Goal: Task Accomplishment & Management: Use online tool/utility

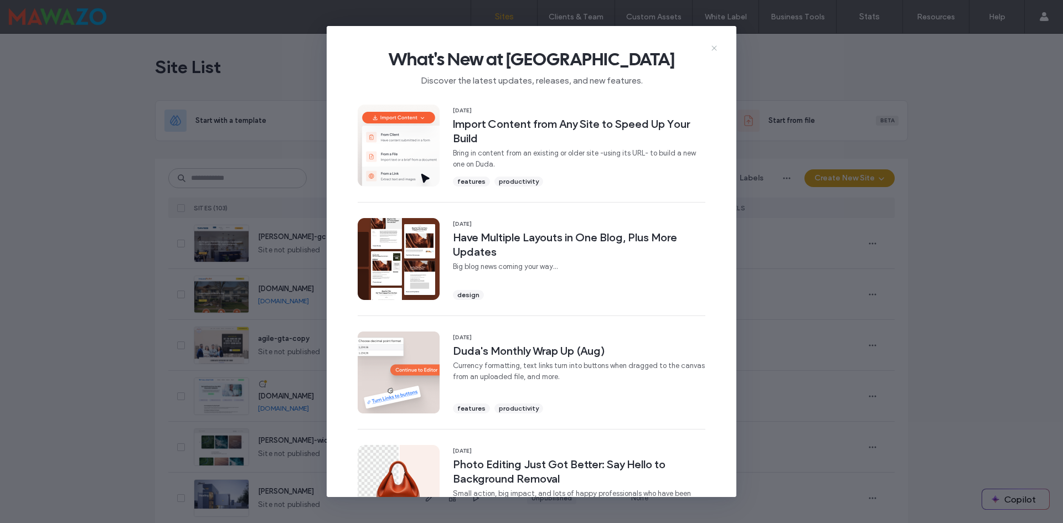
click at [715, 48] on icon at bounding box center [714, 48] width 9 height 9
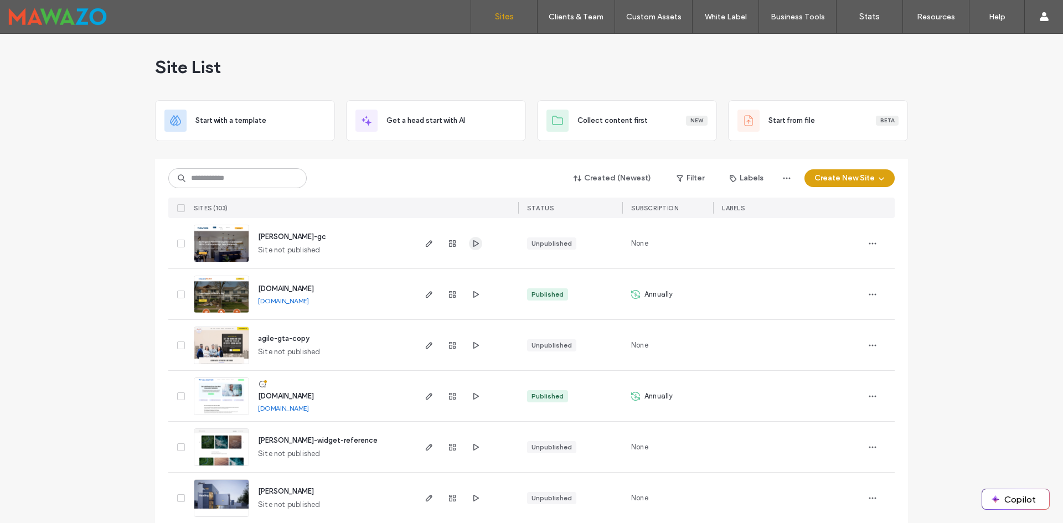
click at [475, 246] on icon "button" at bounding box center [475, 243] width 9 height 9
click at [426, 244] on use "button" at bounding box center [429, 243] width 7 height 7
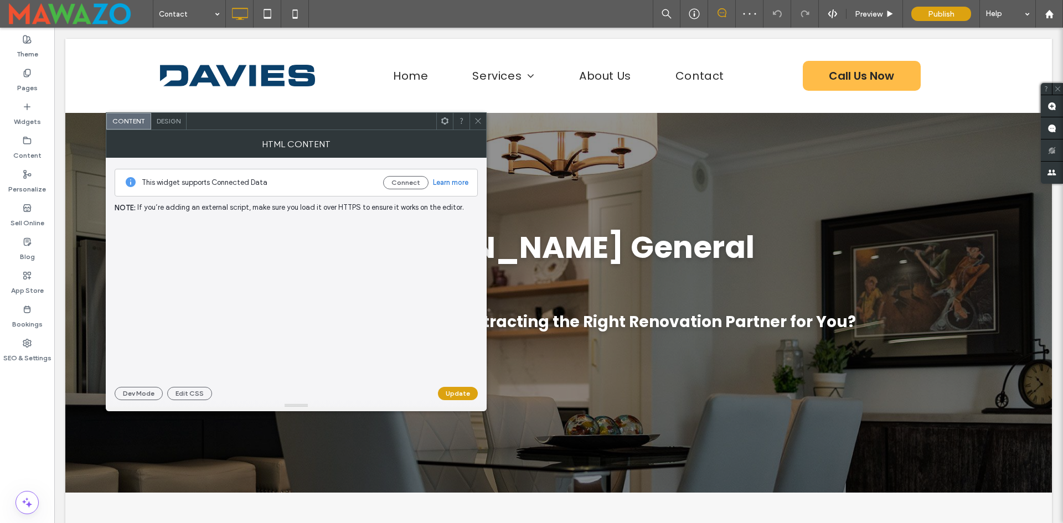
scroll to position [387, 0]
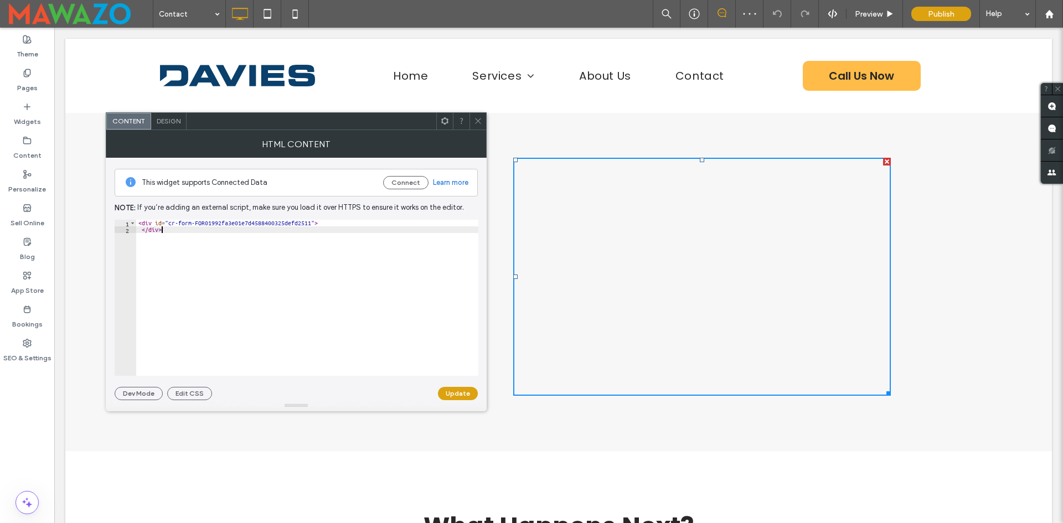
drag, startPoint x: 261, startPoint y: 260, endPoint x: 57, endPoint y: 207, distance: 211.1
click at [167, 227] on div "< div id = "cr-form-FOR01992fa3e01e7d4588400325defd2511" > </ div >" at bounding box center [307, 304] width 342 height 169
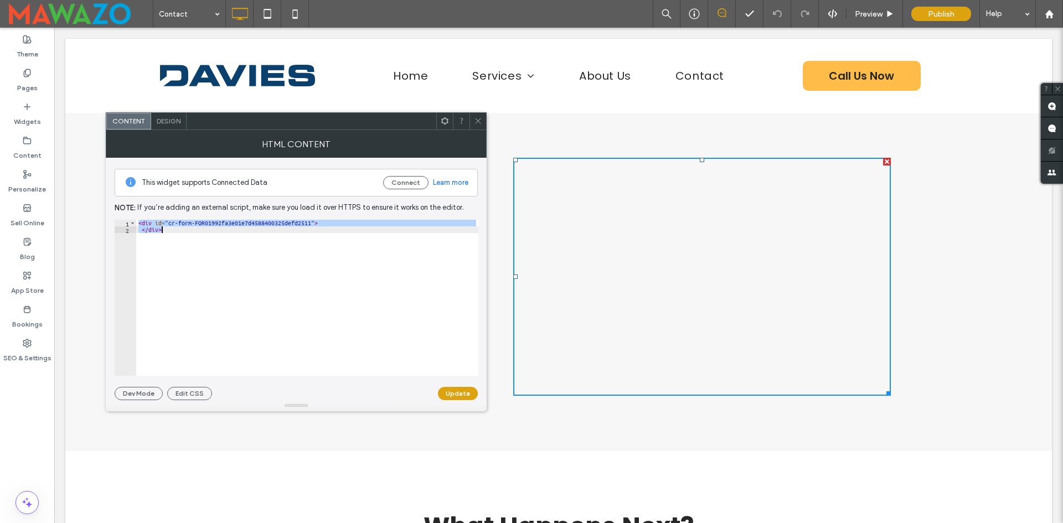
type textarea "**********"
click at [473, 119] on div at bounding box center [477, 121] width 17 height 17
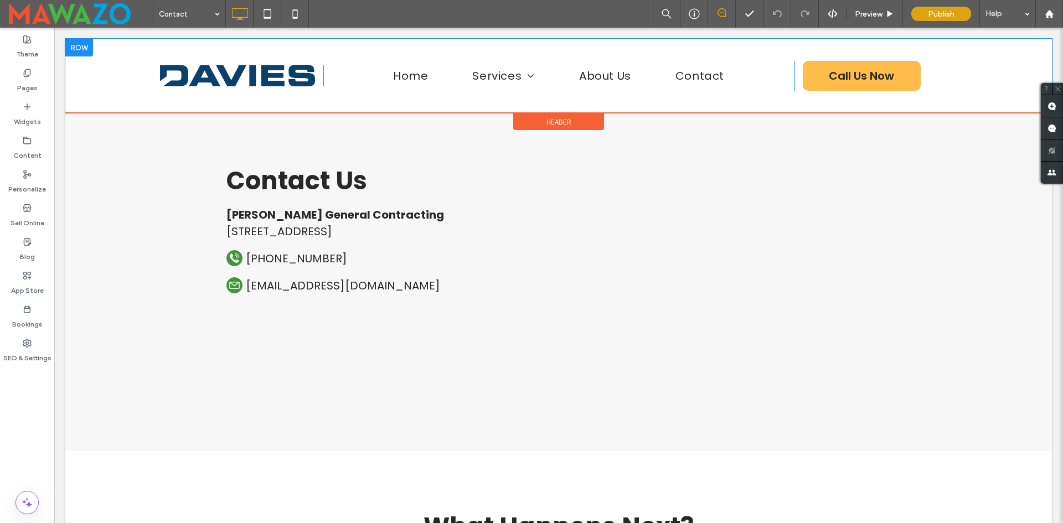
click at [0, 69] on div "Pages" at bounding box center [27, 81] width 54 height 34
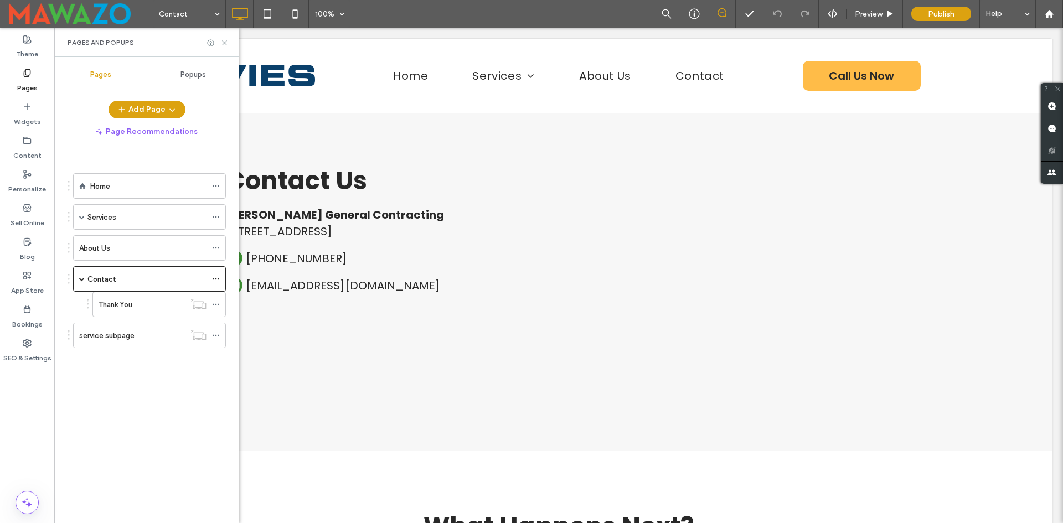
click at [198, 77] on span "Popups" at bounding box center [192, 74] width 25 height 9
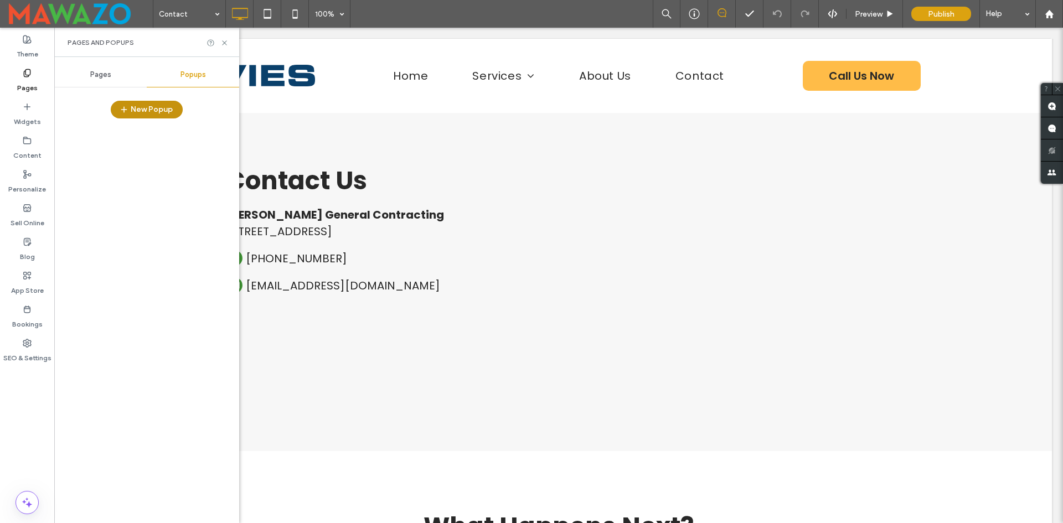
click at [138, 105] on button "New Popup" at bounding box center [147, 110] width 72 height 18
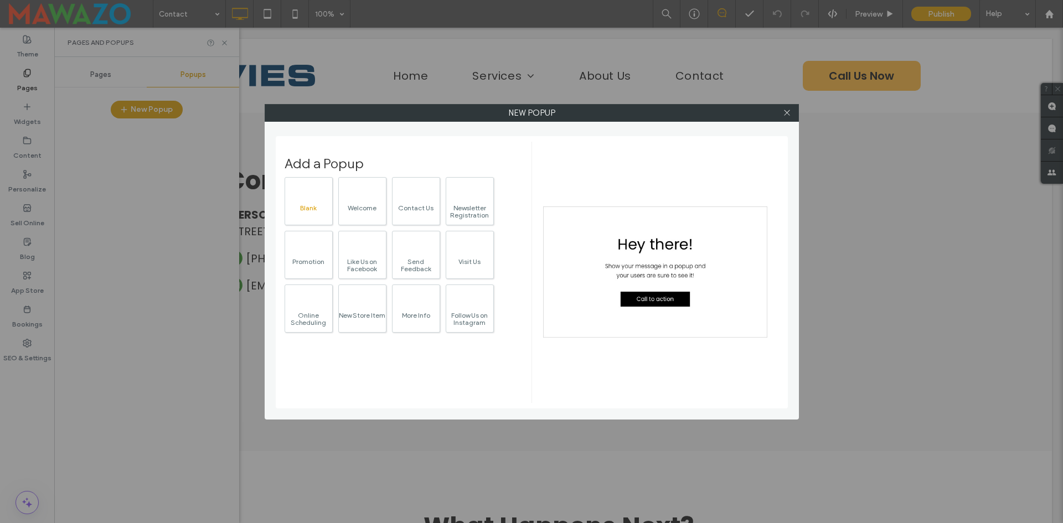
click at [313, 211] on div "Blank" at bounding box center [308, 207] width 47 height 7
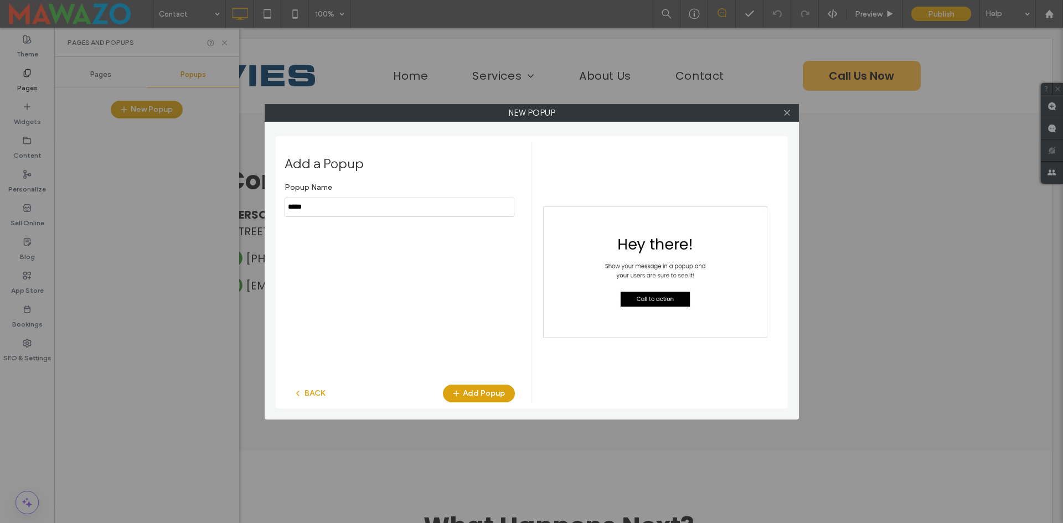
click at [383, 212] on input "notEmpty" at bounding box center [400, 207] width 230 height 19
type input "**********"
click at [471, 399] on button "Add Popup" at bounding box center [479, 394] width 72 height 18
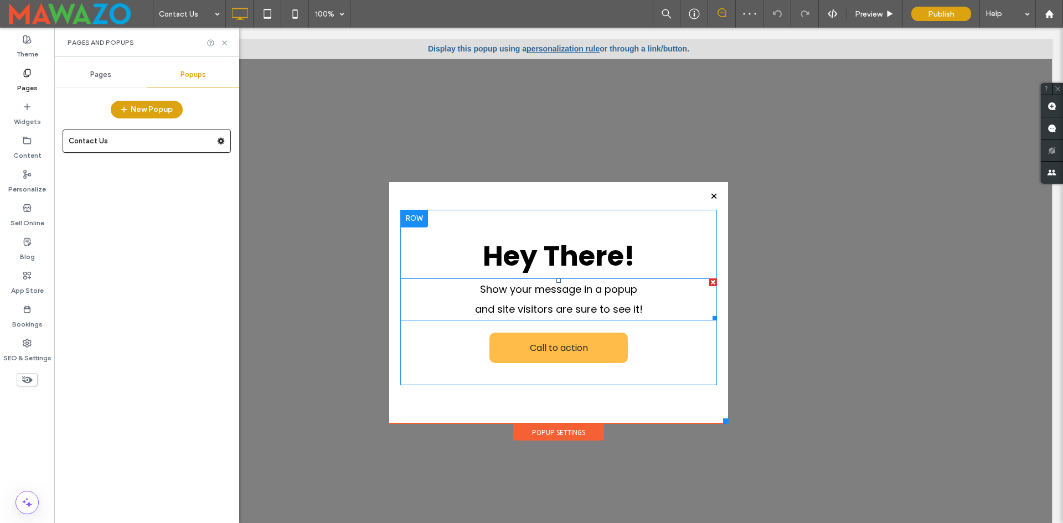
click at [709, 281] on div at bounding box center [713, 282] width 8 height 8
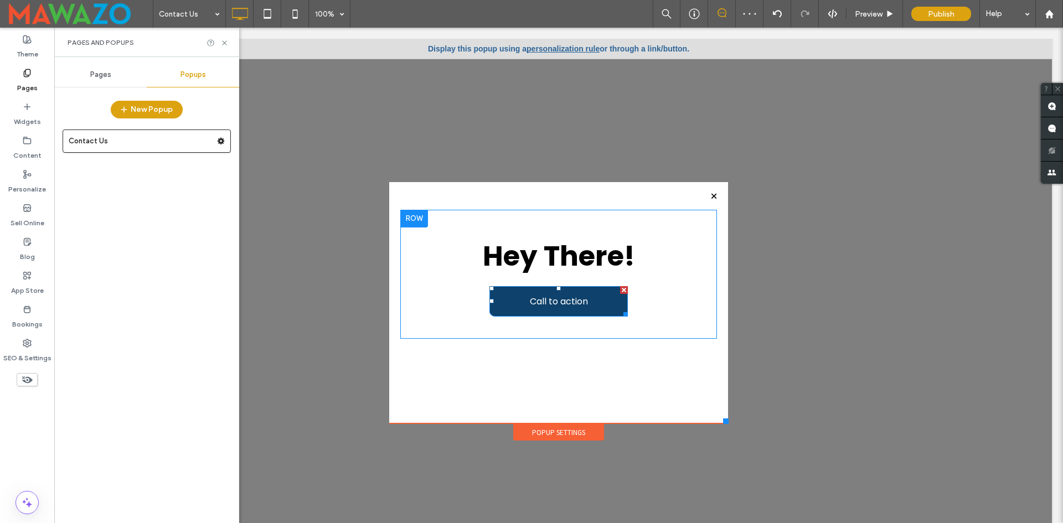
drag, startPoint x: 616, startPoint y: 290, endPoint x: 669, endPoint y: 317, distance: 60.4
click at [620, 290] on div at bounding box center [624, 290] width 8 height 8
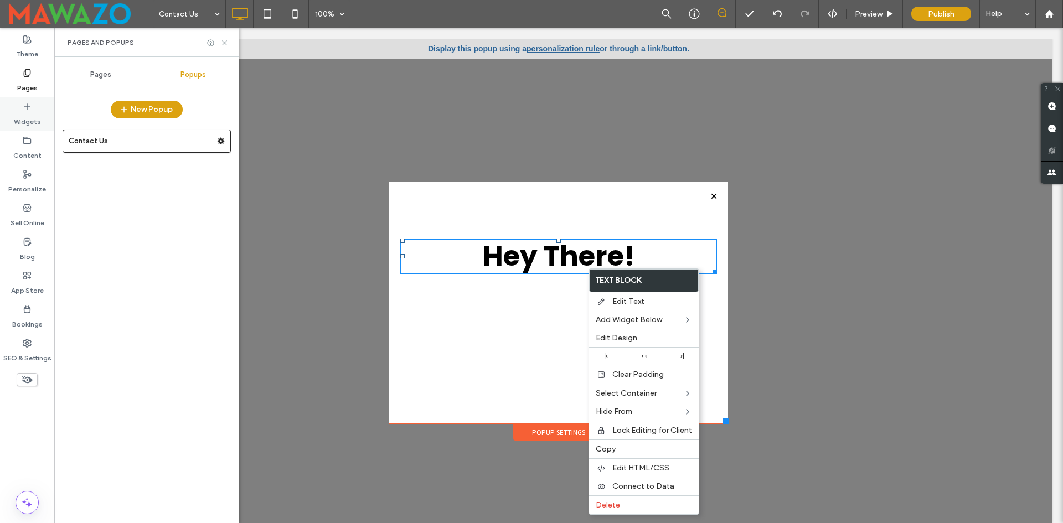
click at [24, 110] on icon at bounding box center [27, 106] width 9 height 9
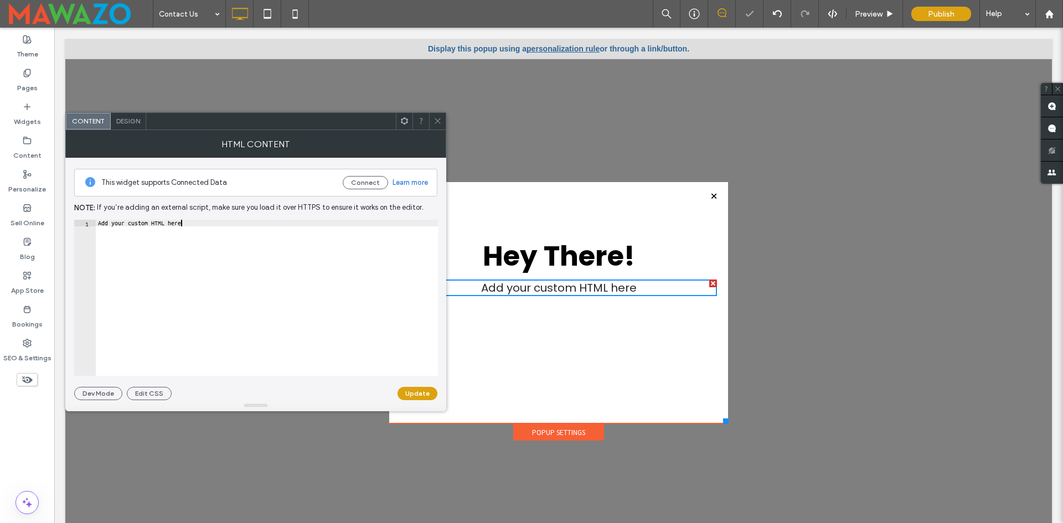
click at [211, 229] on div "Add your custom HTML here" at bounding box center [267, 304] width 342 height 169
paste textarea "Cursor at row 1"
type textarea "******"
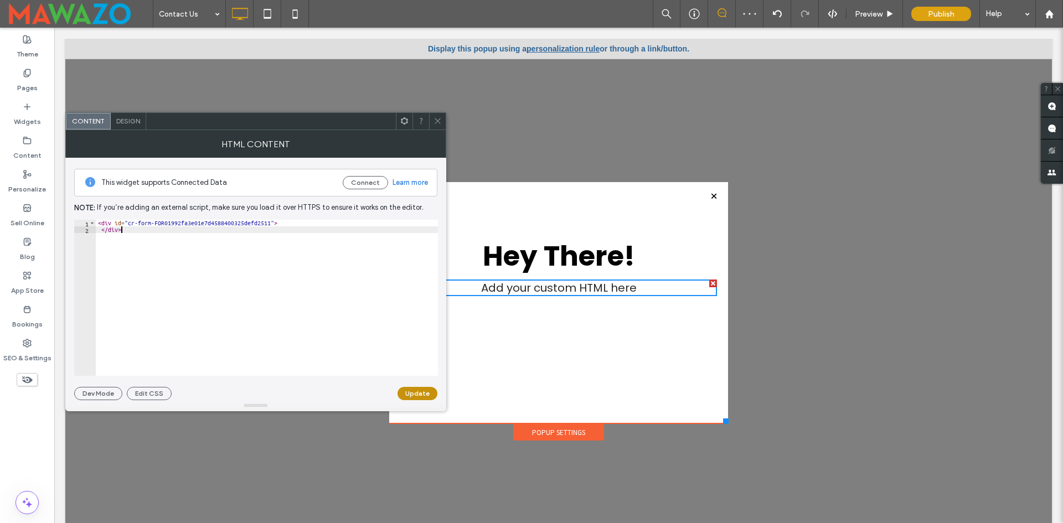
click at [412, 392] on button "Update" at bounding box center [417, 393] width 40 height 13
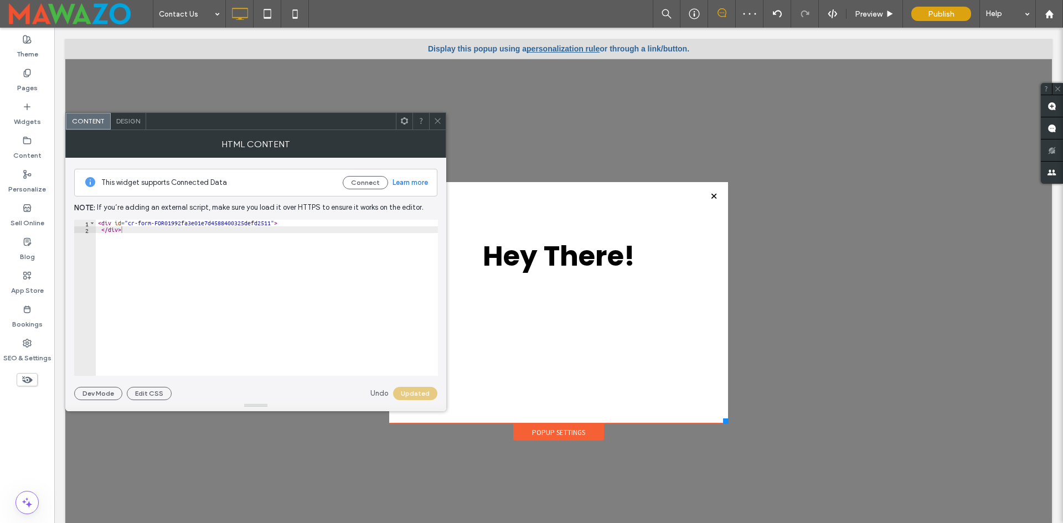
click at [558, 256] on span "Hey There!" at bounding box center [559, 255] width 152 height 39
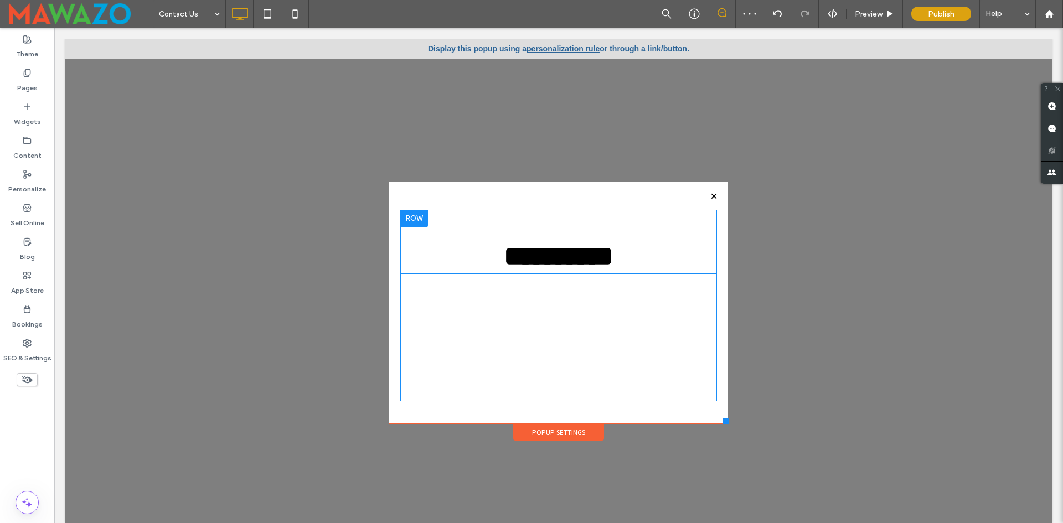
click at [559, 255] on strong "**********" at bounding box center [559, 255] width 110 height 27
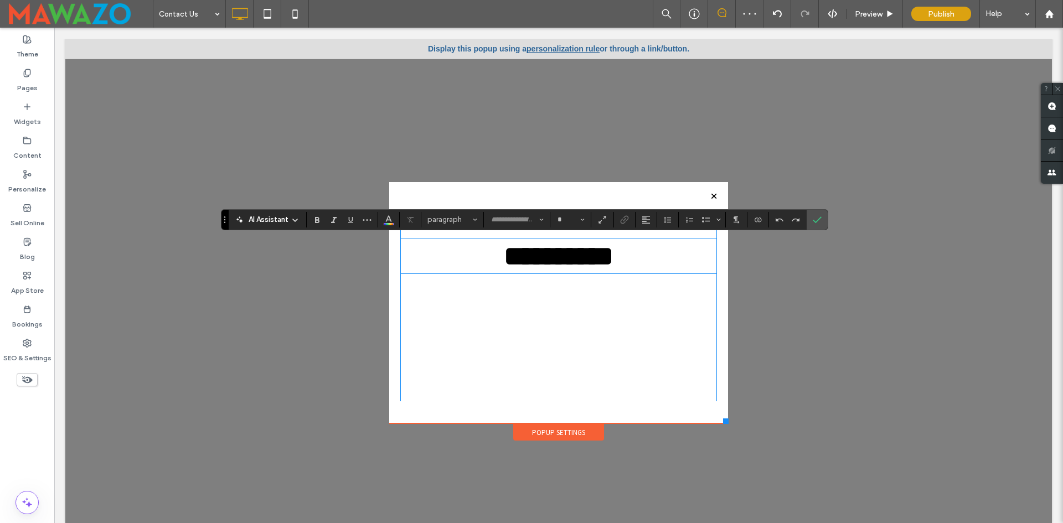
type input "*******"
type input "**"
click at [559, 255] on strong "**********" at bounding box center [559, 255] width 110 height 27
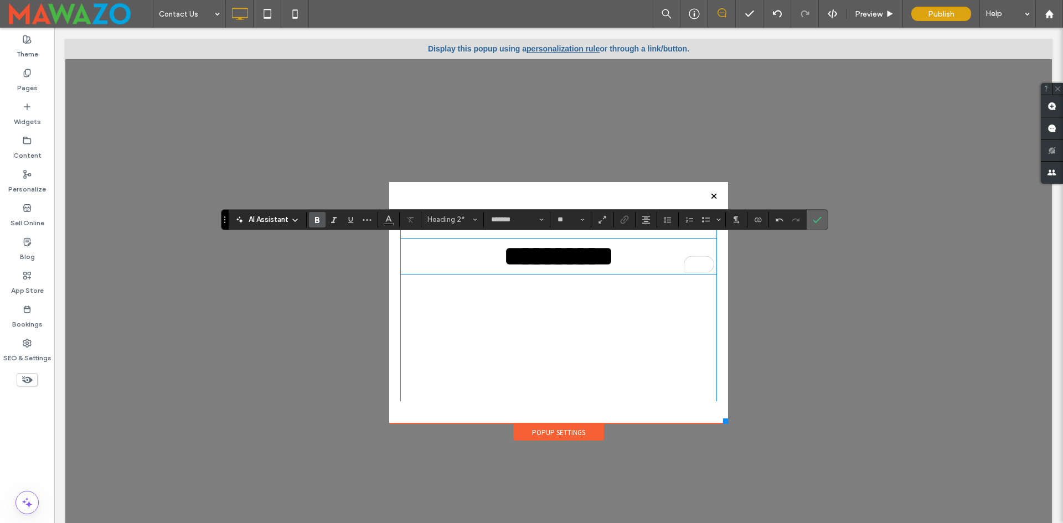
click at [817, 222] on icon "Confirm" at bounding box center [817, 219] width 9 height 9
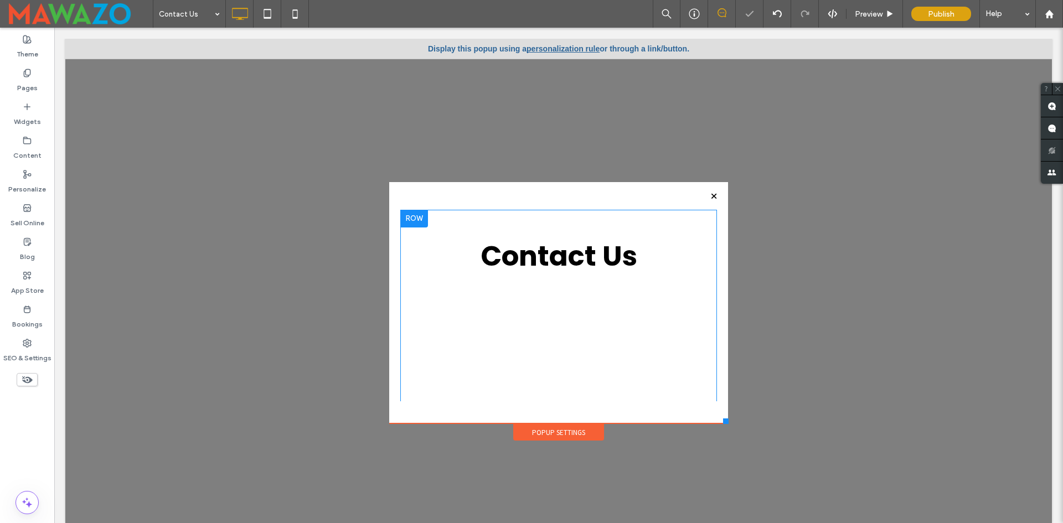
click at [526, 223] on div "Contact Us Click To Paste" at bounding box center [558, 375] width 317 height 330
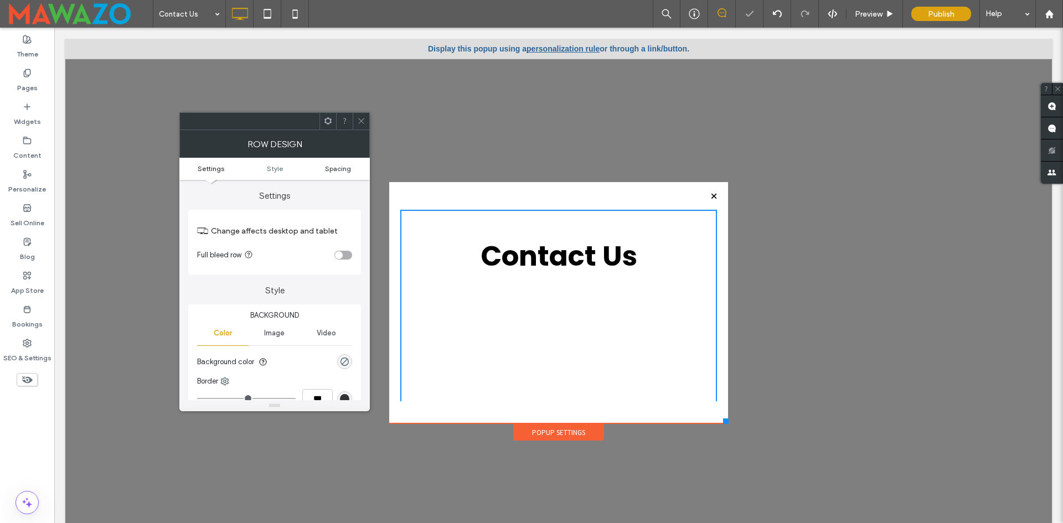
click at [334, 169] on span "Spacing" at bounding box center [338, 168] width 26 height 8
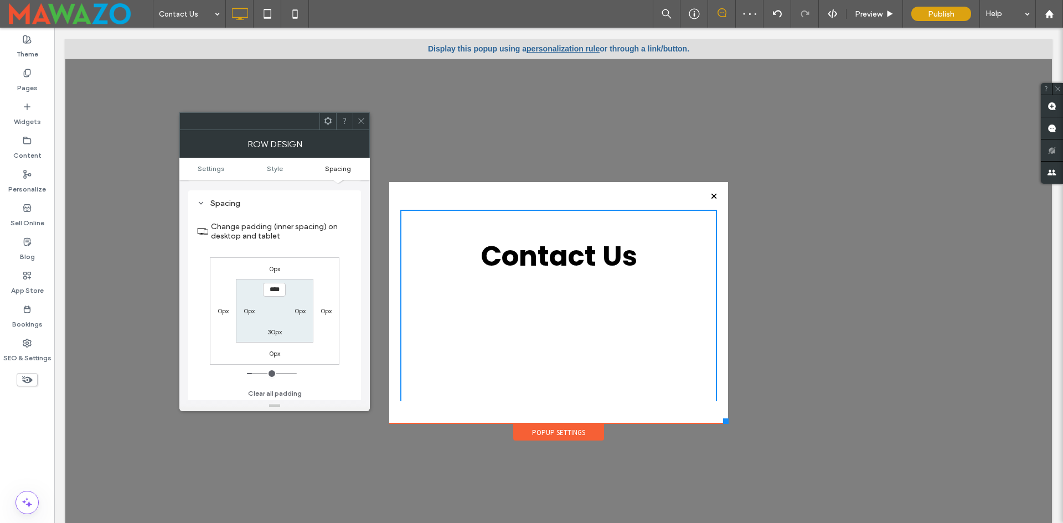
scroll to position [278, 0]
type input "***"
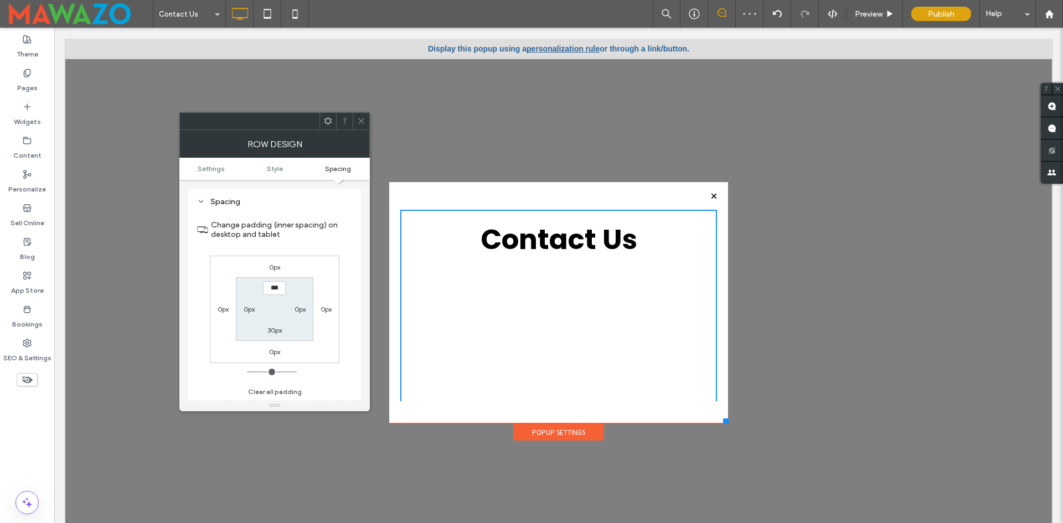
click at [278, 328] on label "30px" at bounding box center [274, 330] width 14 height 8
type input "**"
type input "*"
type input "***"
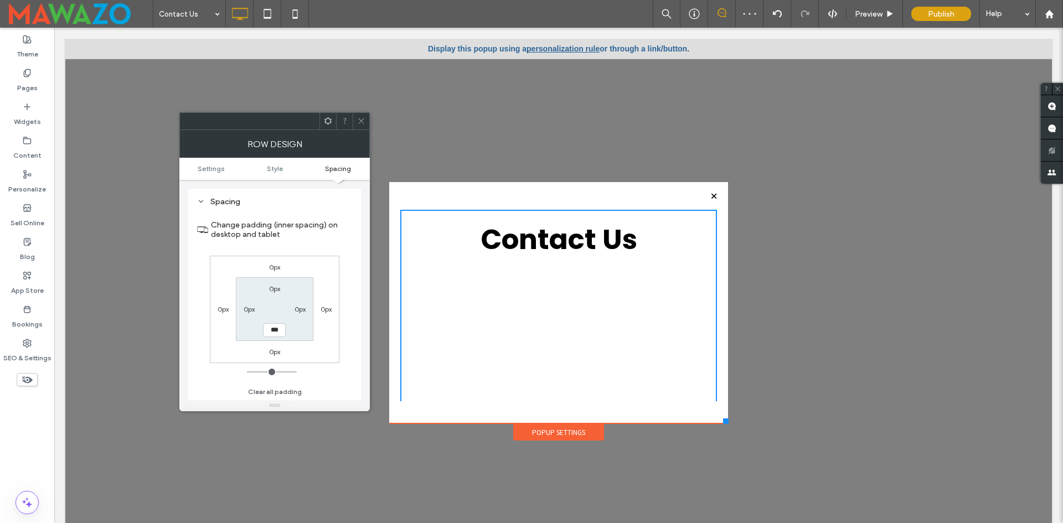
click at [361, 120] on icon at bounding box center [361, 121] width 8 height 8
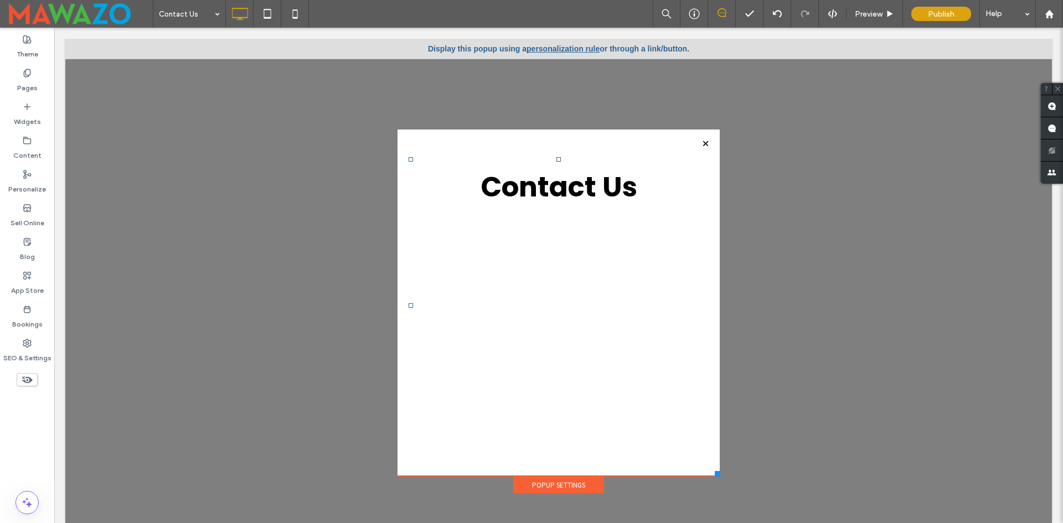
drag, startPoint x: 717, startPoint y: 420, endPoint x: 711, endPoint y: 474, distance: 54.6
click at [715, 474] on div at bounding box center [718, 474] width 6 height 6
click at [397, 139] on div "Contact Us Click To Paste" at bounding box center [558, 303] width 322 height 347
drag, startPoint x: 522, startPoint y: 484, endPoint x: 528, endPoint y: 477, distance: 9.0
click at [523, 484] on div "Popup Settings" at bounding box center [558, 485] width 91 height 17
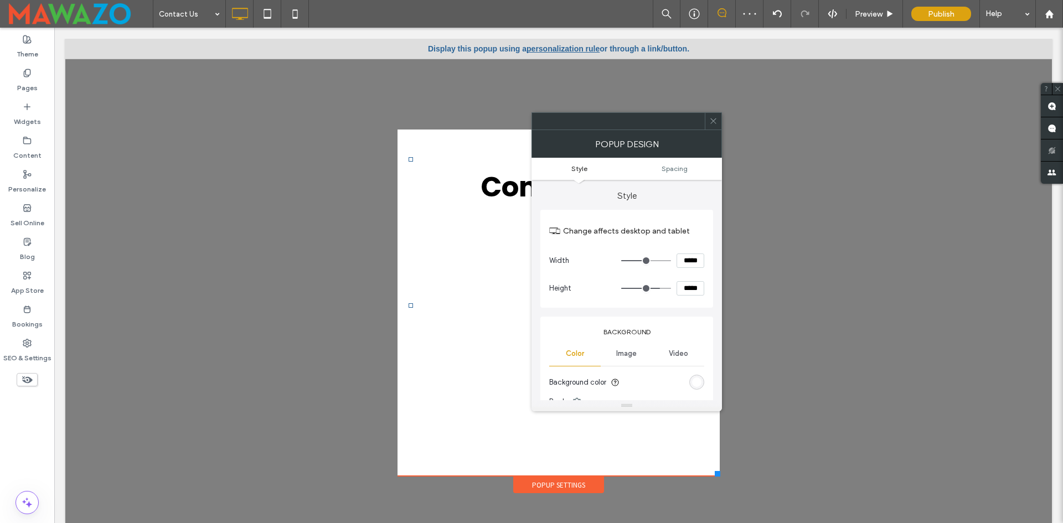
click at [695, 383] on div "rgb(255, 255, 255)" at bounding box center [696, 382] width 9 height 9
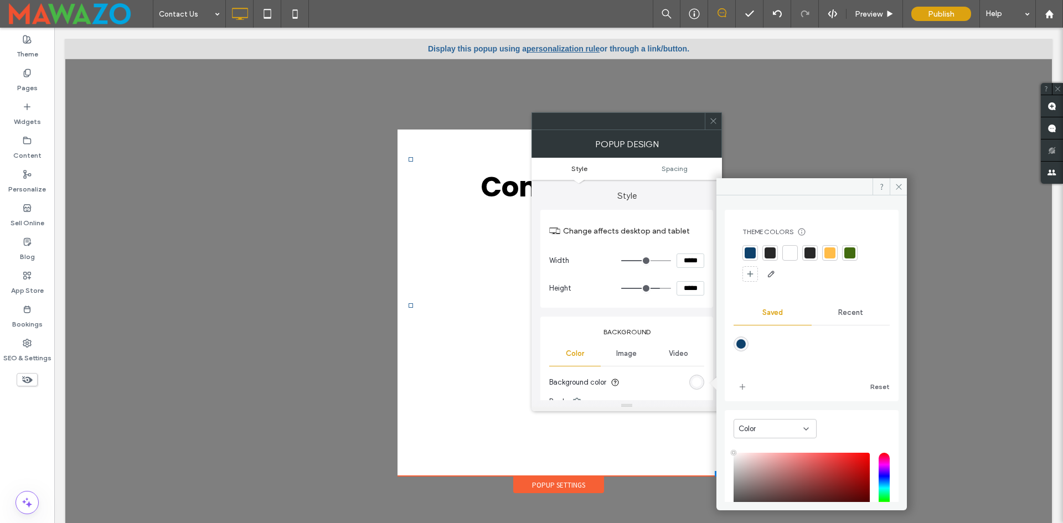
click at [839, 317] on span "Recent" at bounding box center [850, 312] width 25 height 9
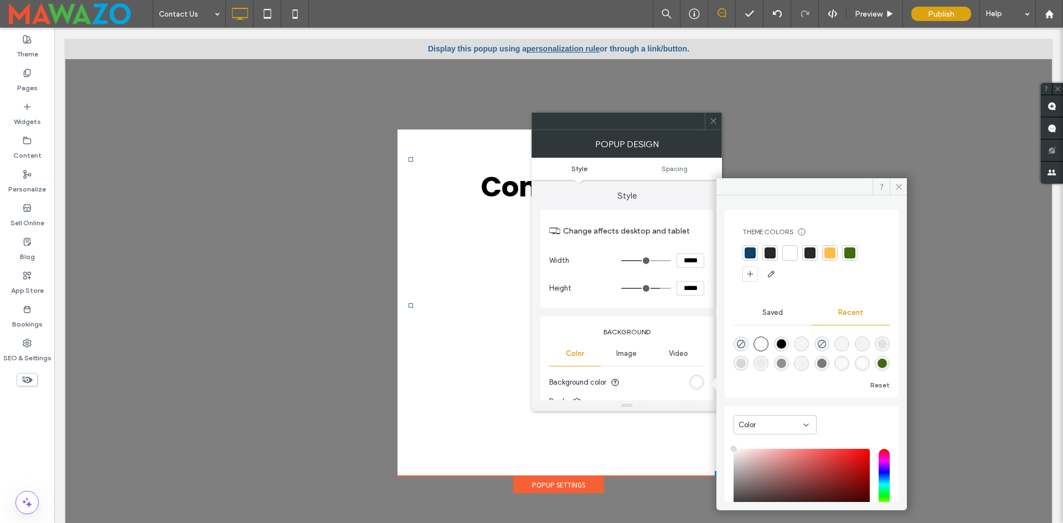
click at [877, 349] on div "rgba(227, 227, 227, 1)" at bounding box center [881, 343] width 9 height 9
type input "*******"
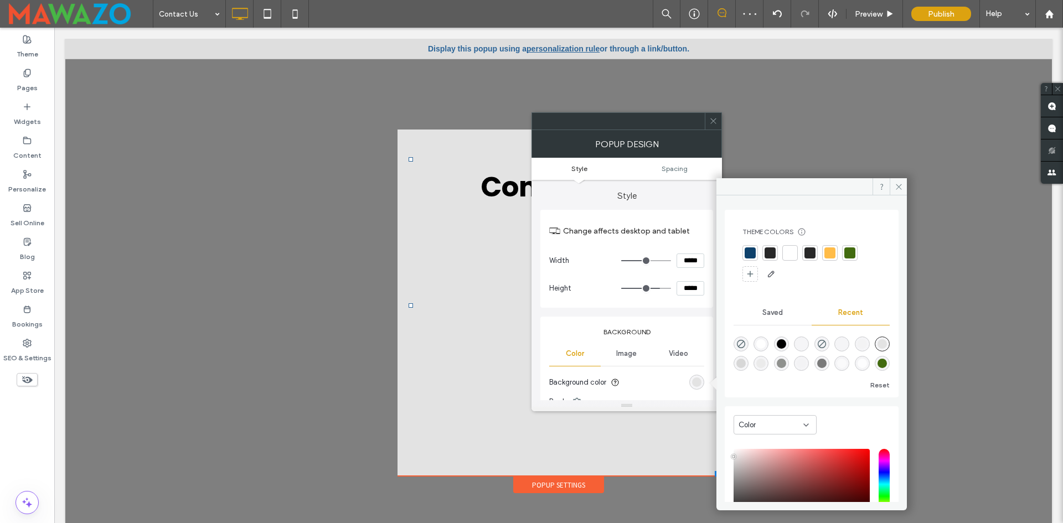
click at [787, 256] on div at bounding box center [789, 252] width 11 height 11
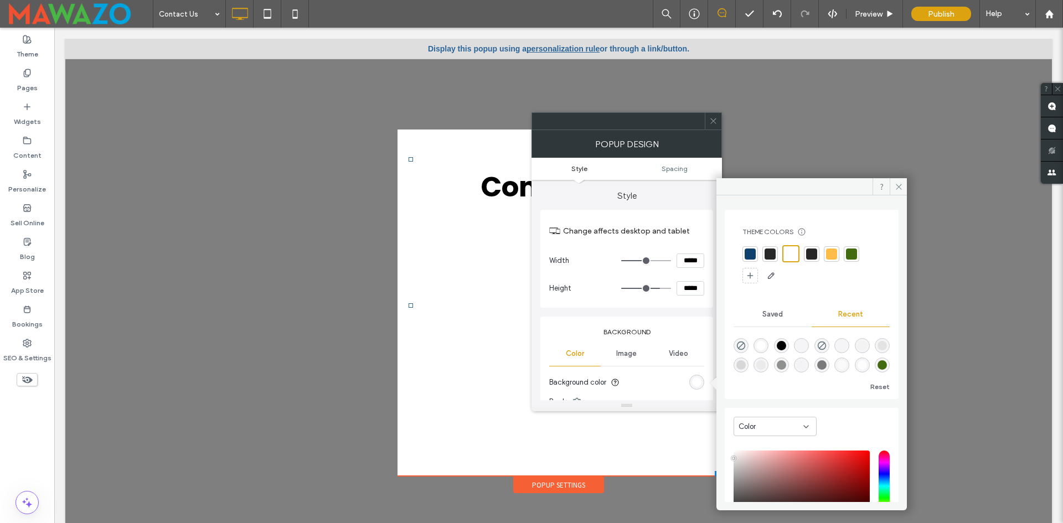
click at [714, 125] on span at bounding box center [713, 121] width 8 height 17
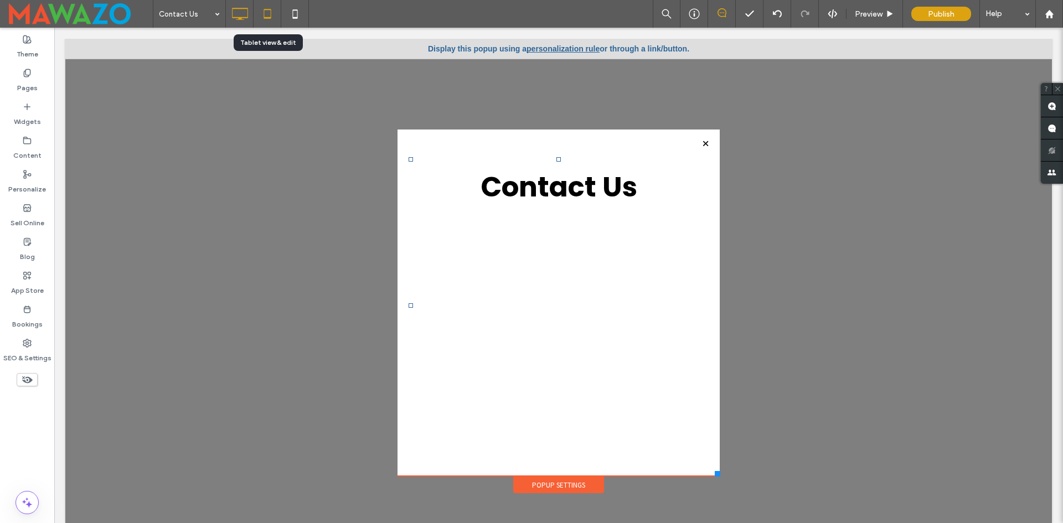
click at [268, 13] on icon at bounding box center [267, 14] width 22 height 22
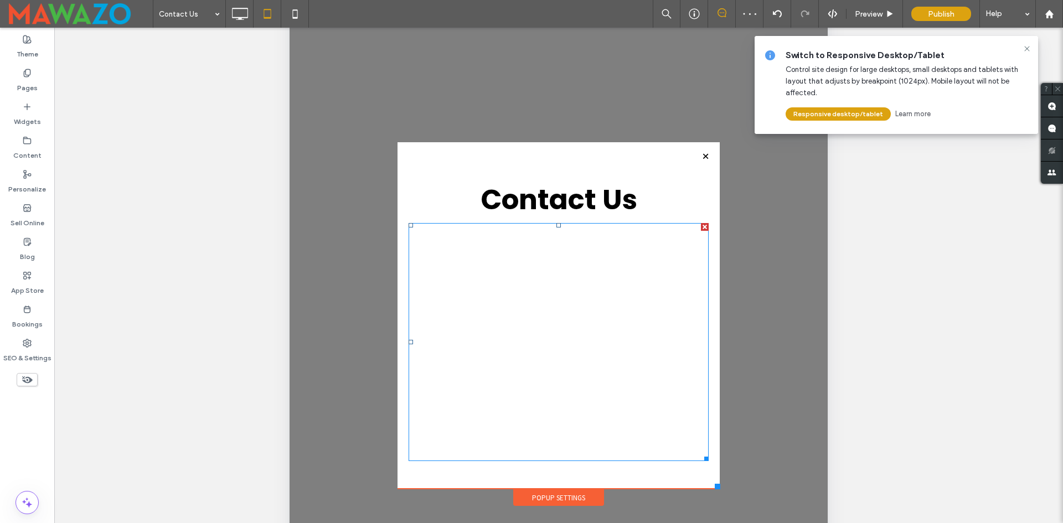
scroll to position [55, 0]
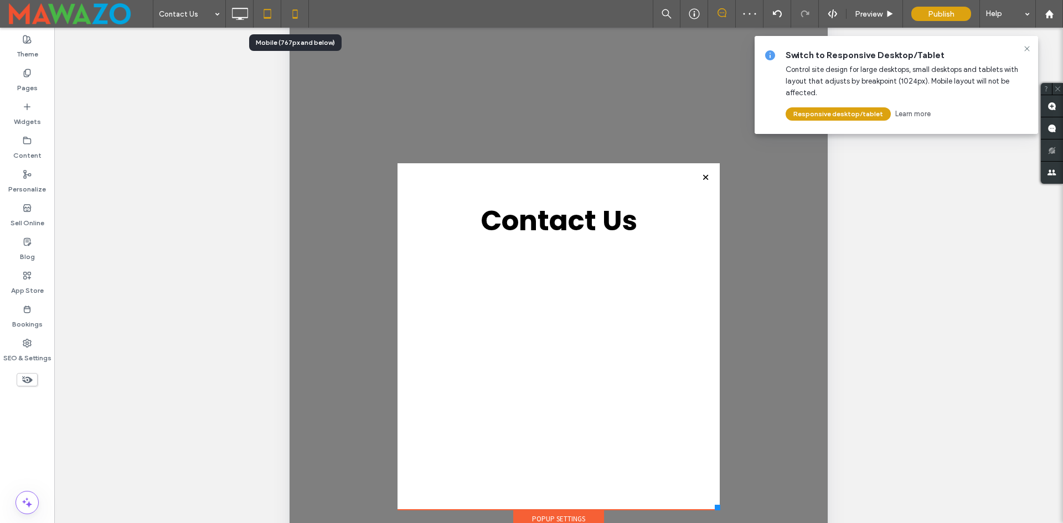
click at [297, 9] on icon at bounding box center [295, 14] width 22 height 22
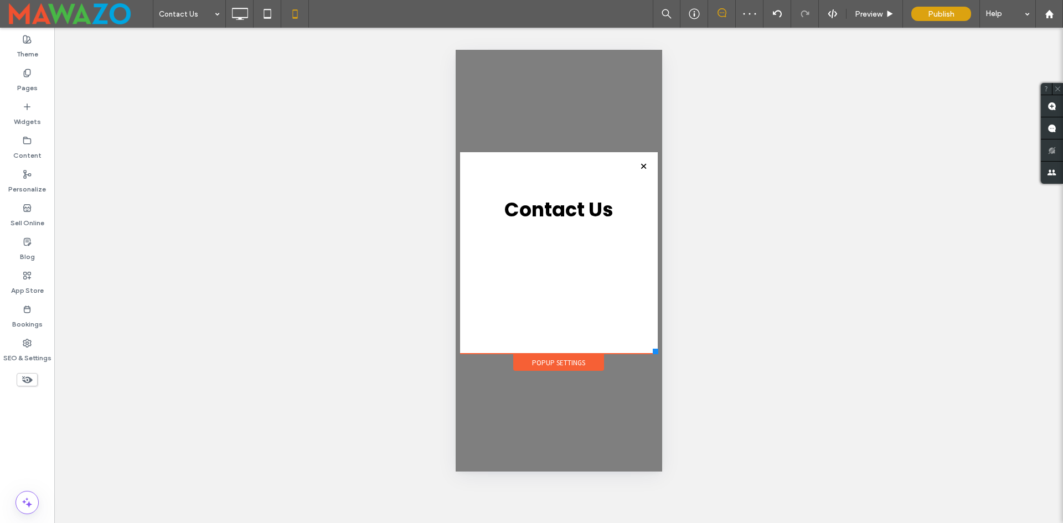
scroll to position [0, 0]
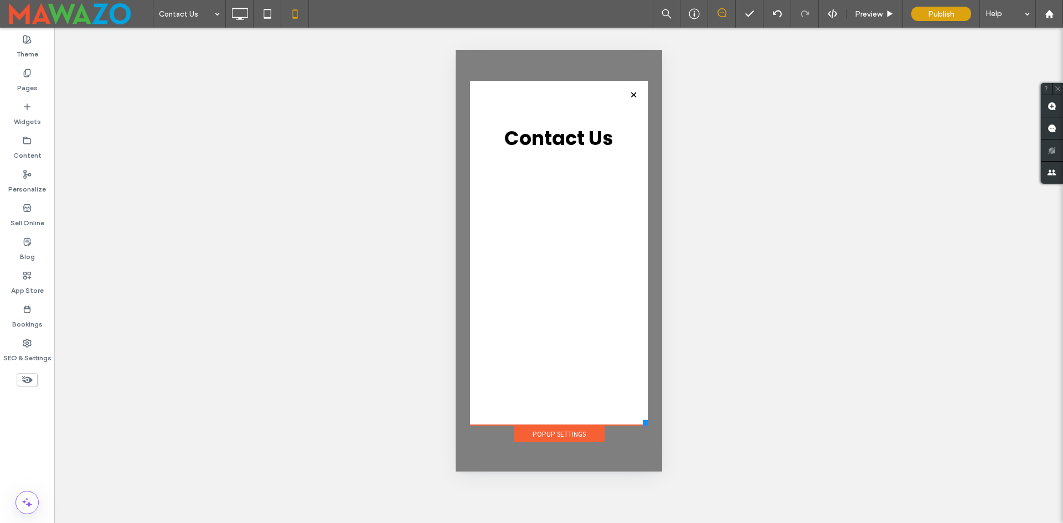
drag, startPoint x: 655, startPoint y: 349, endPoint x: 647, endPoint y: 425, distance: 76.2
click at [647, 425] on div at bounding box center [645, 423] width 6 height 6
click at [562, 436] on div "Popup Settings" at bounding box center [558, 434] width 91 height 17
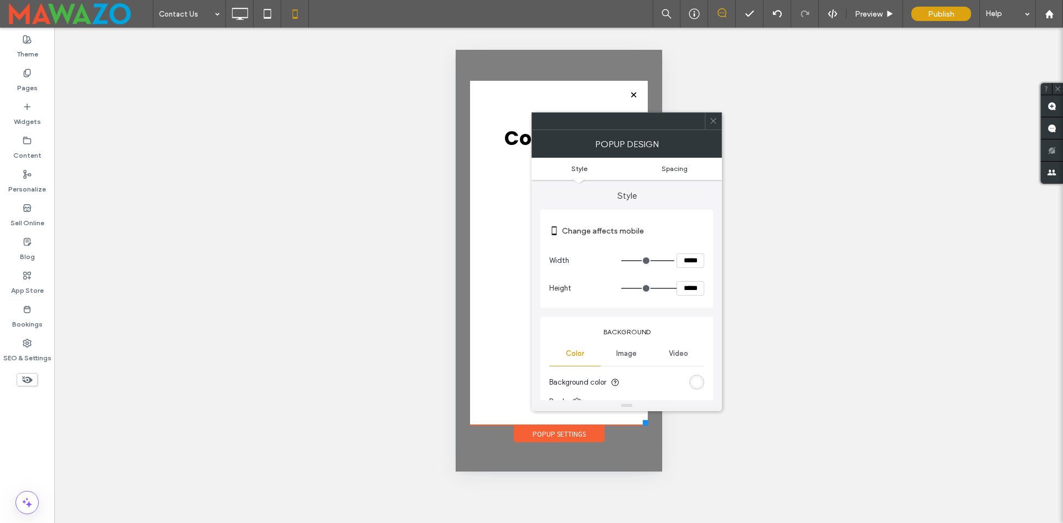
click at [664, 170] on span "Spacing" at bounding box center [675, 168] width 26 height 8
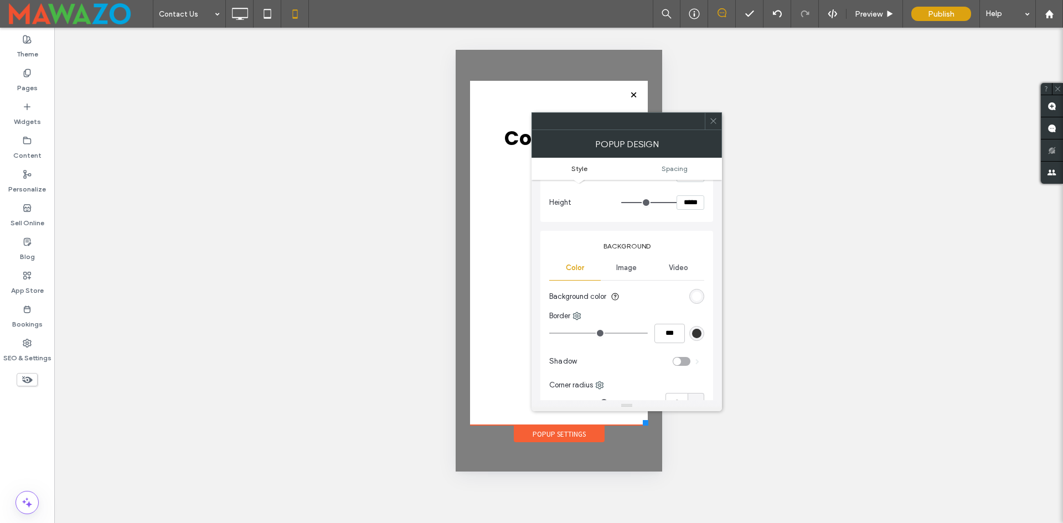
scroll to position [9, 0]
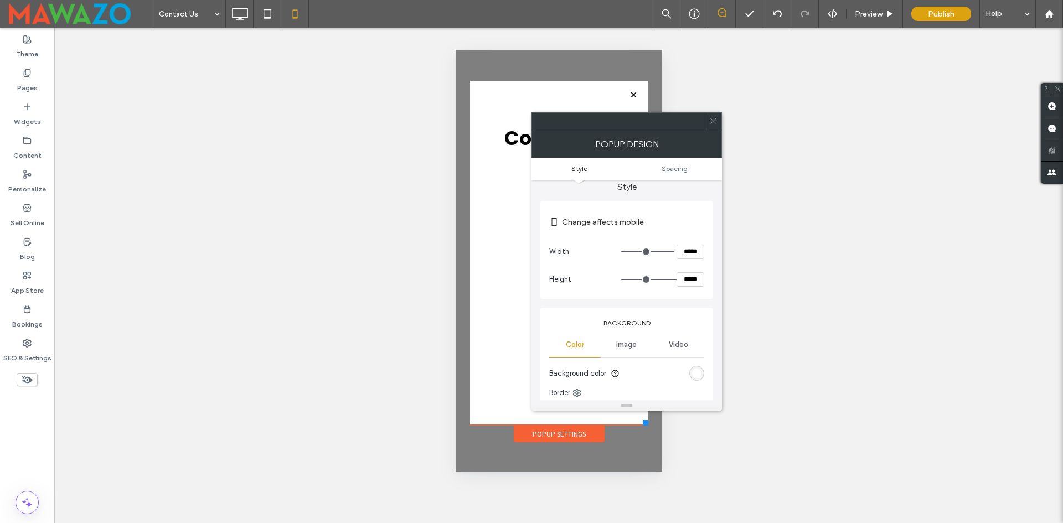
click at [667, 252] on input "range" at bounding box center [646, 251] width 50 height 1
type input "***"
type input "*****"
type input "***"
type input "*****"
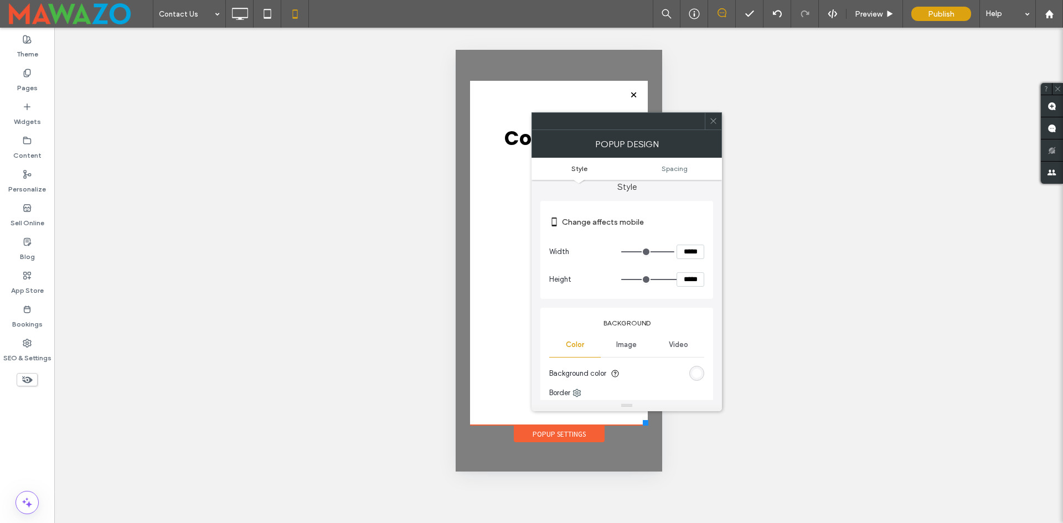
type input "***"
type input "*****"
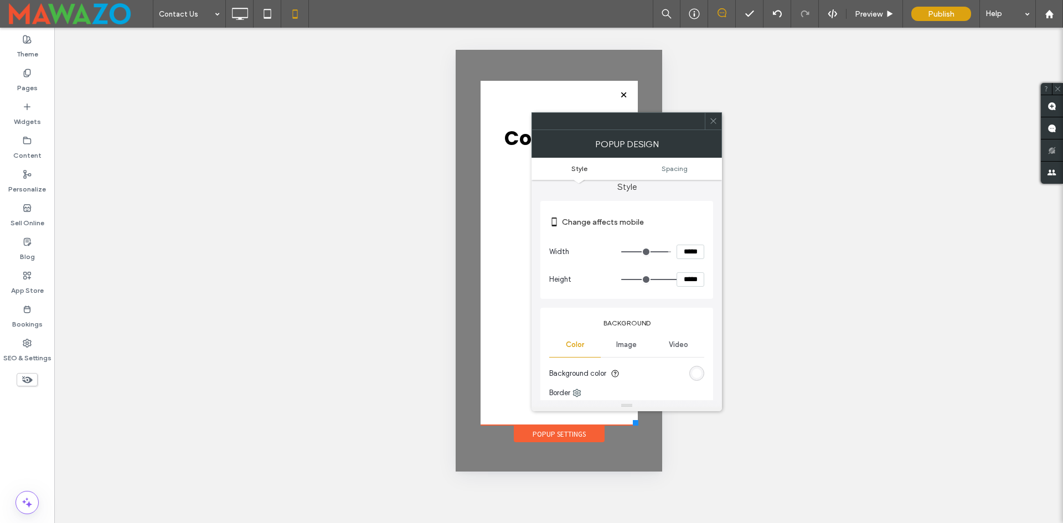
type input "***"
type input "*****"
type input "***"
type input "*****"
type input "***"
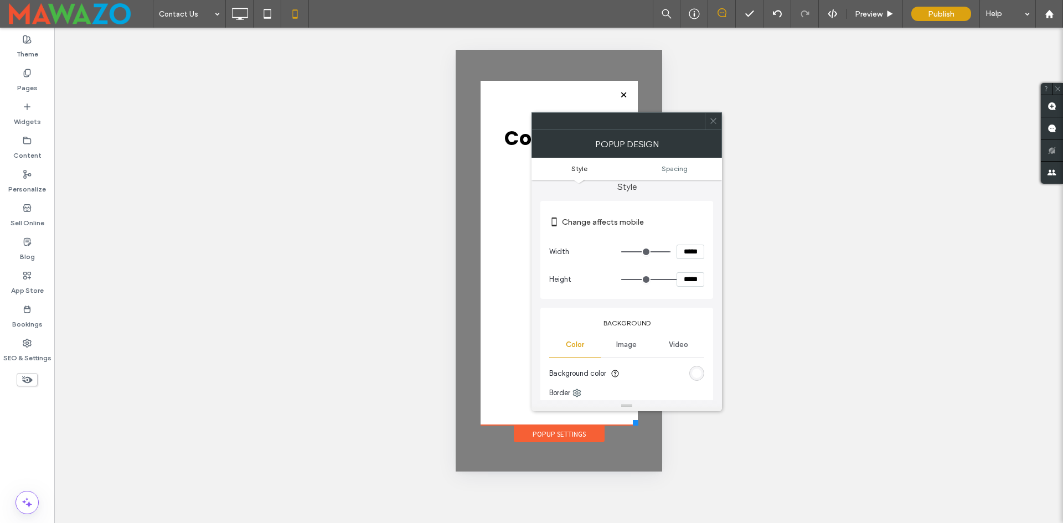
type input "*****"
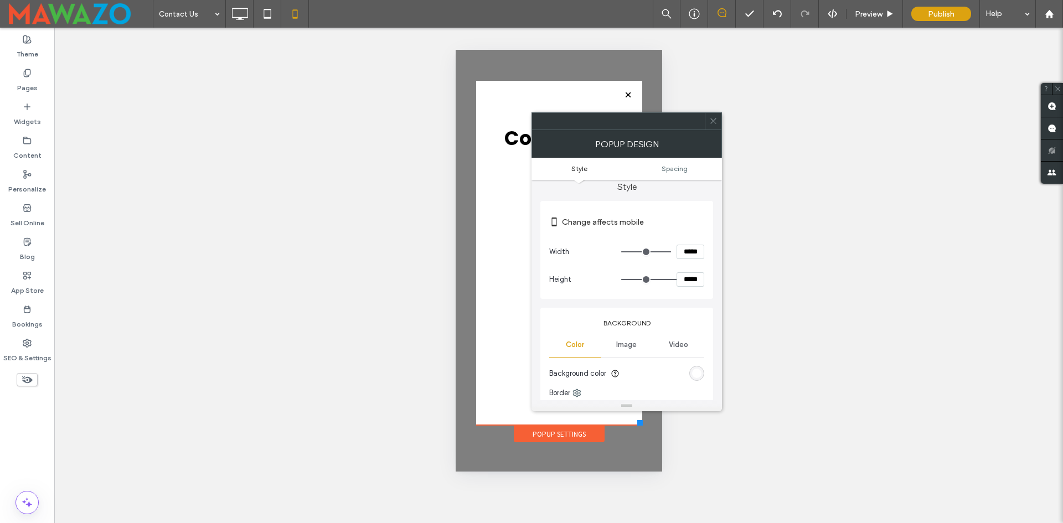
click at [668, 252] on input "range" at bounding box center [646, 251] width 50 height 1
type input "***"
type input "*****"
type input "***"
type input "*****"
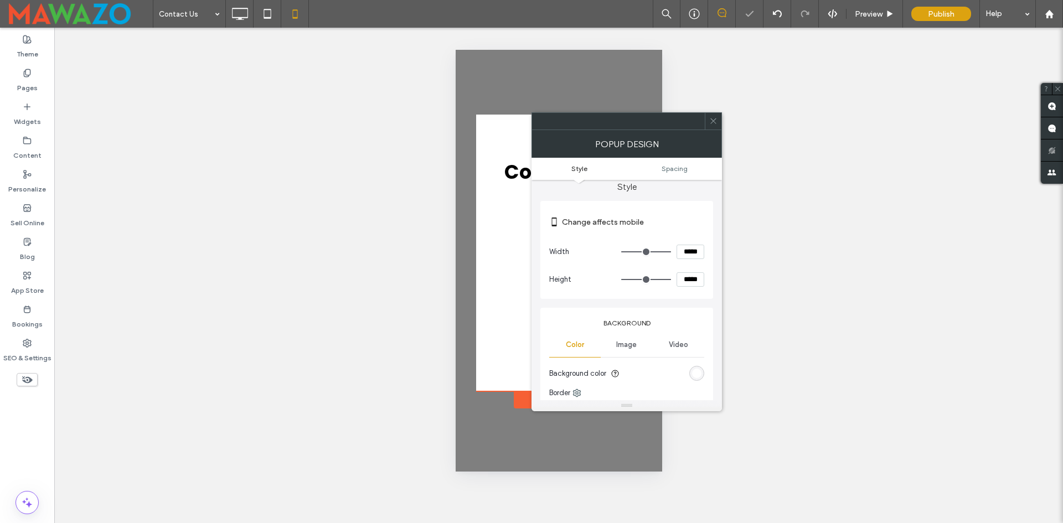
drag, startPoint x: 665, startPoint y: 282, endPoint x: 673, endPoint y: 281, distance: 7.9
click at [671, 280] on input "range" at bounding box center [646, 279] width 50 height 1
click at [714, 117] on icon at bounding box center [713, 121] width 8 height 8
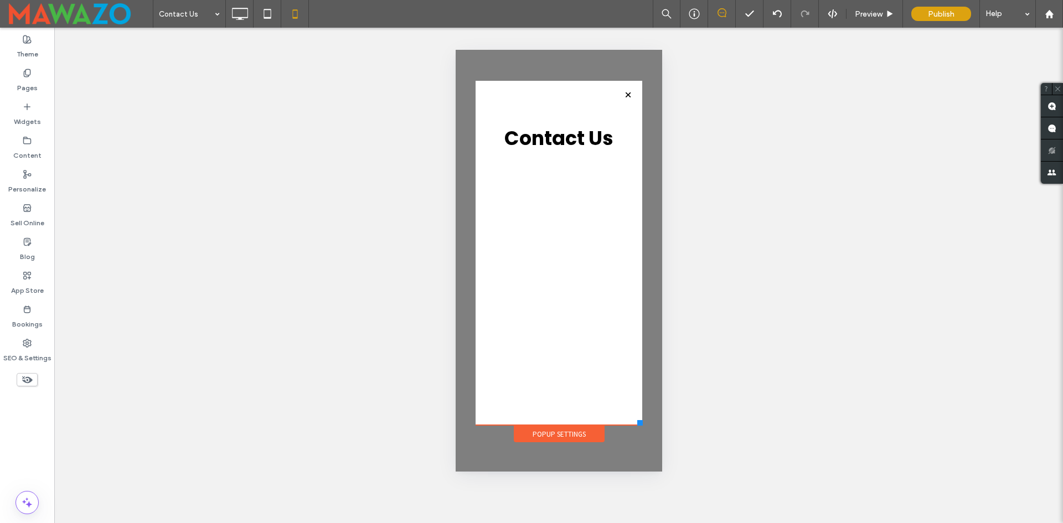
drag, startPoint x: 641, startPoint y: 388, endPoint x: 642, endPoint y: 424, distance: 36.0
click at [642, 424] on div at bounding box center [640, 423] width 6 height 6
click at [567, 434] on div "Popup Settings" at bounding box center [558, 434] width 91 height 17
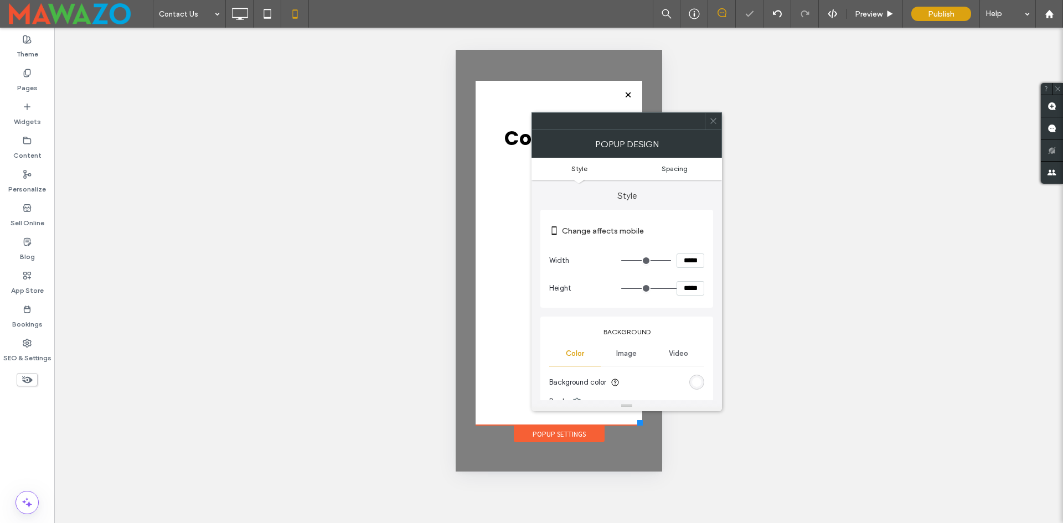
click at [675, 167] on span "Spacing" at bounding box center [675, 168] width 26 height 8
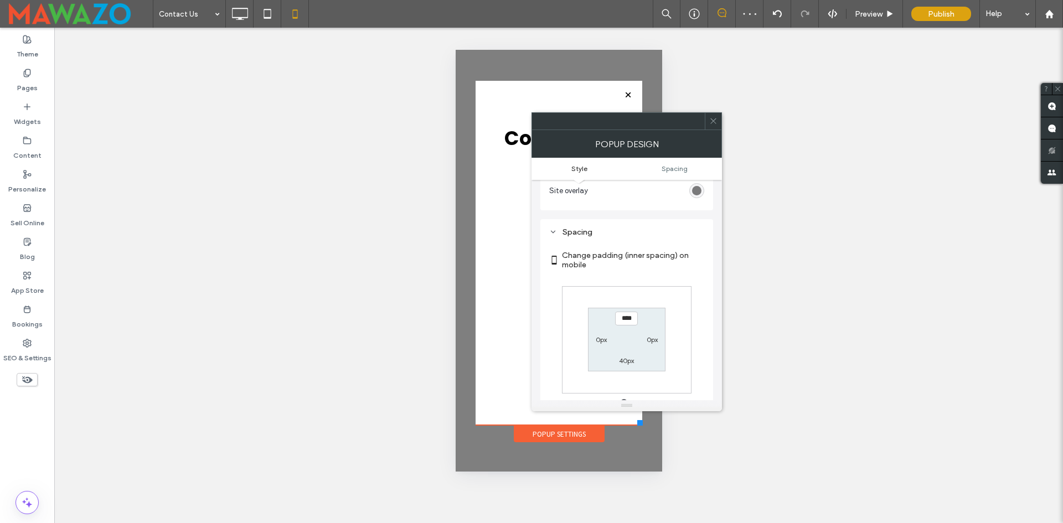
scroll to position [396, 0]
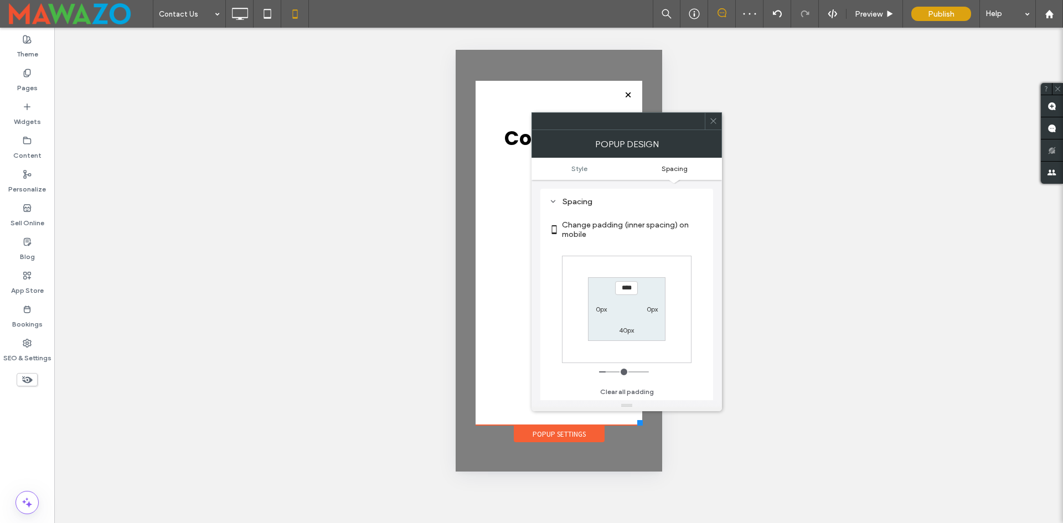
click at [625, 288] on input "****" at bounding box center [626, 288] width 23 height 14
type input "***"
click at [634, 329] on label "40px" at bounding box center [626, 330] width 15 height 8
type input "**"
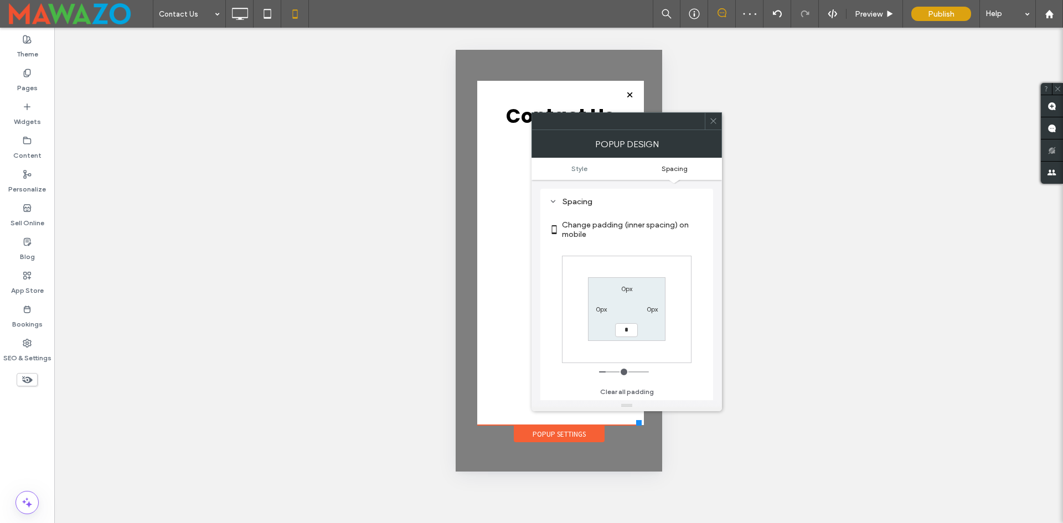
type input "*"
type input "***"
click at [716, 122] on icon at bounding box center [713, 121] width 8 height 8
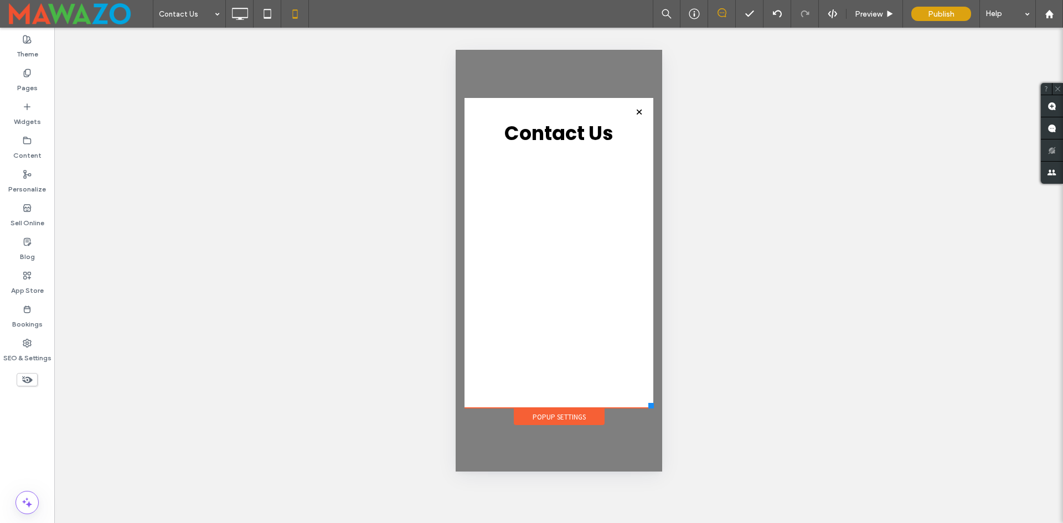
drag, startPoint x: 638, startPoint y: 422, endPoint x: 653, endPoint y: 408, distance: 20.7
click at [653, 408] on div at bounding box center [651, 406] width 6 height 6
click at [237, 16] on icon at bounding box center [240, 14] width 22 height 22
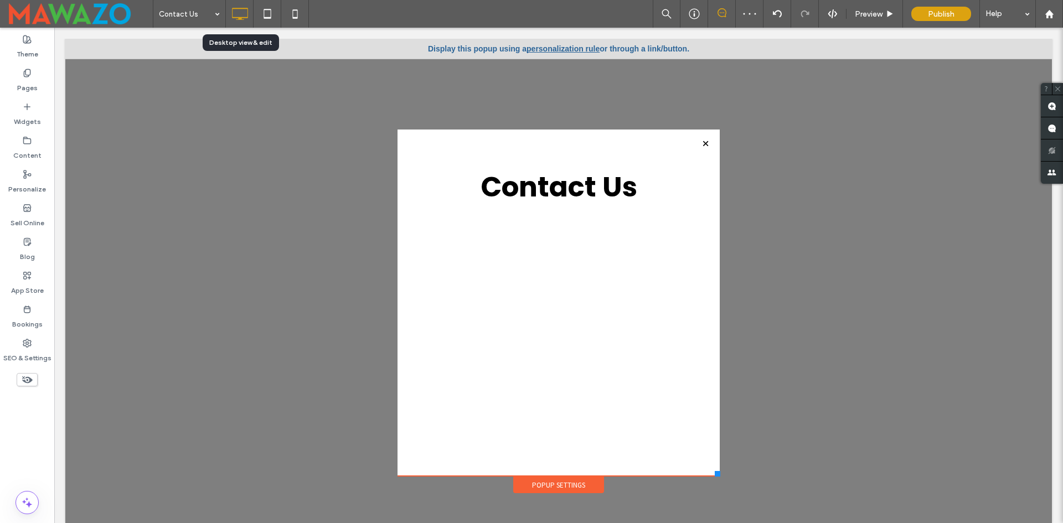
scroll to position [0, 0]
click at [22, 79] on label "Pages" at bounding box center [27, 84] width 20 height 15
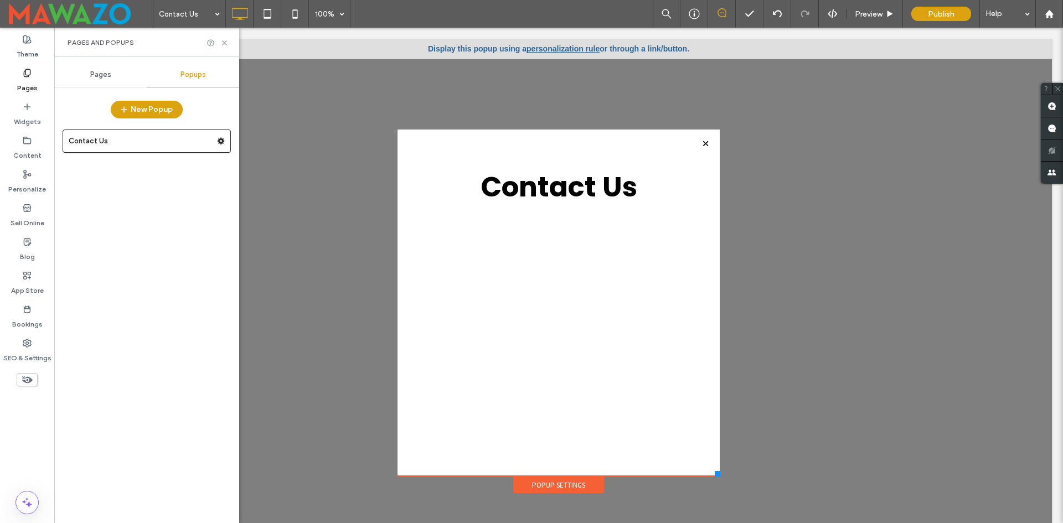
click at [110, 76] on span "Pages" at bounding box center [100, 74] width 21 height 9
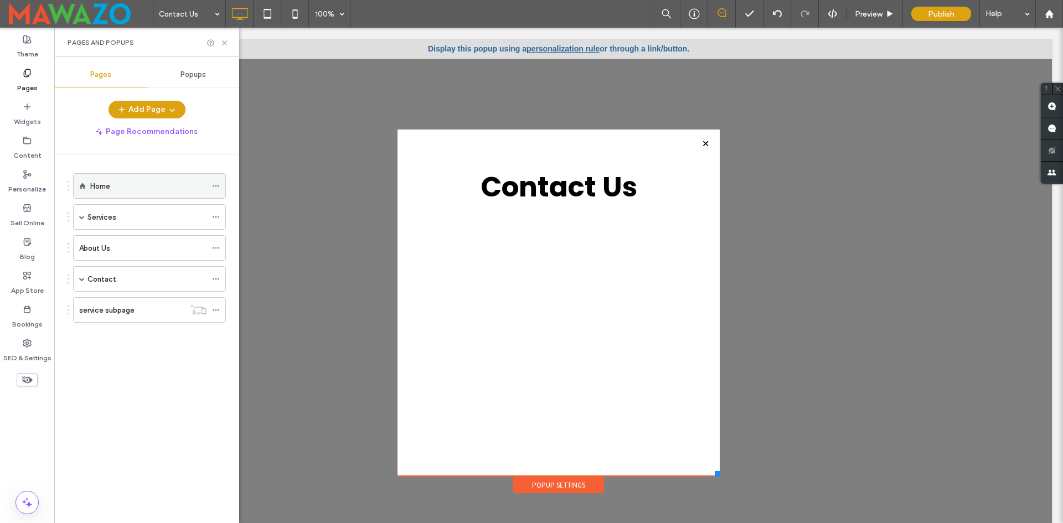
click at [124, 190] on div "Home" at bounding box center [148, 186] width 116 height 12
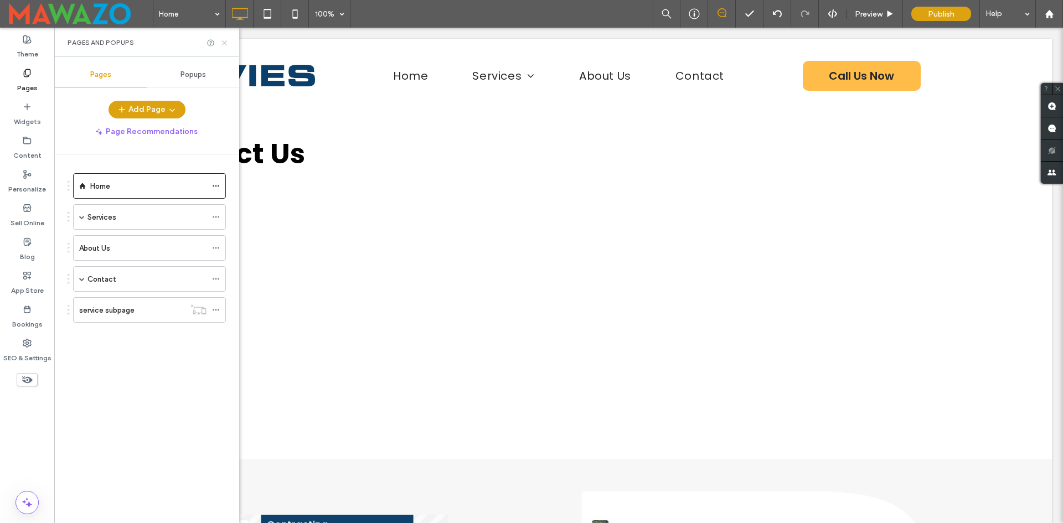
click at [224, 43] on use at bounding box center [224, 42] width 4 height 4
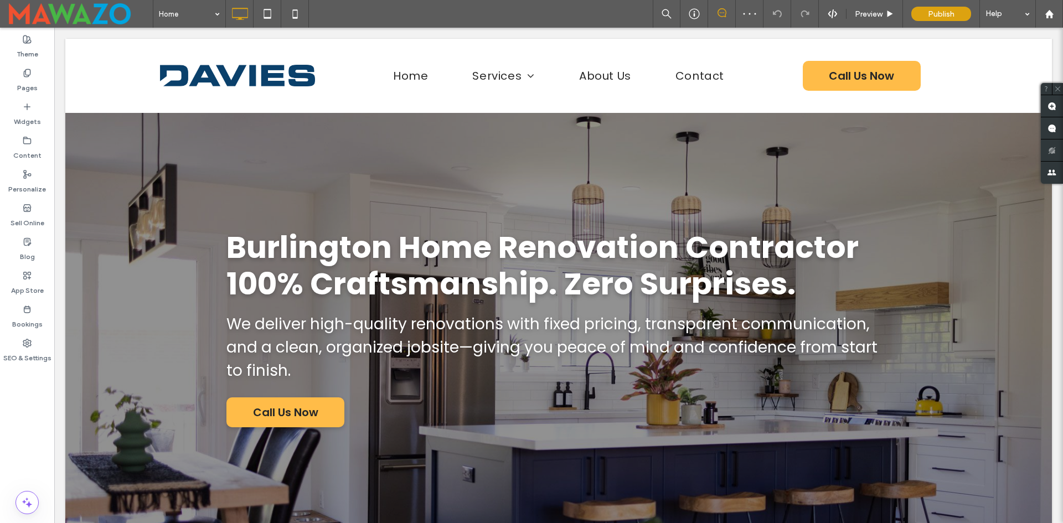
scroll to position [166, 0]
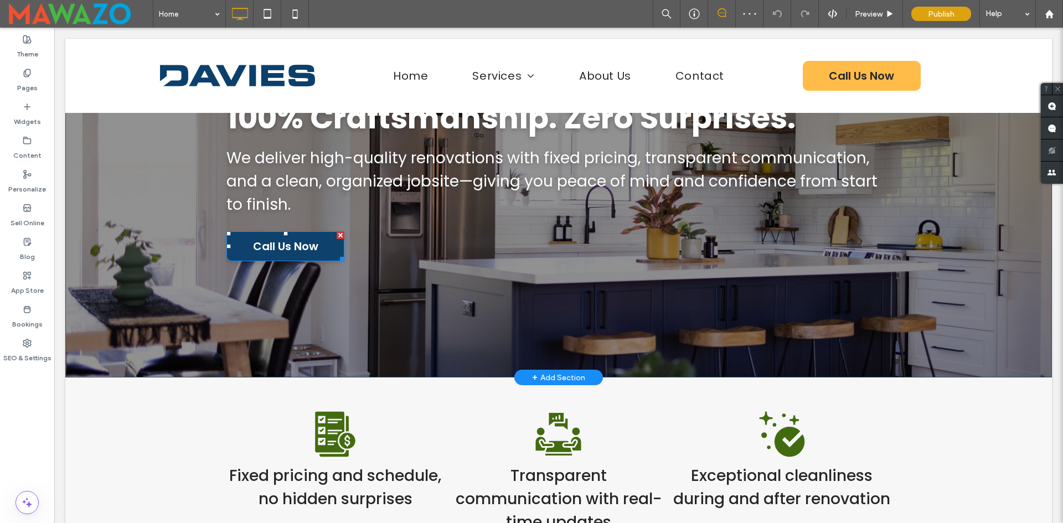
click at [304, 249] on span "Call Us Now" at bounding box center [285, 246] width 65 height 17
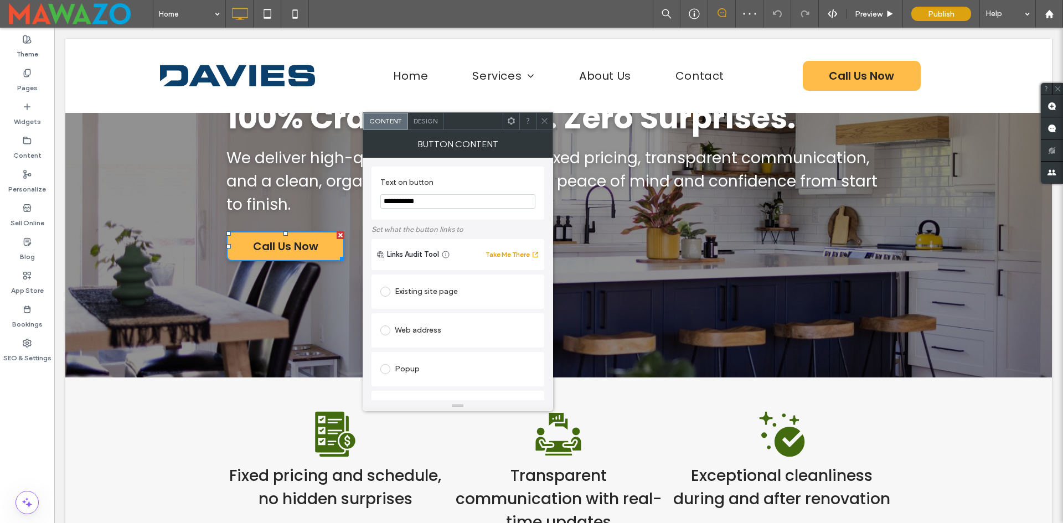
click at [471, 203] on input "**********" at bounding box center [457, 201] width 155 height 14
click at [471, 208] on input "**********" at bounding box center [457, 201] width 155 height 14
type input "*"
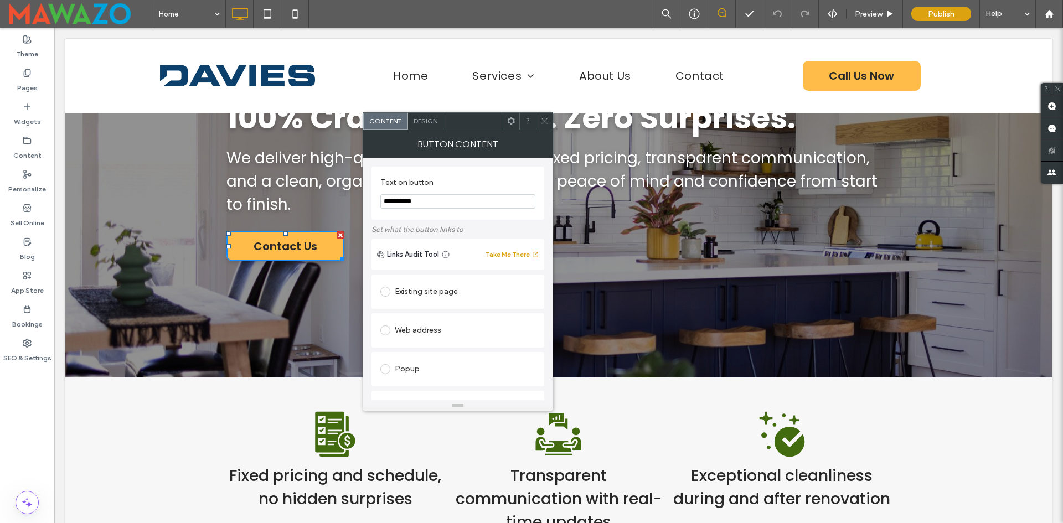
type input "**********"
click at [417, 368] on div "Popup" at bounding box center [457, 369] width 155 height 18
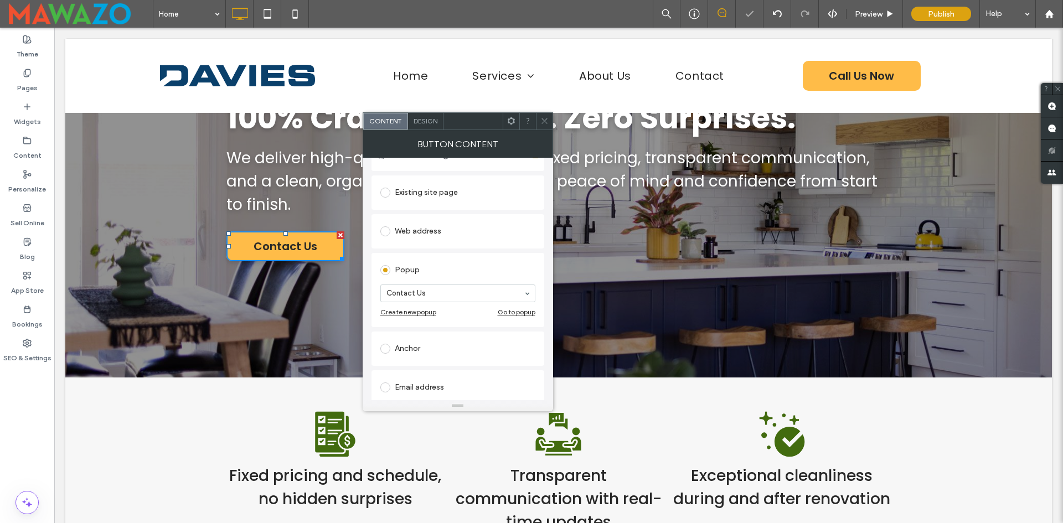
scroll to position [111, 0]
click at [542, 118] on icon at bounding box center [544, 121] width 8 height 8
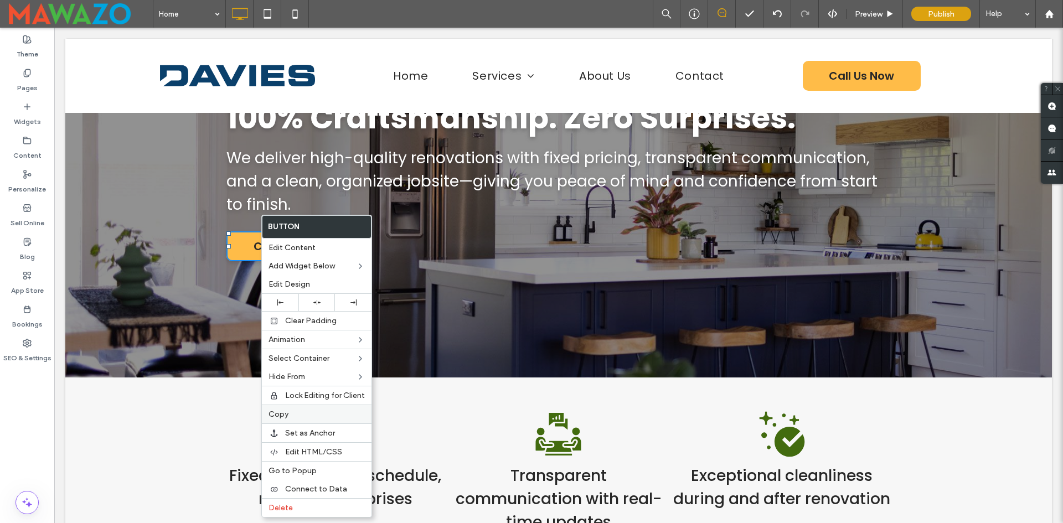
click at [297, 415] on label "Copy" at bounding box center [316, 414] width 96 height 9
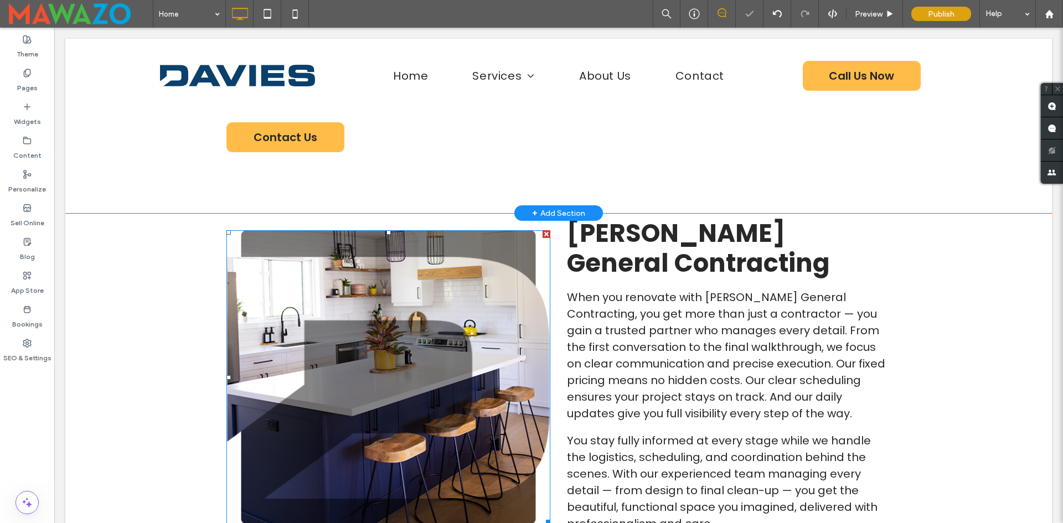
scroll to position [720, 0]
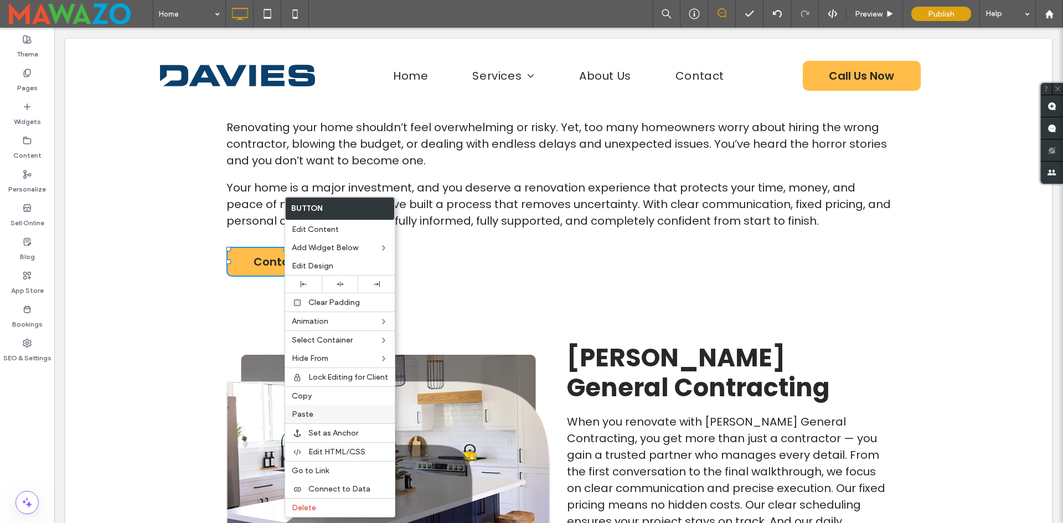
click at [310, 414] on span "Paste" at bounding box center [303, 414] width 22 height 9
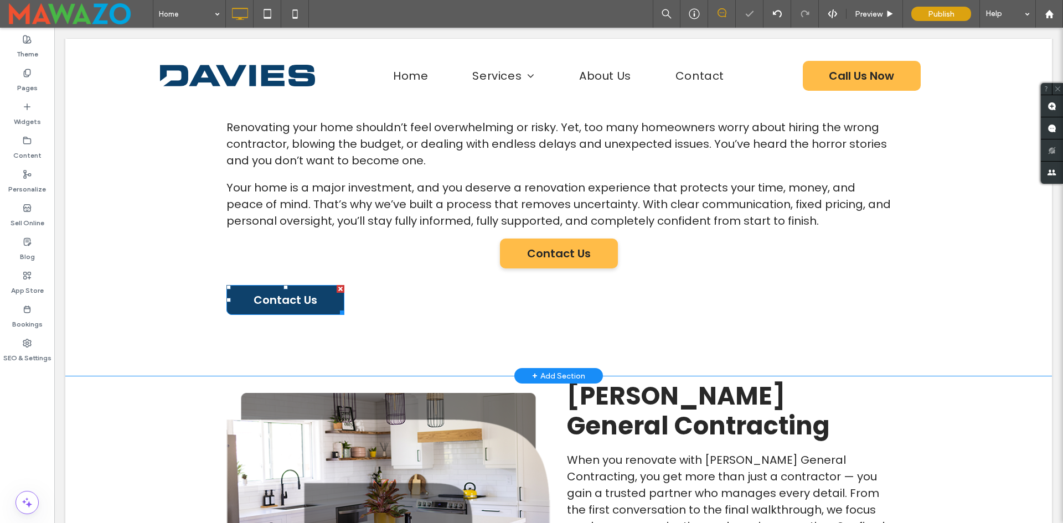
drag, startPoint x: 334, startPoint y: 289, endPoint x: 409, endPoint y: 317, distance: 79.7
click at [337, 289] on div at bounding box center [341, 289] width 8 height 8
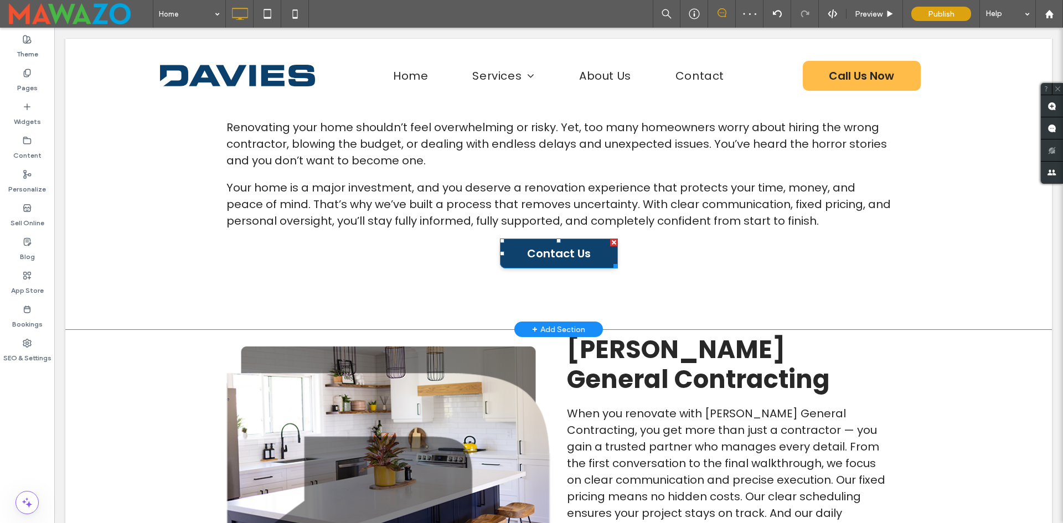
click at [531, 256] on span "Contact Us" at bounding box center [559, 253] width 64 height 17
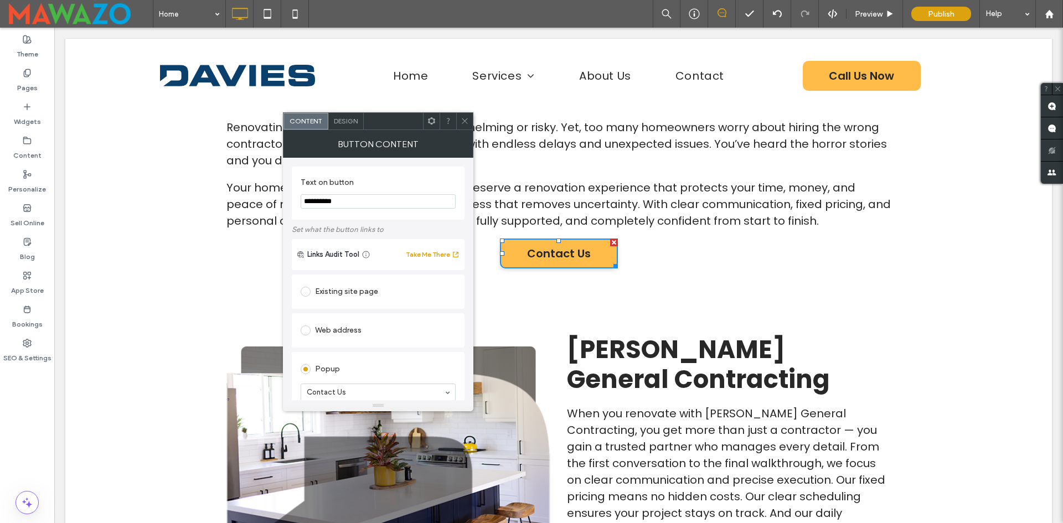
click at [432, 121] on icon at bounding box center [431, 121] width 8 height 8
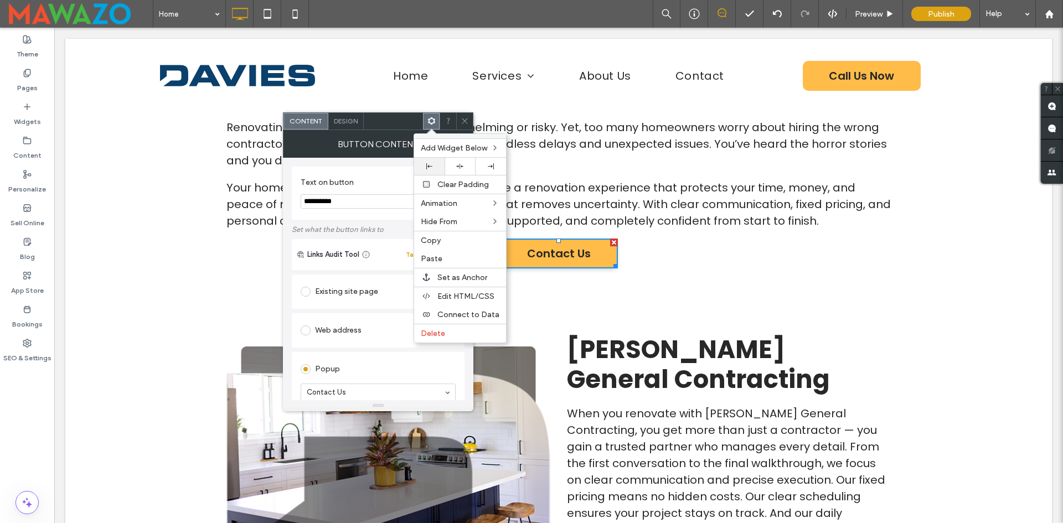
click at [427, 168] on icon at bounding box center [429, 166] width 6 height 6
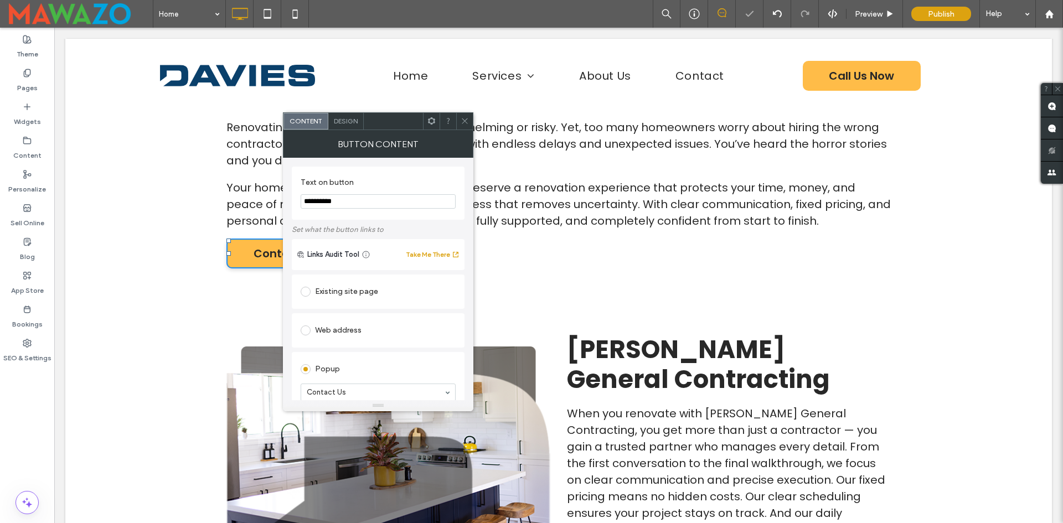
click at [463, 122] on icon at bounding box center [465, 121] width 8 height 8
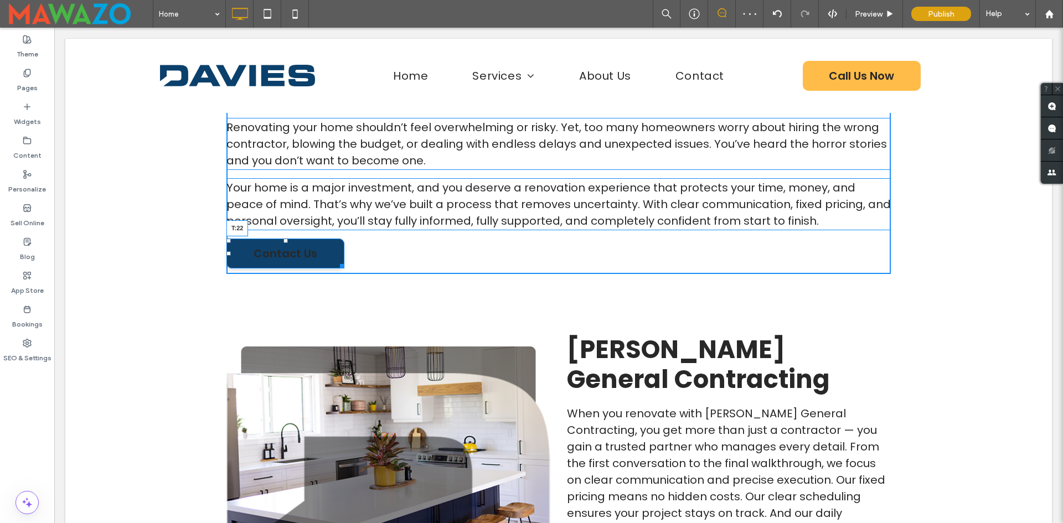
drag, startPoint x: 281, startPoint y: 241, endPoint x: 355, endPoint y: 277, distance: 82.7
click at [283, 247] on div "Avoid Costly Mistakes and Protect Your Investment Renovating your home shouldn’…" at bounding box center [558, 173] width 664 height 201
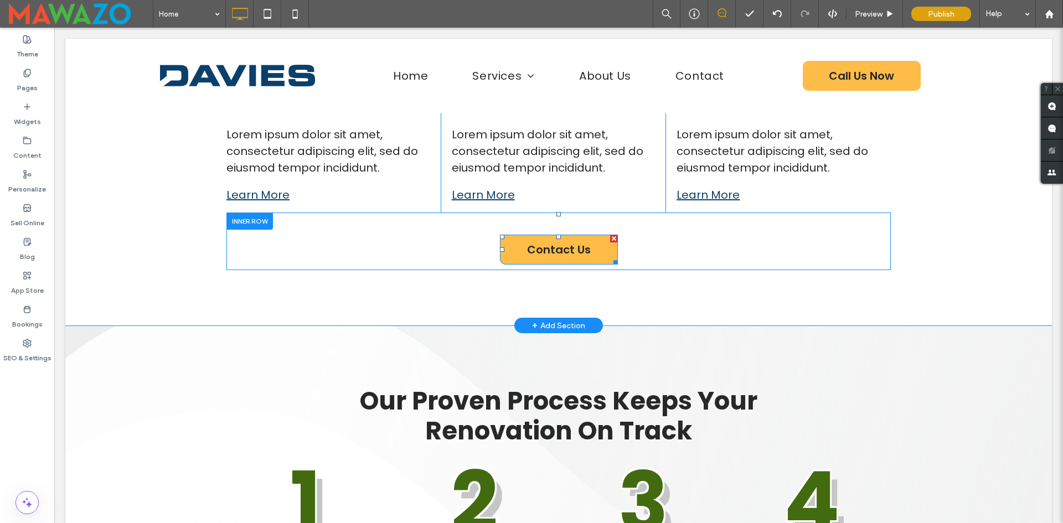
scroll to position [2712, 0]
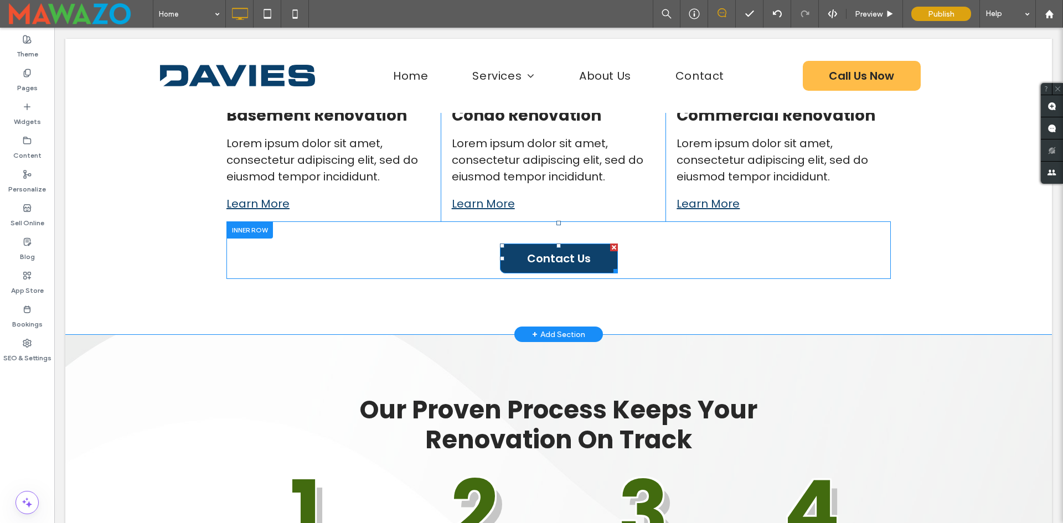
drag, startPoint x: 609, startPoint y: 249, endPoint x: 657, endPoint y: 277, distance: 55.1
click at [610, 249] on div at bounding box center [614, 248] width 8 height 8
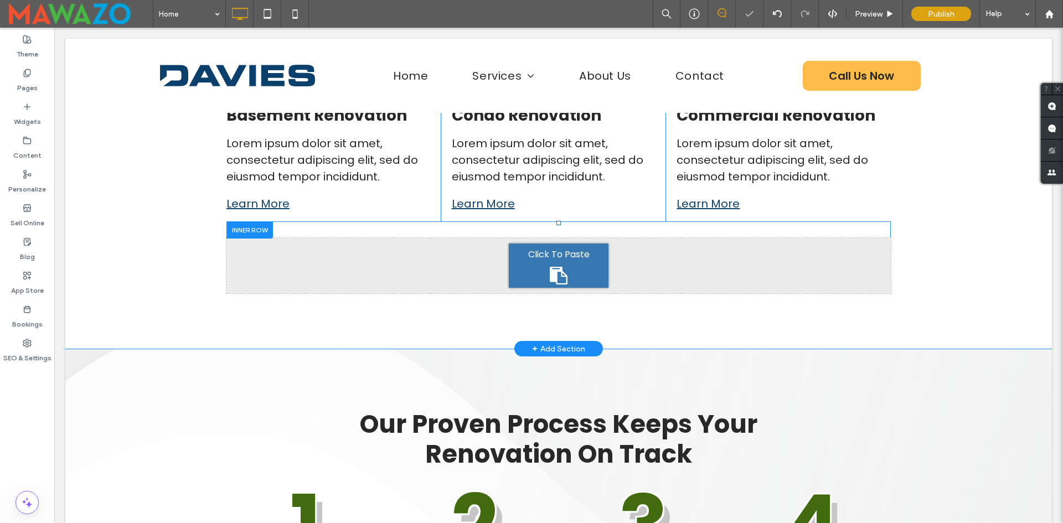
click at [550, 256] on span "Click To Paste" at bounding box center [558, 254] width 61 height 14
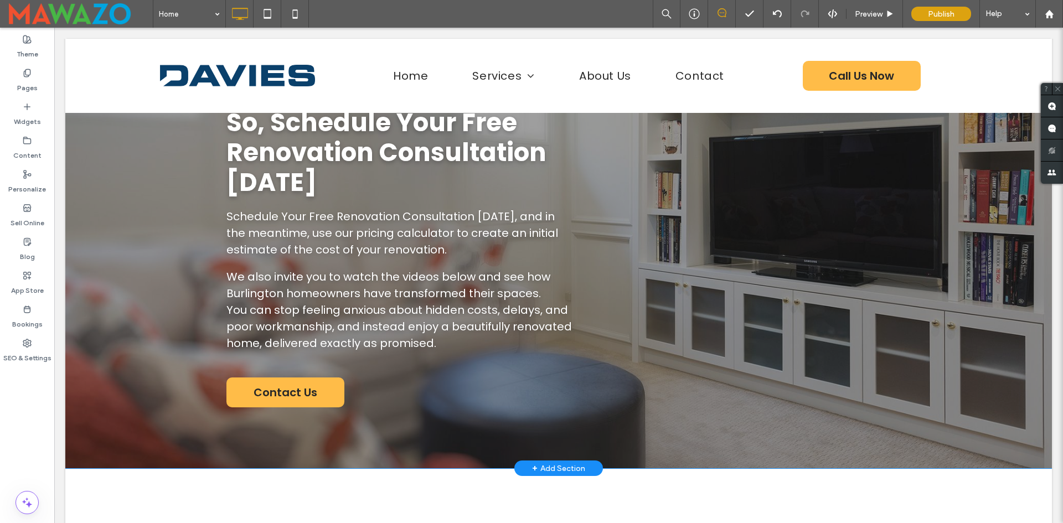
scroll to position [3487, 0]
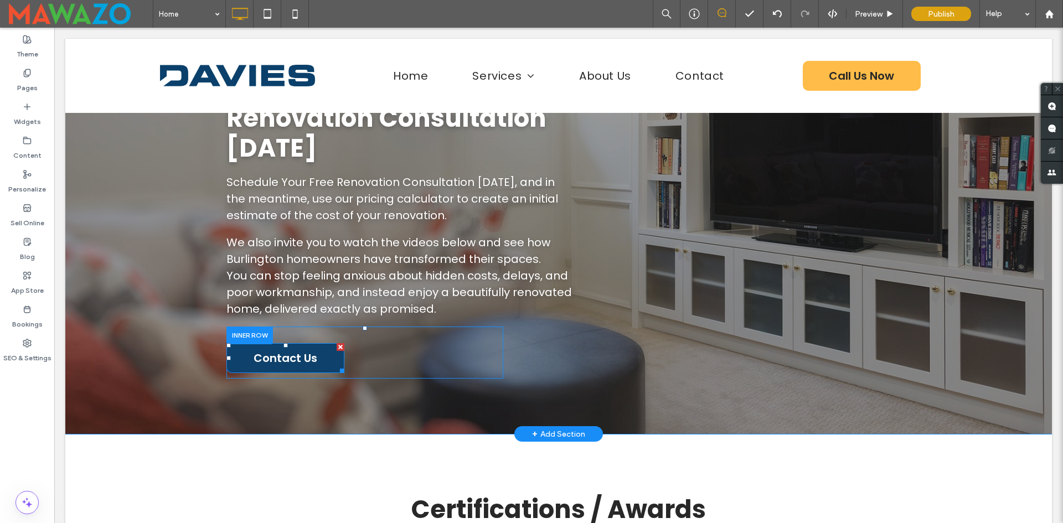
click at [337, 343] on div at bounding box center [341, 347] width 8 height 8
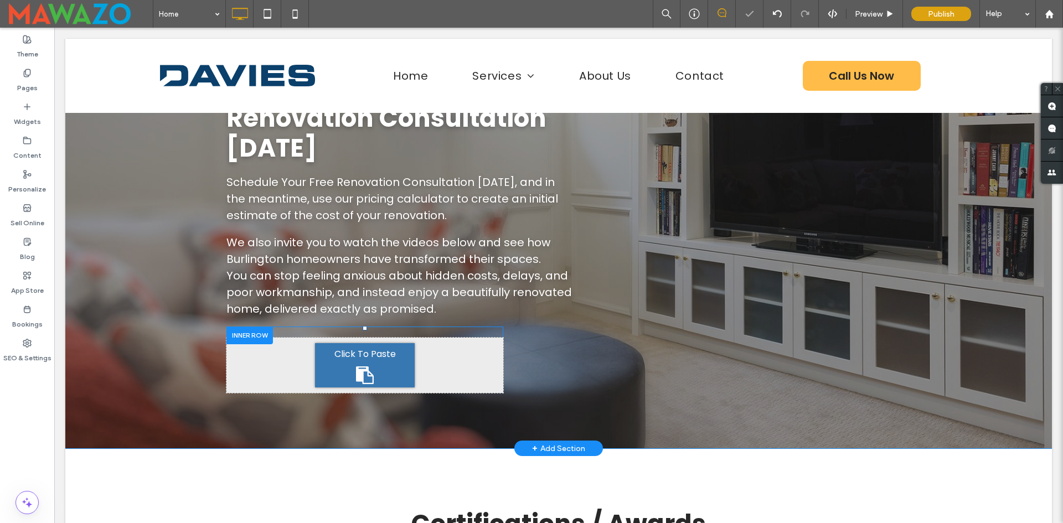
click at [334, 343] on div "Click To Paste" at bounding box center [365, 365] width 100 height 44
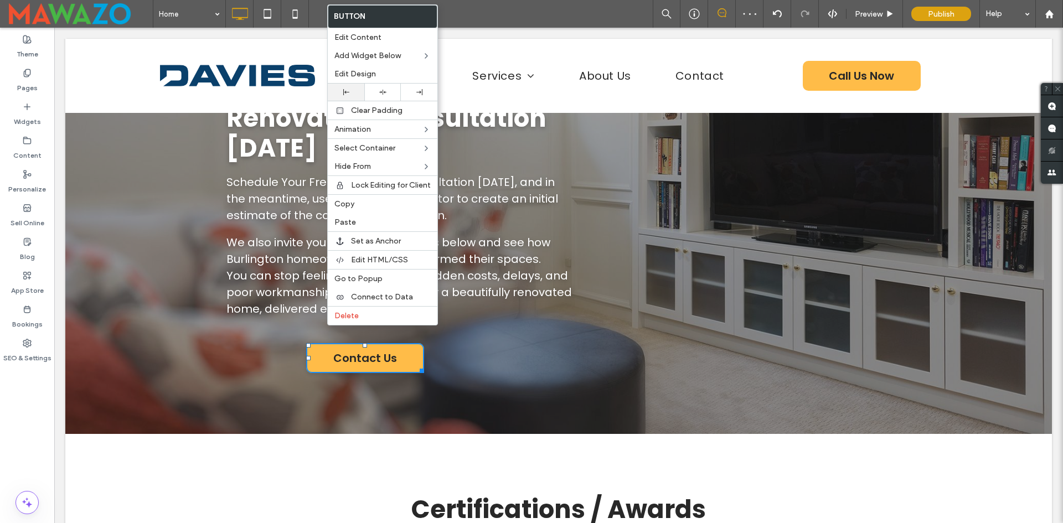
click at [354, 90] on div at bounding box center [345, 92] width 25 height 6
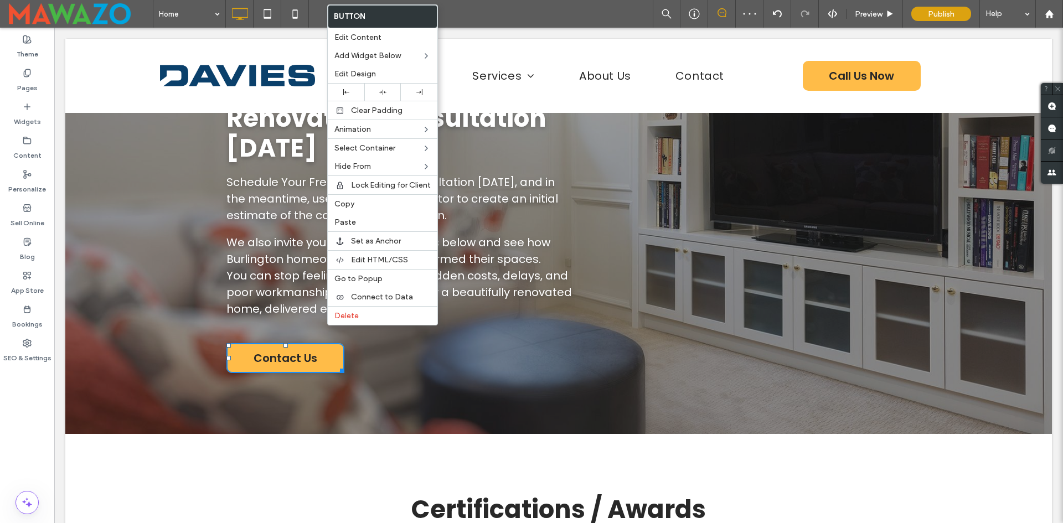
click at [275, 327] on div "Click To Paste Contact Us" at bounding box center [364, 353] width 277 height 52
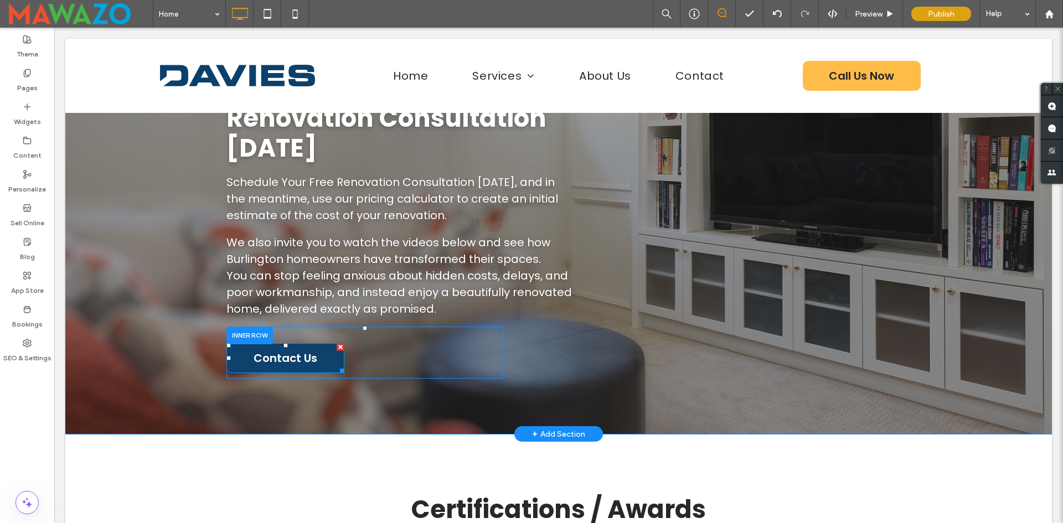
click at [276, 350] on span "Contact Us" at bounding box center [286, 358] width 64 height 17
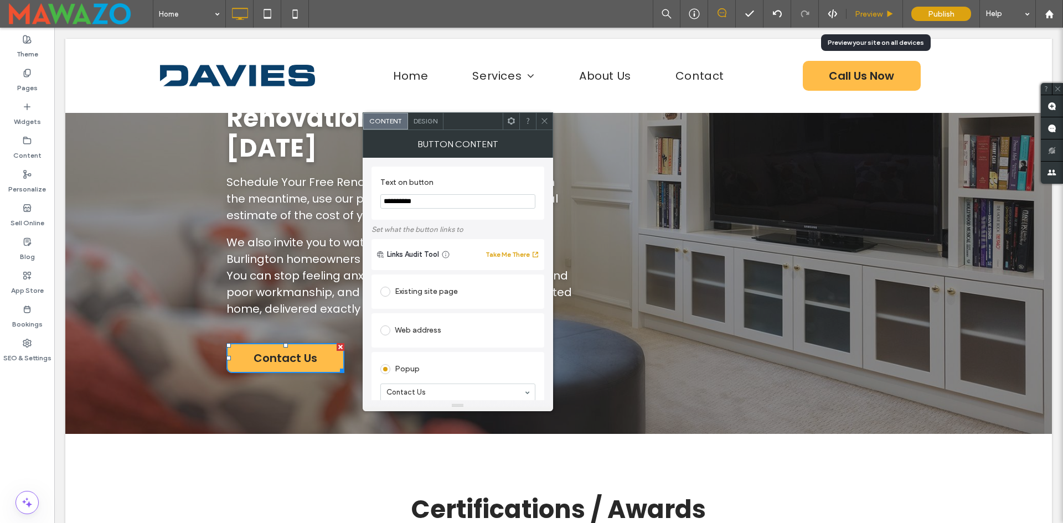
click at [863, 14] on span "Preview" at bounding box center [869, 13] width 28 height 9
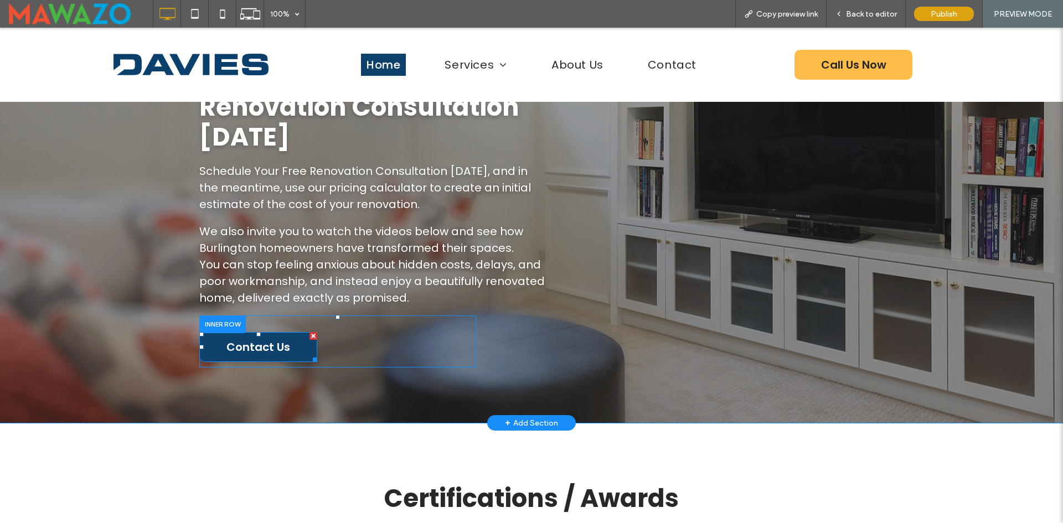
click at [264, 339] on span "Contact Us" at bounding box center [258, 347] width 64 height 17
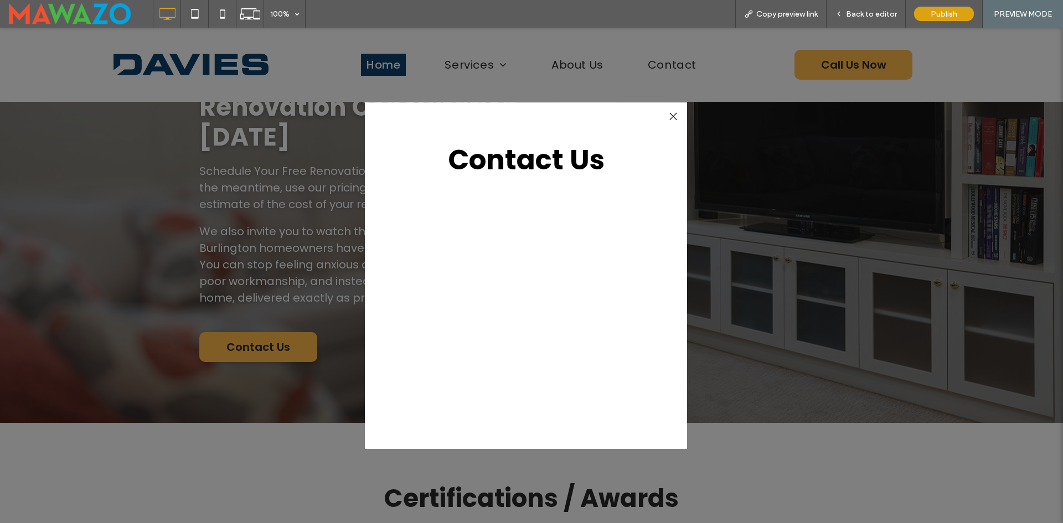
click at [670, 119] on div at bounding box center [672, 116] width 15 height 15
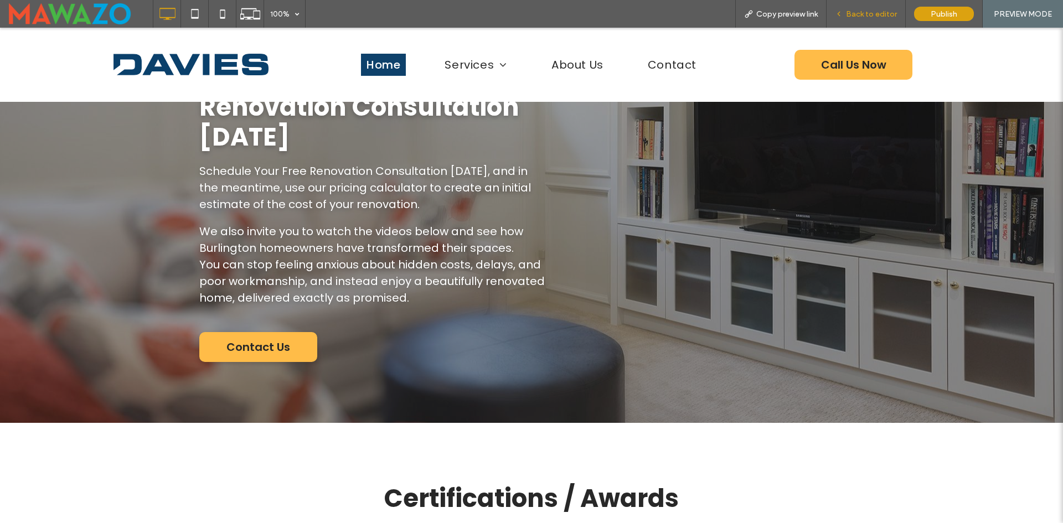
click at [866, 17] on span "Back to editor" at bounding box center [871, 13] width 51 height 9
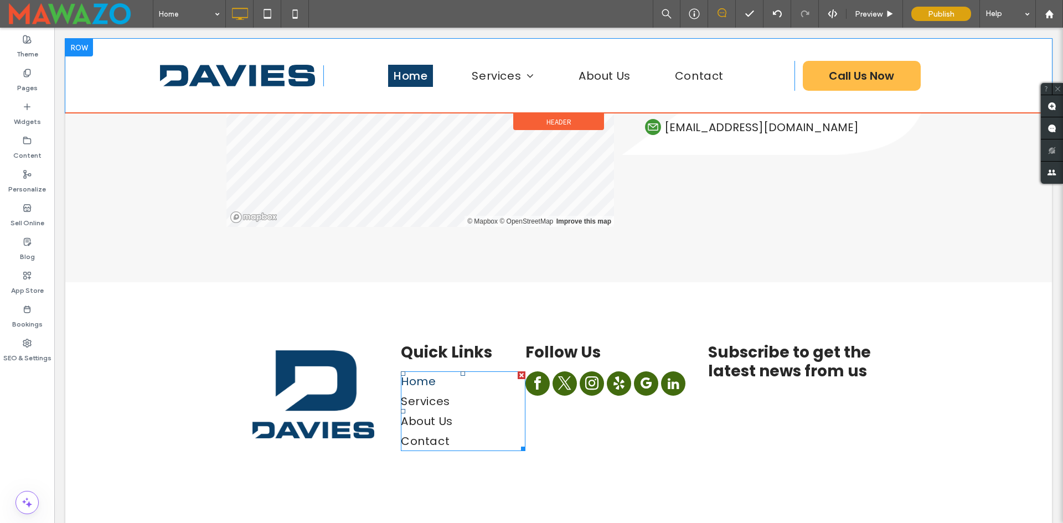
scroll to position [5809, 0]
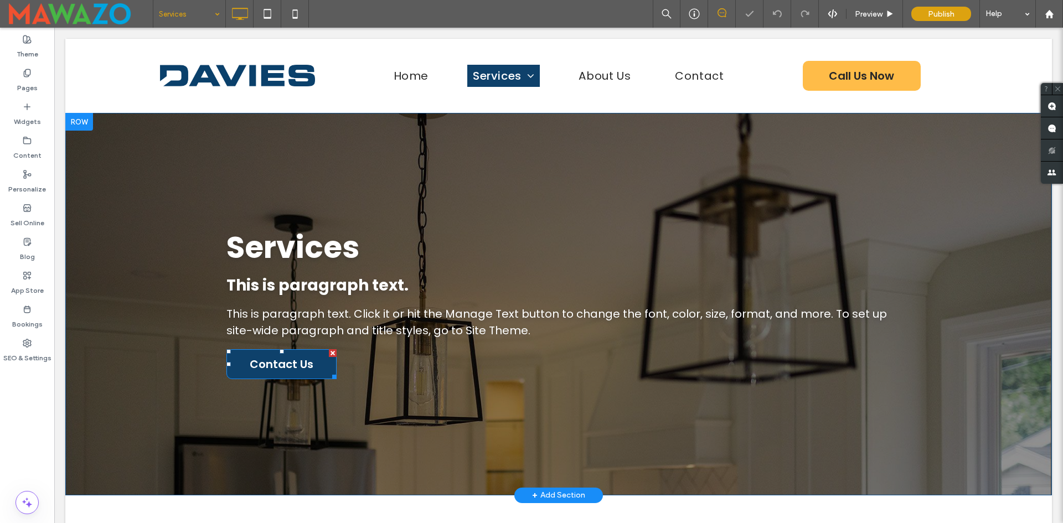
click at [329, 352] on div at bounding box center [333, 353] width 8 height 8
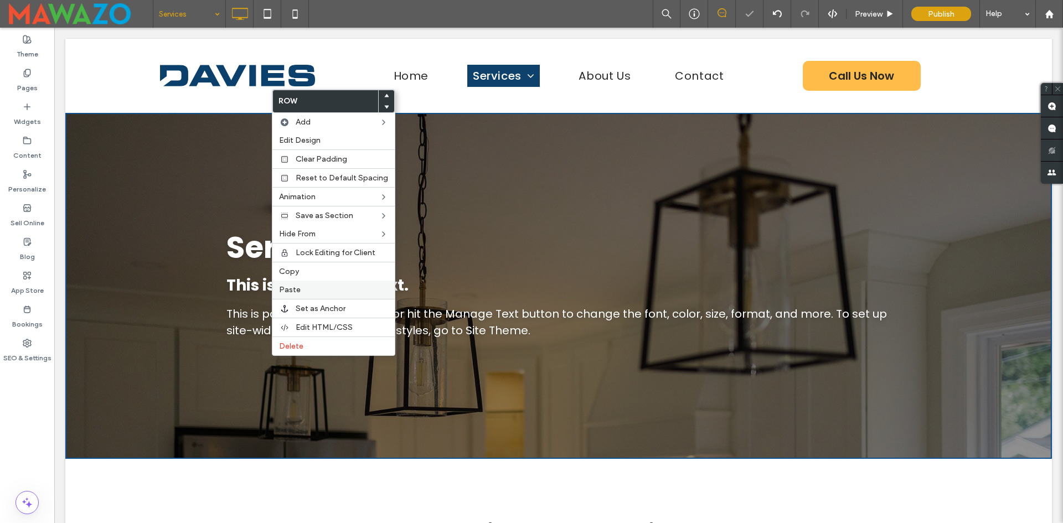
click at [302, 287] on label "Paste" at bounding box center [333, 289] width 109 height 9
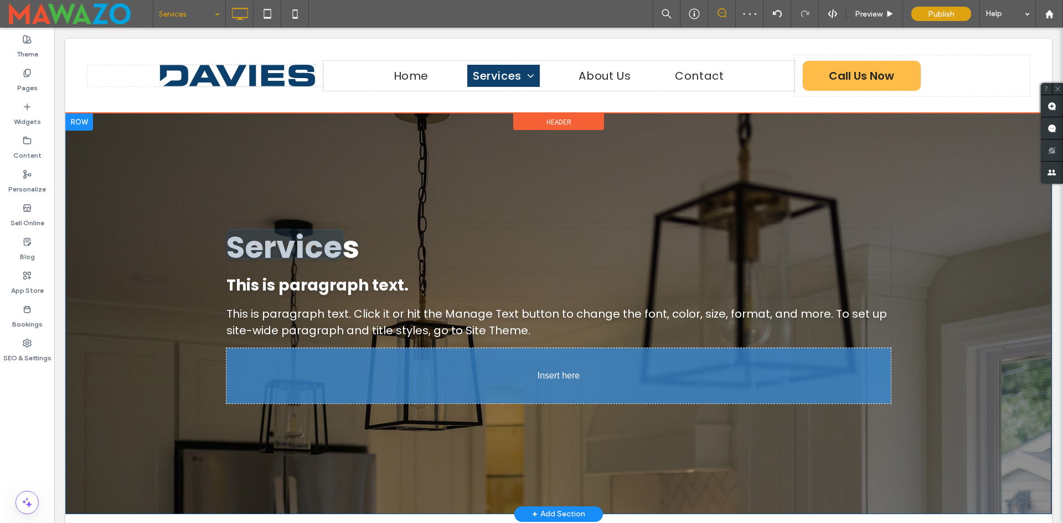
drag, startPoint x: 515, startPoint y: 240, endPoint x: 353, endPoint y: 382, distance: 215.3
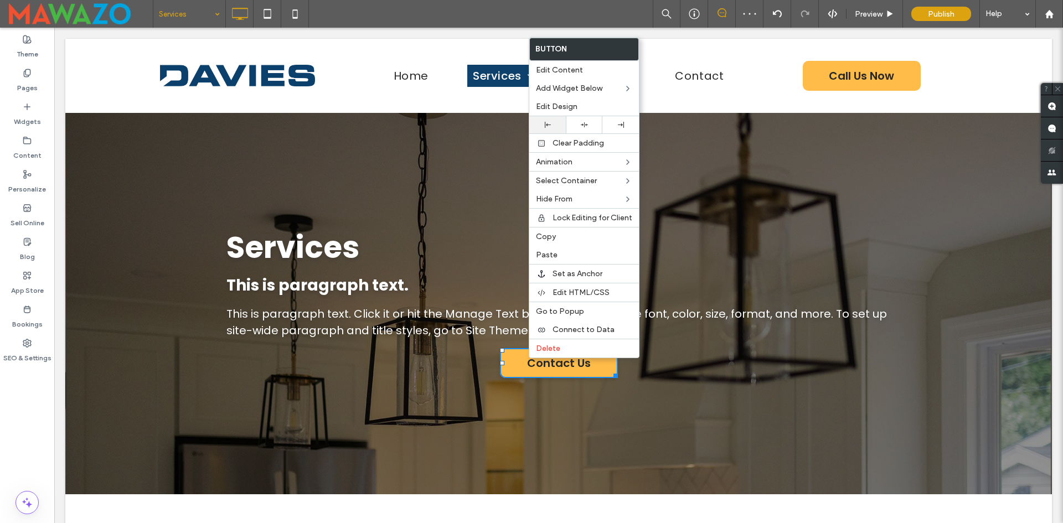
click at [551, 123] on div at bounding box center [547, 125] width 25 height 6
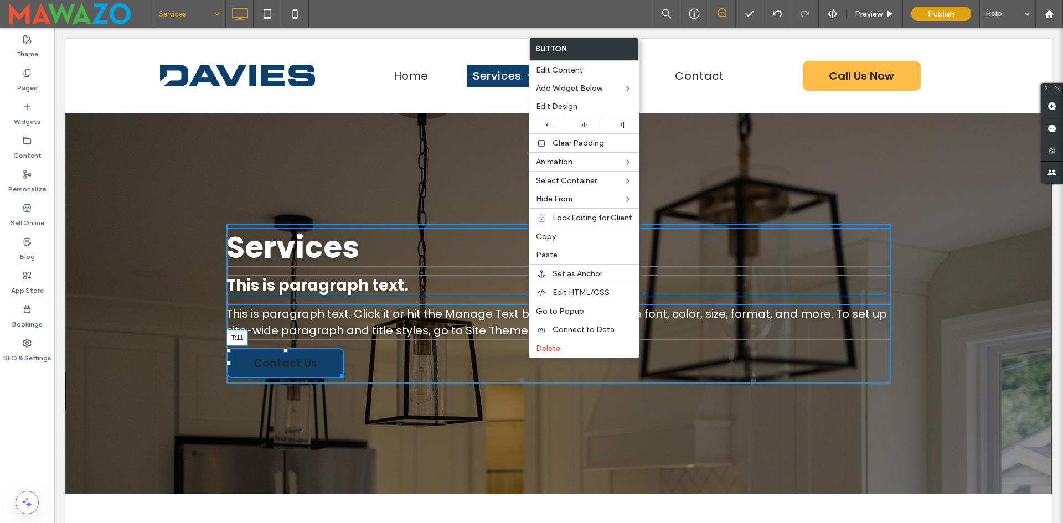
click at [284, 351] on div "Services This is paragraph text. This is paragraph text. Click it or hit the Ma…" at bounding box center [558, 304] width 664 height 160
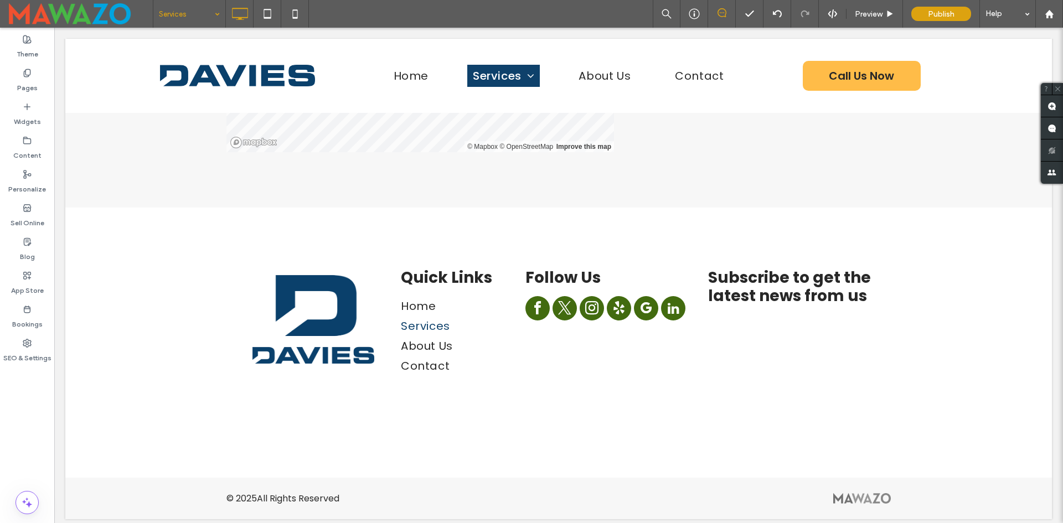
scroll to position [2366, 0]
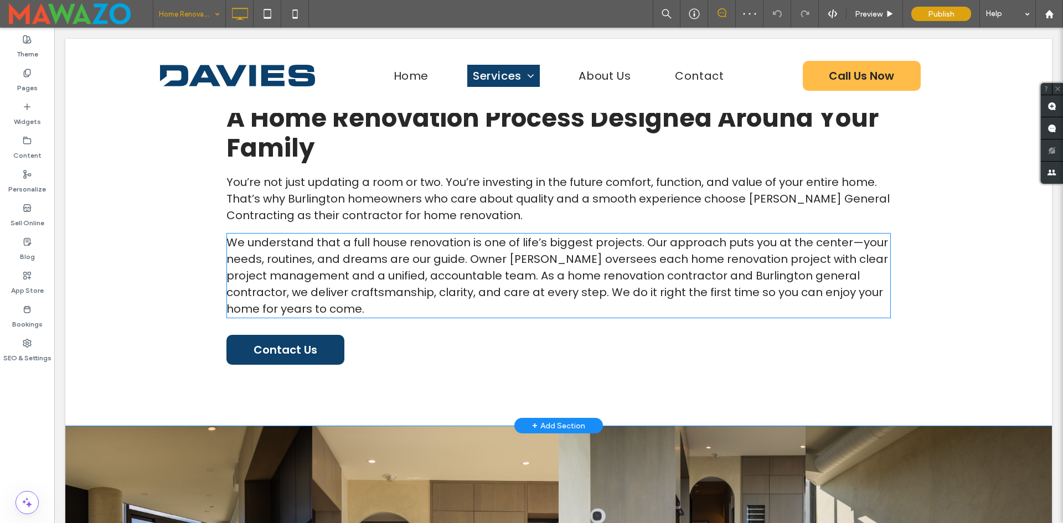
scroll to position [498, 0]
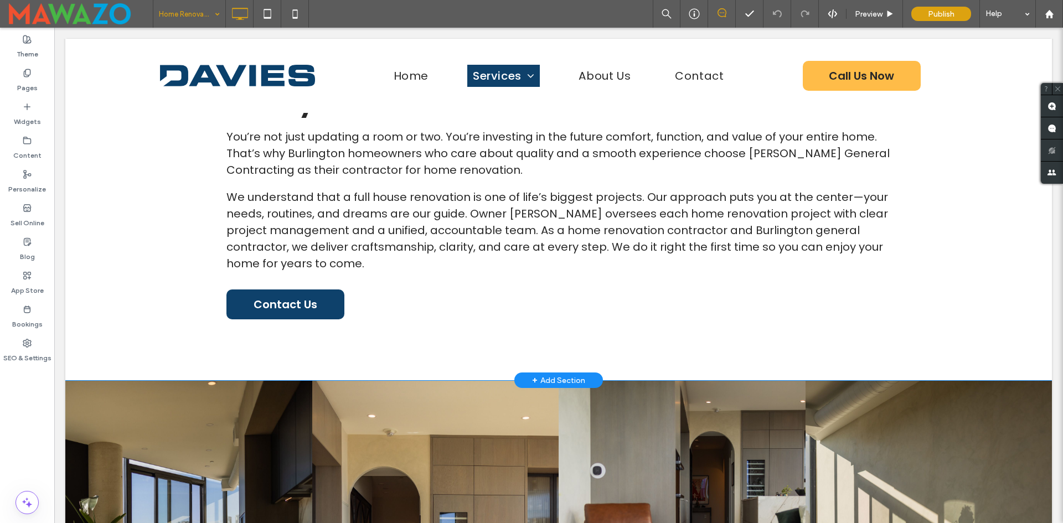
drag, startPoint x: 376, startPoint y: 290, endPoint x: 331, endPoint y: 298, distance: 45.7
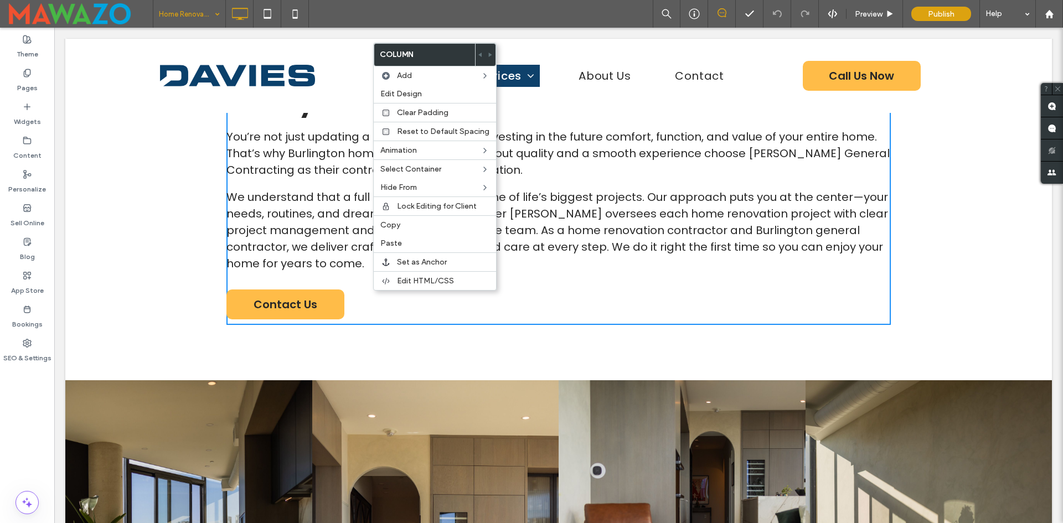
click at [449, 306] on div "A Home Renovation Process Designed Around Your Family You’re not just updating …" at bounding box center [558, 189] width 664 height 272
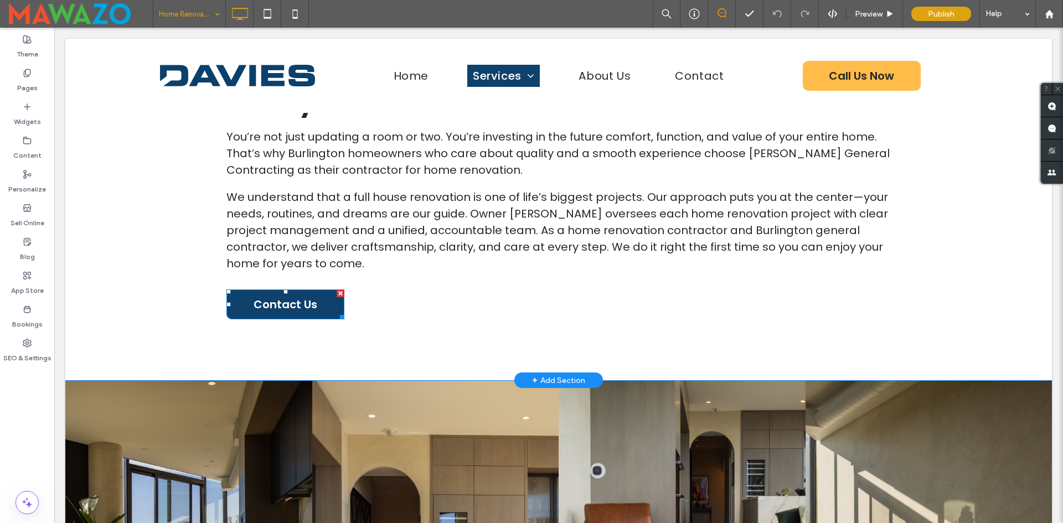
click at [337, 292] on div at bounding box center [341, 294] width 8 height 8
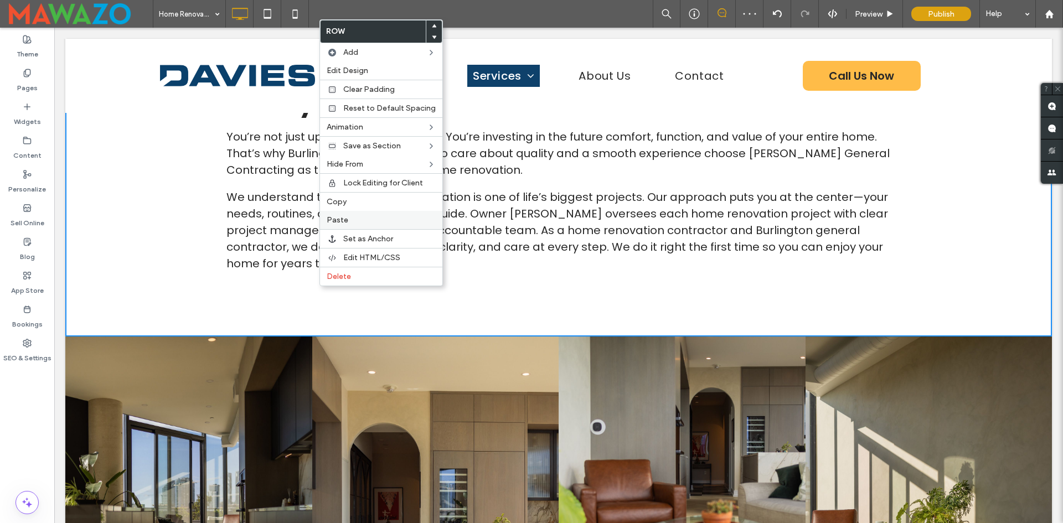
click at [349, 221] on label "Paste" at bounding box center [381, 219] width 109 height 9
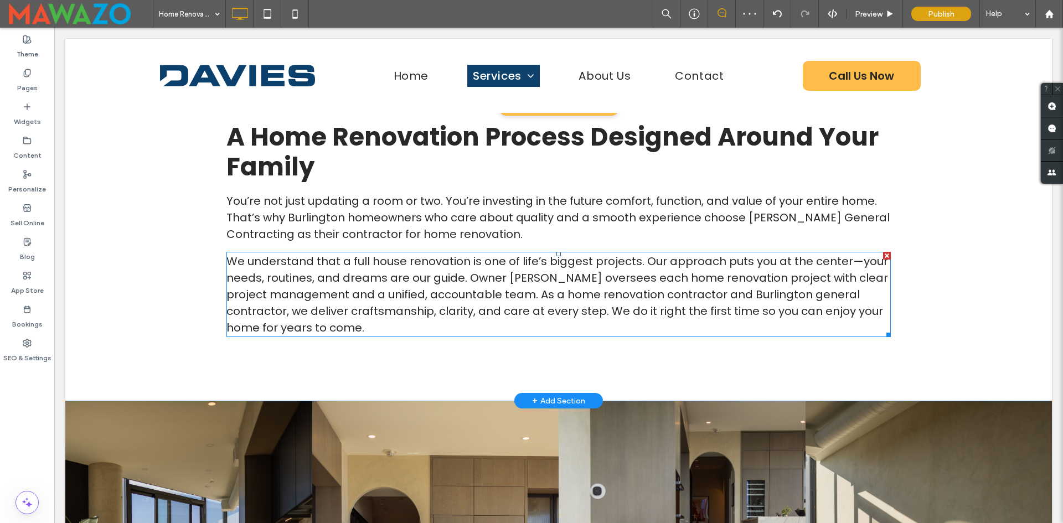
scroll to position [387, 0]
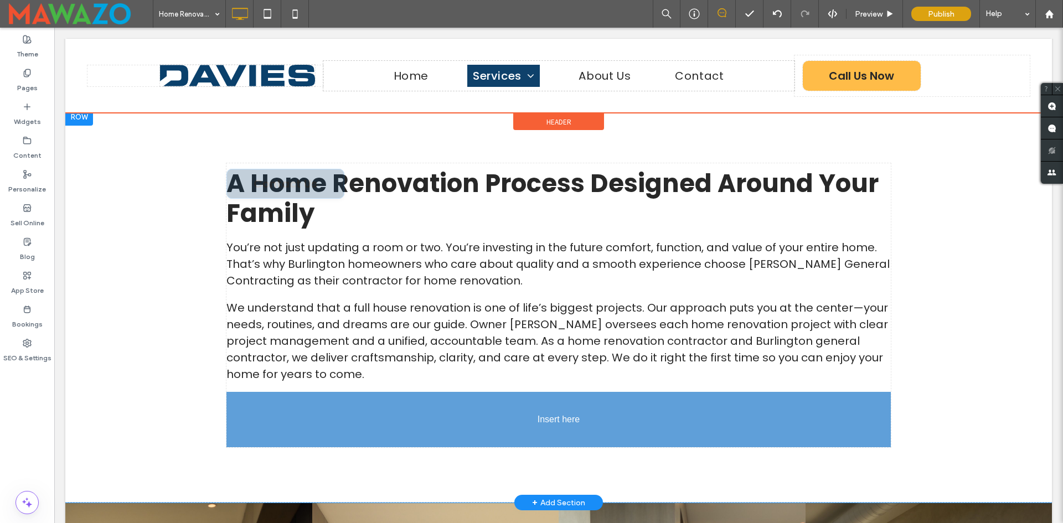
drag, startPoint x: 544, startPoint y: 180, endPoint x: 330, endPoint y: 432, distance: 329.9
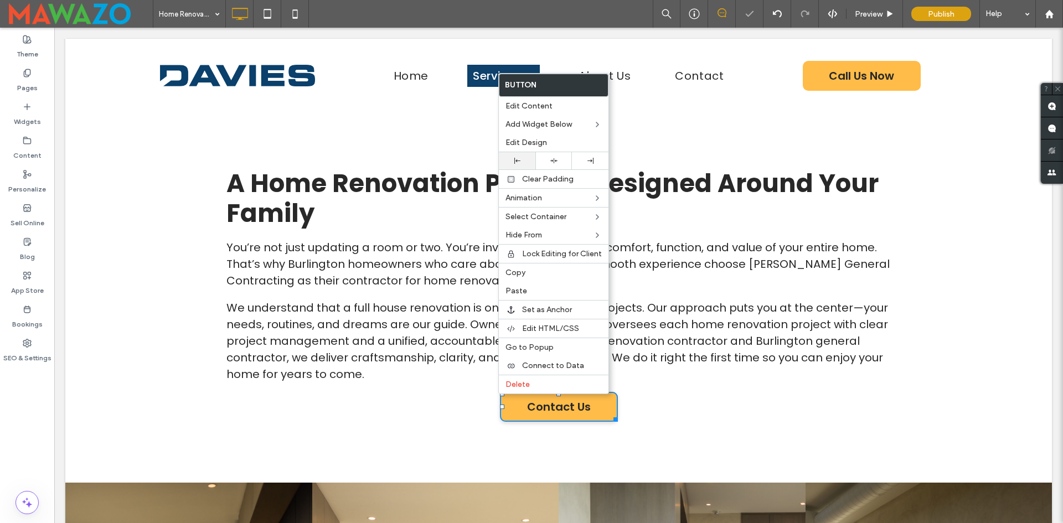
click at [520, 156] on div at bounding box center [517, 160] width 37 height 17
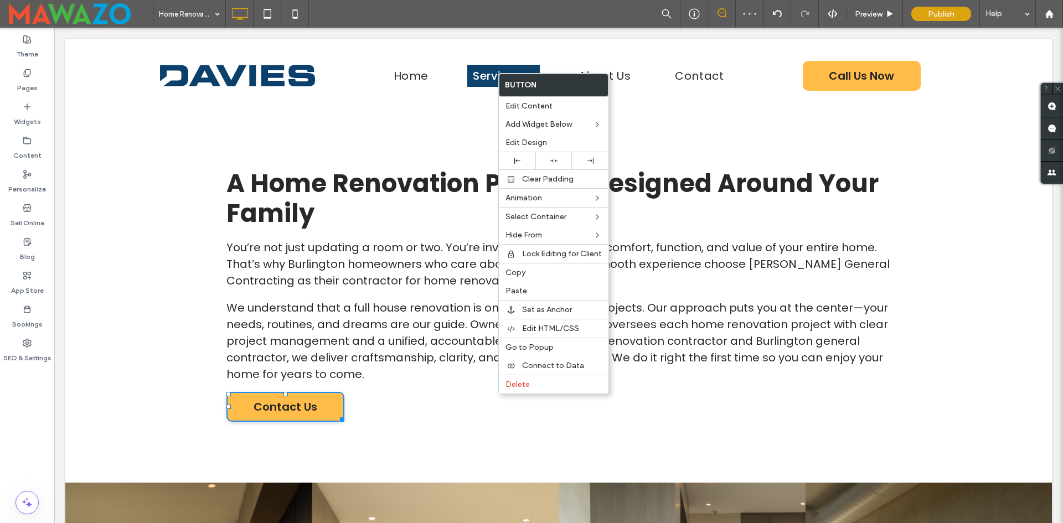
click at [436, 386] on div "A Home Renovation Process Designed Around Your Family You’re not just updating …" at bounding box center [558, 295] width 664 height 264
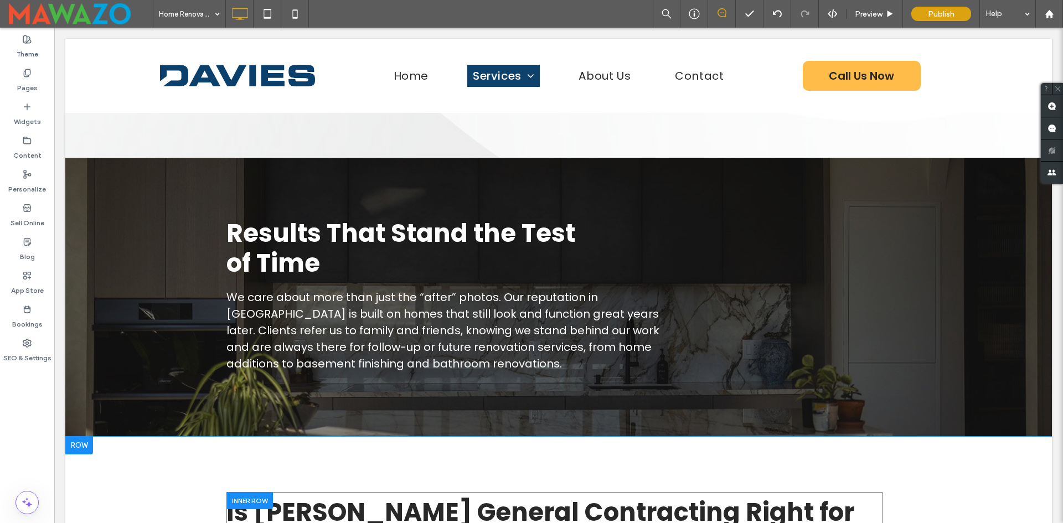
scroll to position [2657, 0]
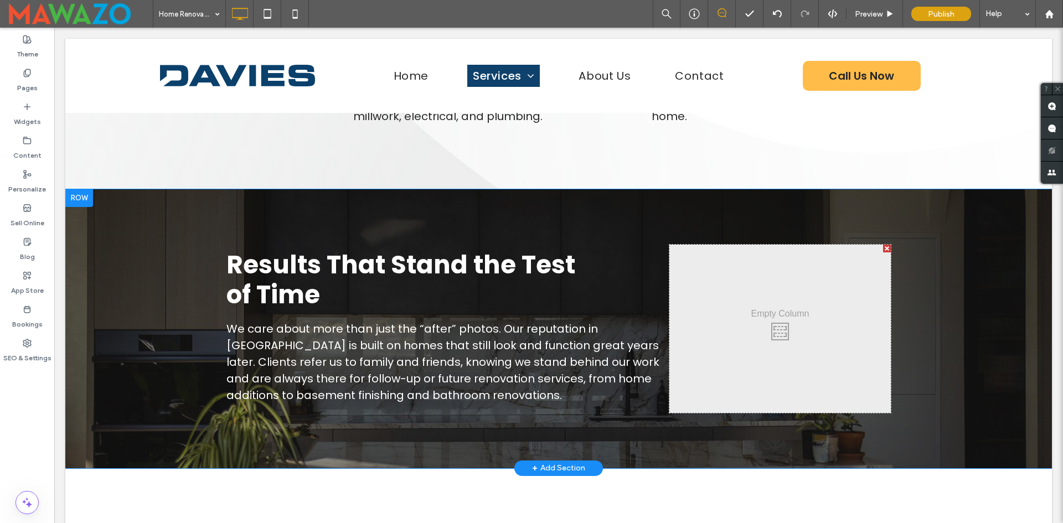
click at [877, 245] on div "Click To Paste" at bounding box center [779, 329] width 221 height 168
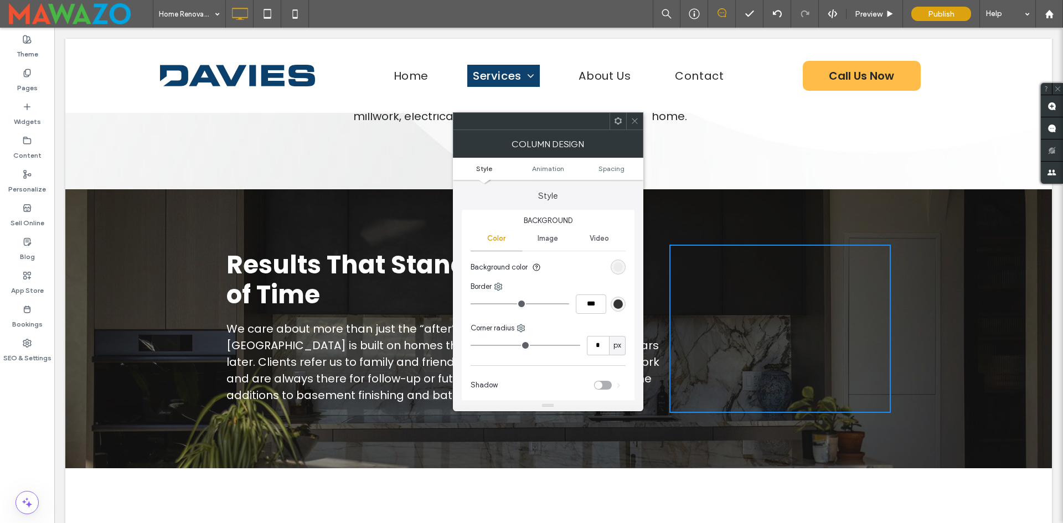
drag, startPoint x: 633, startPoint y: 121, endPoint x: 589, endPoint y: 102, distance: 47.9
click at [633, 121] on icon at bounding box center [635, 121] width 8 height 8
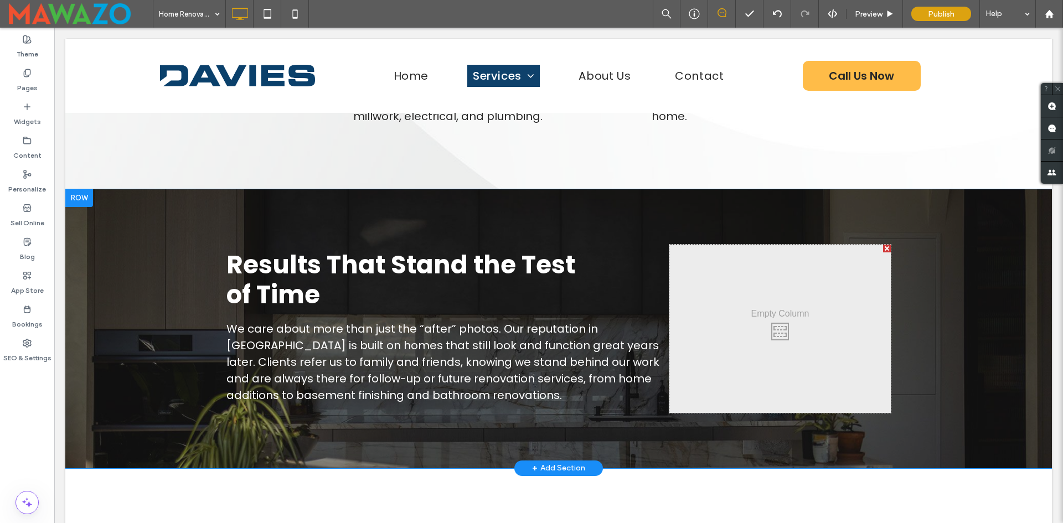
click at [884, 245] on div at bounding box center [887, 249] width 8 height 8
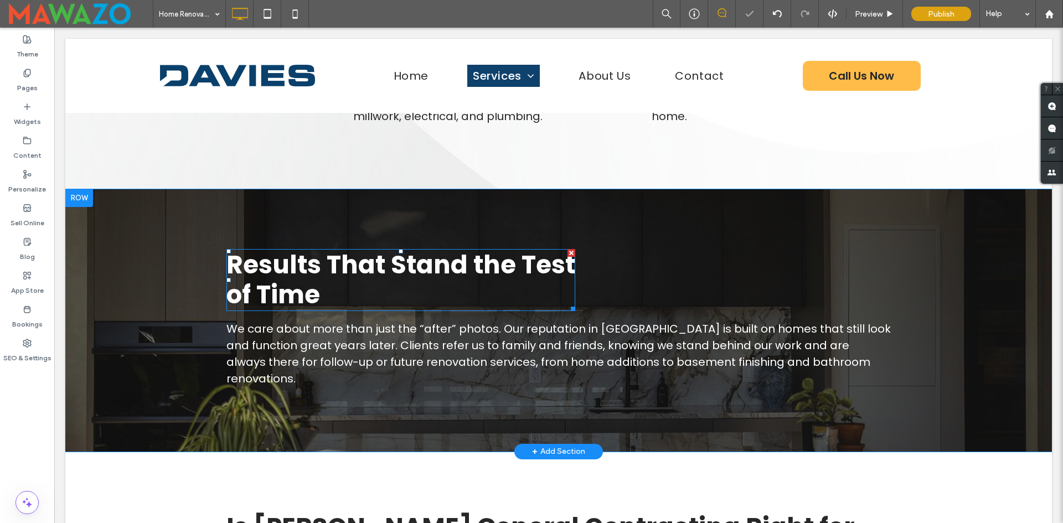
click at [536, 263] on span "Results That Stand the Test of Time" at bounding box center [400, 279] width 349 height 65
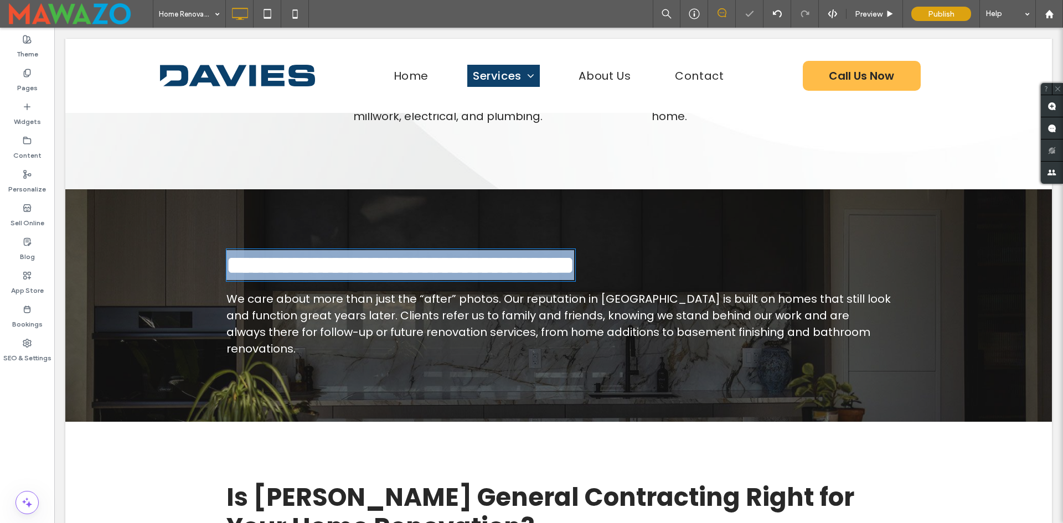
type input "*******"
type input "**"
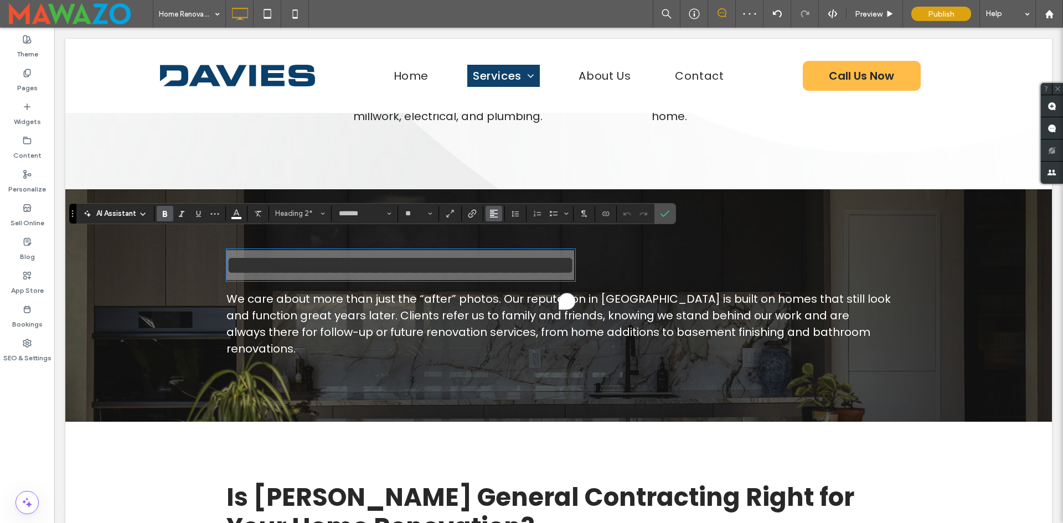
click at [495, 215] on icon "Alignment" at bounding box center [493, 213] width 9 height 9
click at [498, 251] on icon "ui.textEditor.alignment.center" at bounding box center [502, 247] width 9 height 9
click at [671, 212] on label "Confirm" at bounding box center [665, 214] width 17 height 20
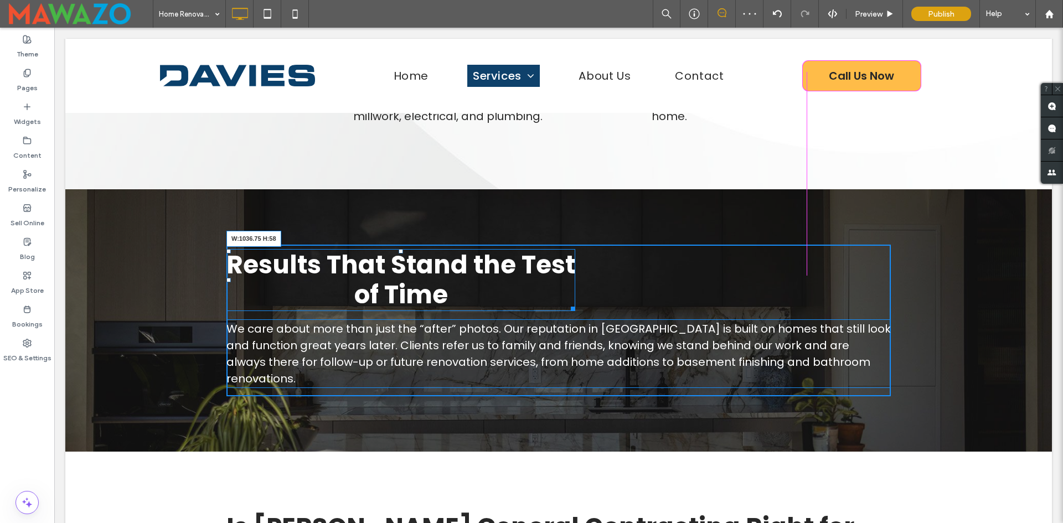
drag, startPoint x: 566, startPoint y: 293, endPoint x: 848, endPoint y: 323, distance: 283.3
click at [793, 295] on div "Results That Stand the Test of Time W:1036.75 H:58 We care about more than just…" at bounding box center [558, 321] width 664 height 152
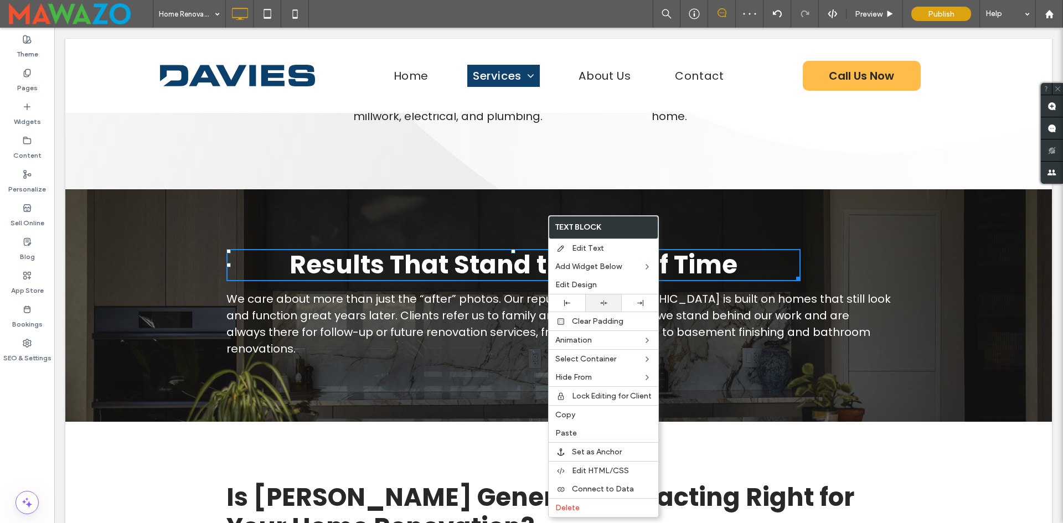
click at [603, 304] on use at bounding box center [603, 303] width 7 height 5
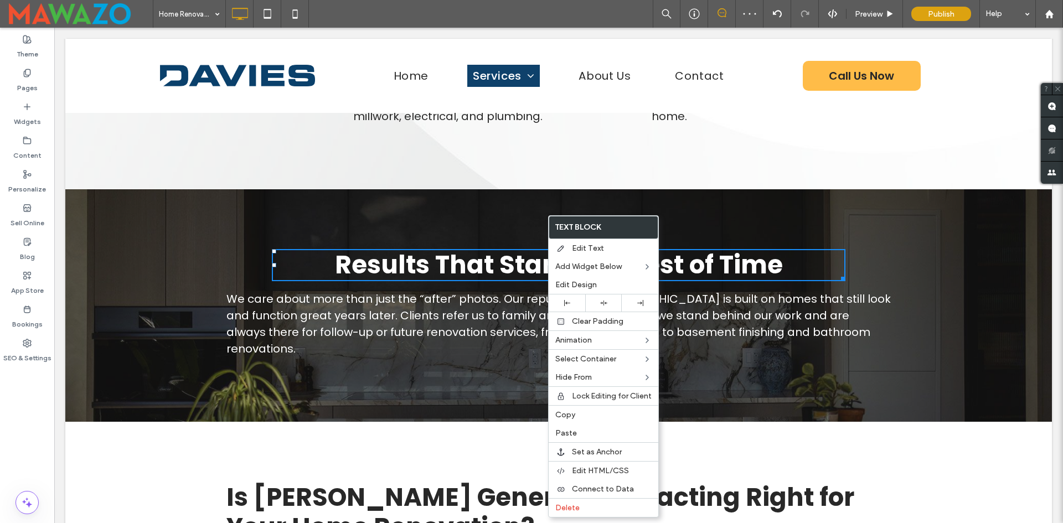
click at [508, 294] on span "We care about more than just the “after” photos. Our reputation in Burlington i…" at bounding box center [558, 323] width 664 height 65
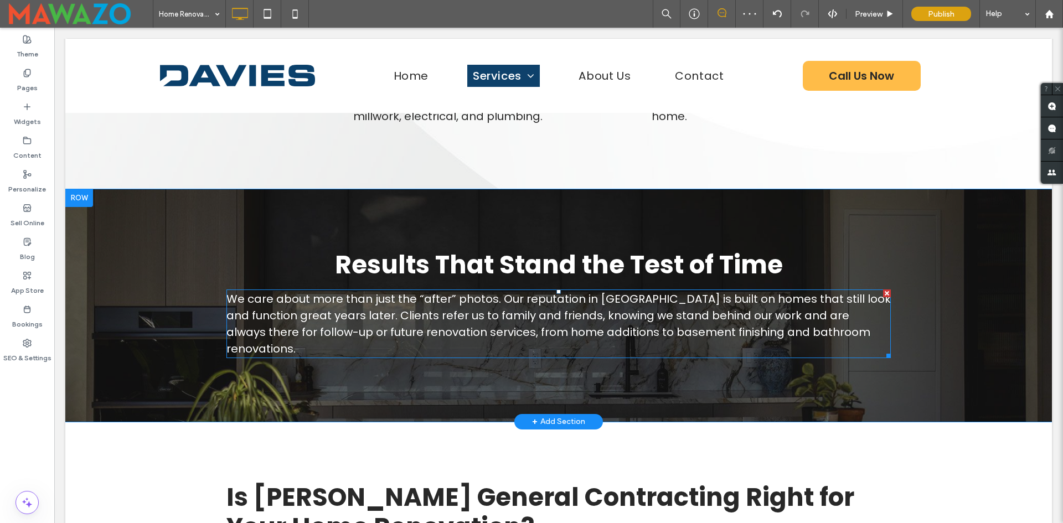
click at [508, 294] on span "We care about more than just the “after” photos. Our reputation in Burlington i…" at bounding box center [558, 323] width 664 height 65
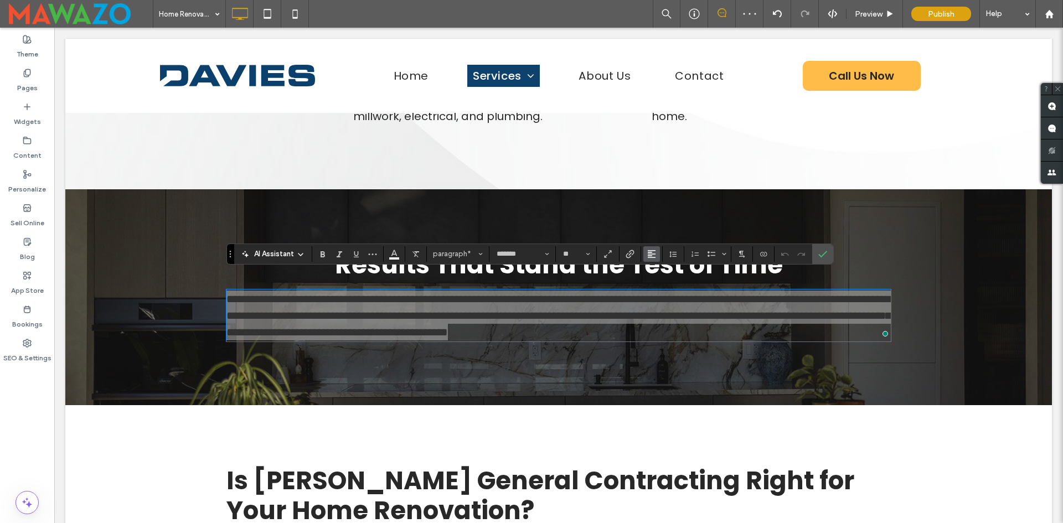
click at [648, 252] on use "Alignment" at bounding box center [652, 254] width 8 height 8
click at [658, 288] on use "ui.textEditor.alignment.center" at bounding box center [660, 288] width 8 height 8
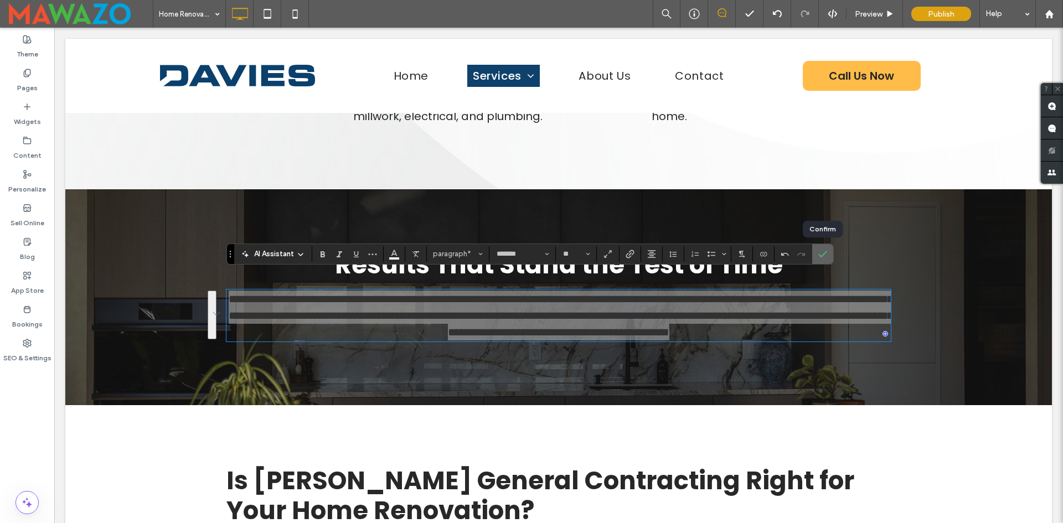
drag, startPoint x: 824, startPoint y: 250, endPoint x: 761, endPoint y: 228, distance: 66.5
click at [824, 250] on icon "Confirm" at bounding box center [822, 254] width 9 height 9
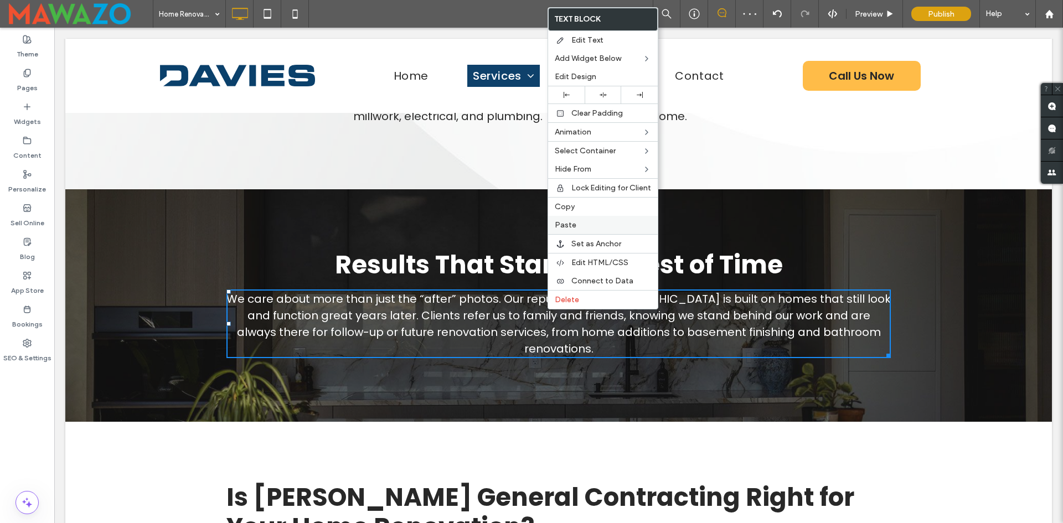
click at [570, 220] on span "Paste" at bounding box center [566, 224] width 22 height 9
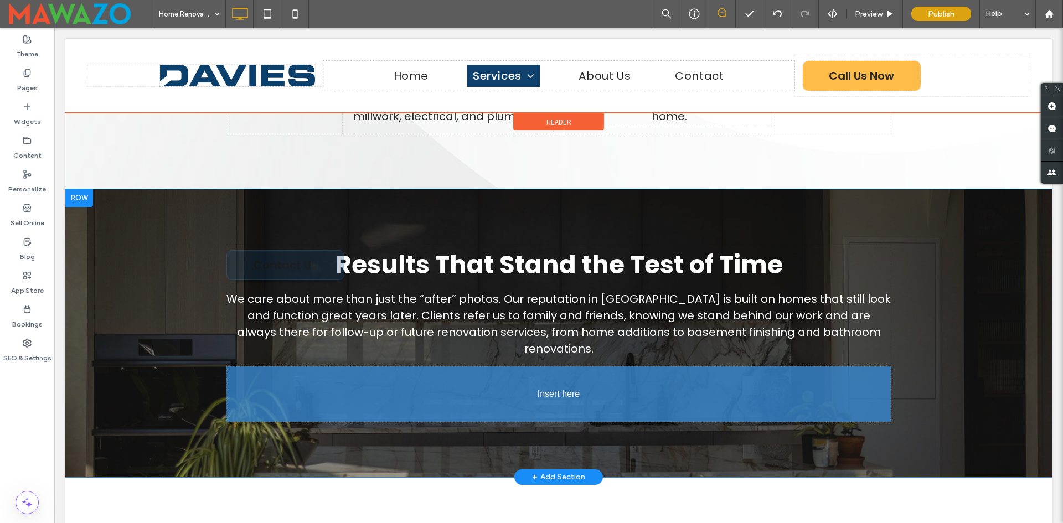
drag, startPoint x: 542, startPoint y: 281, endPoint x: 537, endPoint y: 380, distance: 99.2
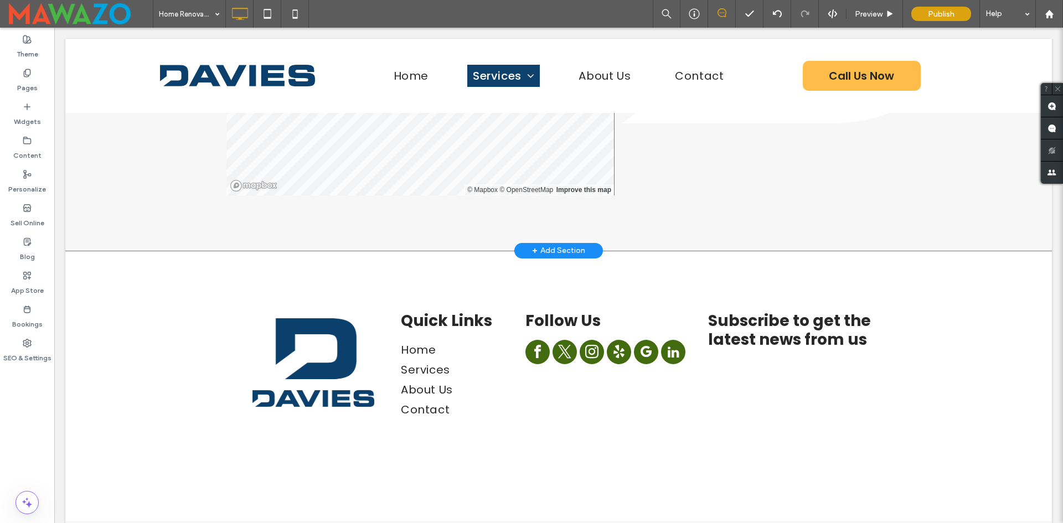
scroll to position [4504, 0]
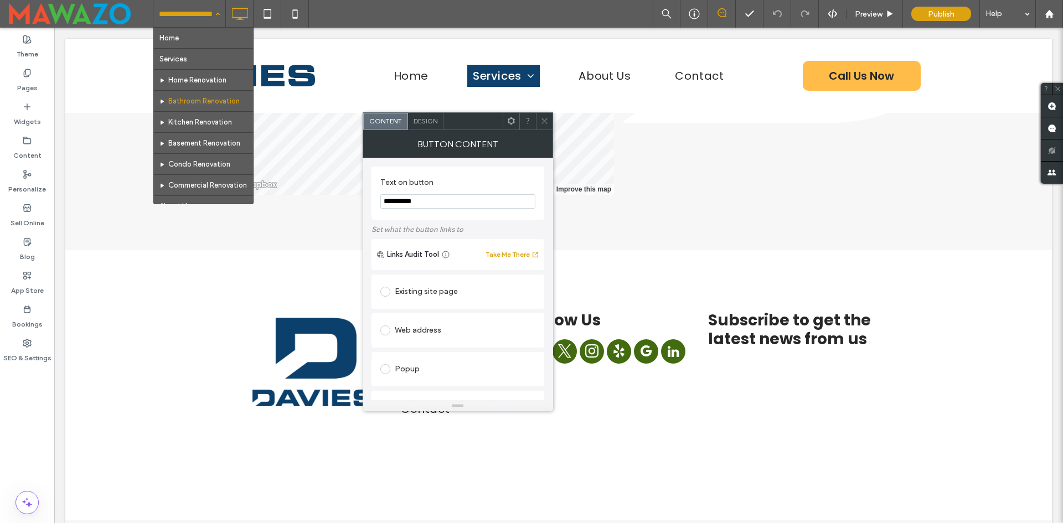
click at [220, 13] on div "Home Services Home Renovation Bathroom Renovation Kitchen Renovation Basement R…" at bounding box center [189, 14] width 72 height 28
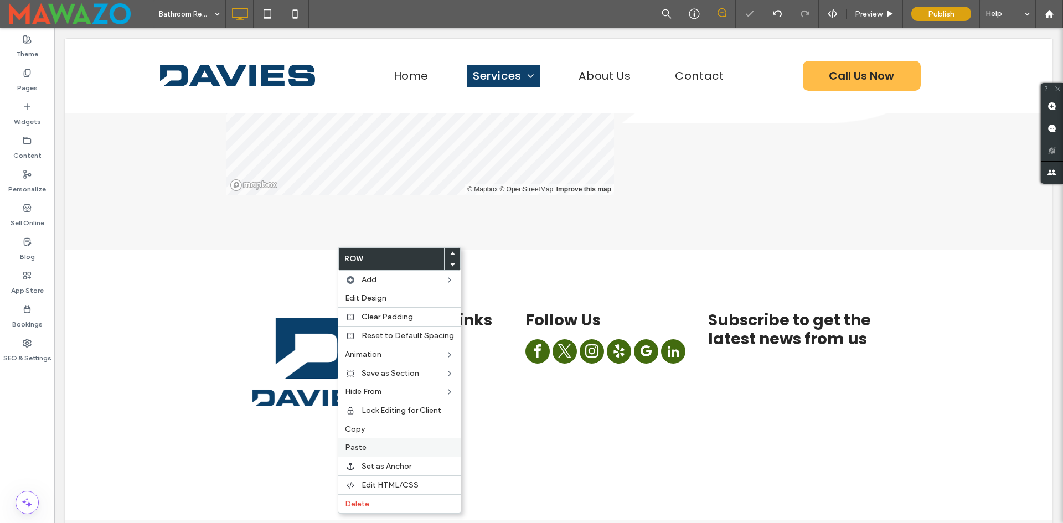
click at [367, 449] on label "Paste" at bounding box center [399, 447] width 109 height 9
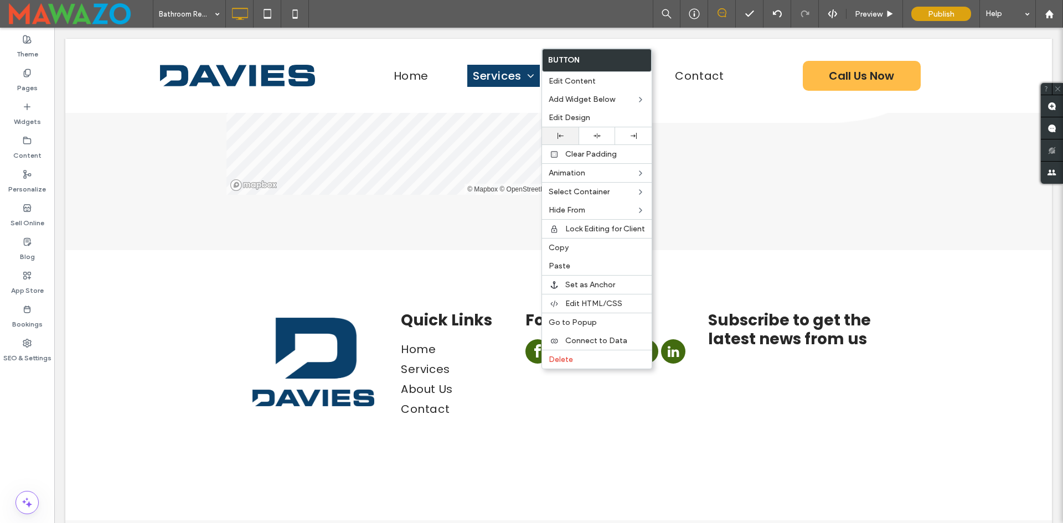
click at [565, 137] on div at bounding box center [559, 136] width 25 height 6
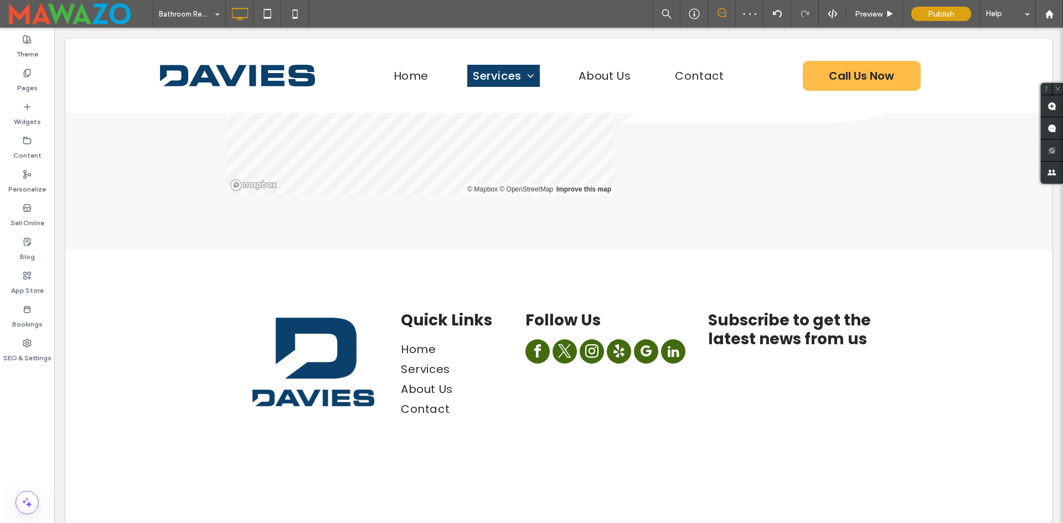
click at [283, 365] on div at bounding box center [531, 261] width 1063 height 523
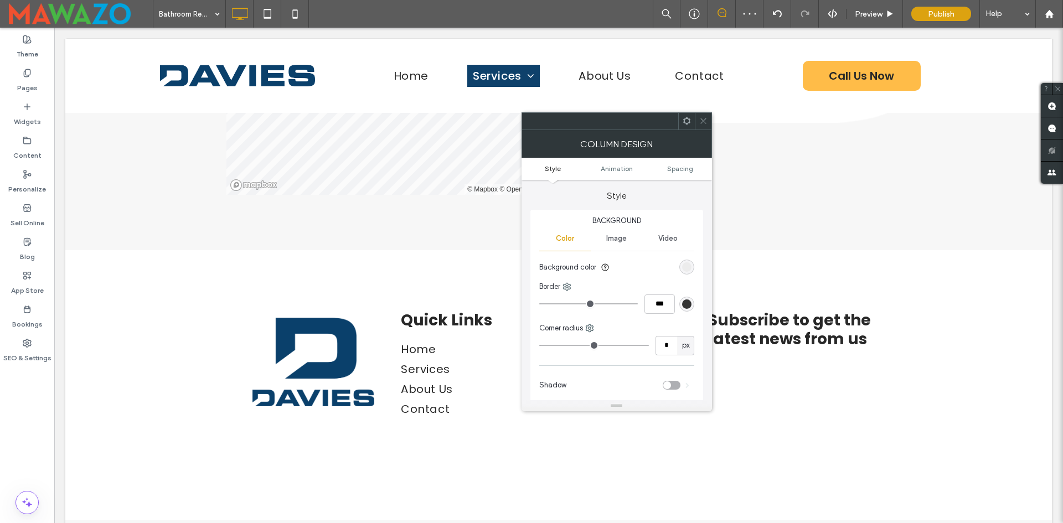
click at [700, 122] on icon at bounding box center [703, 121] width 8 height 8
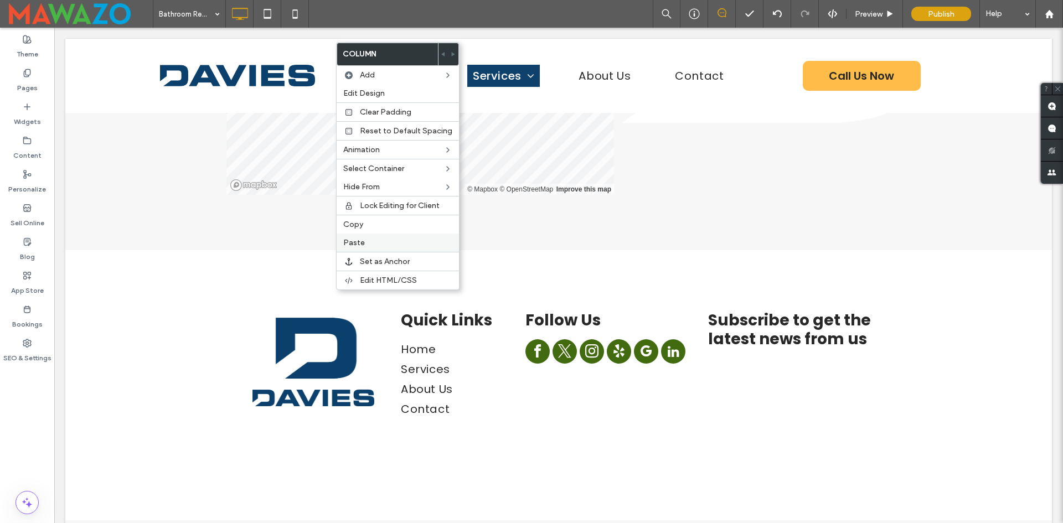
click at [370, 240] on label "Paste" at bounding box center [397, 242] width 109 height 9
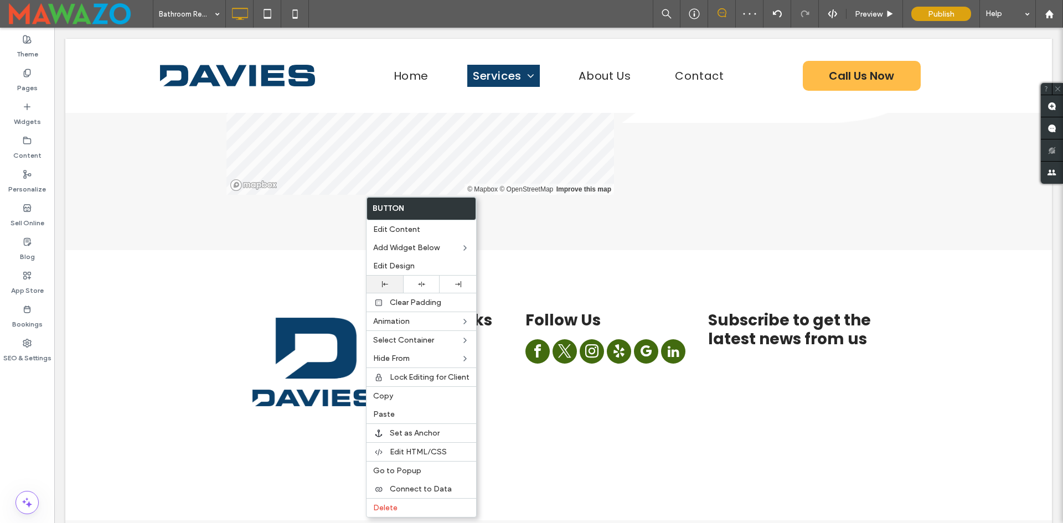
click at [394, 284] on div at bounding box center [384, 284] width 25 height 6
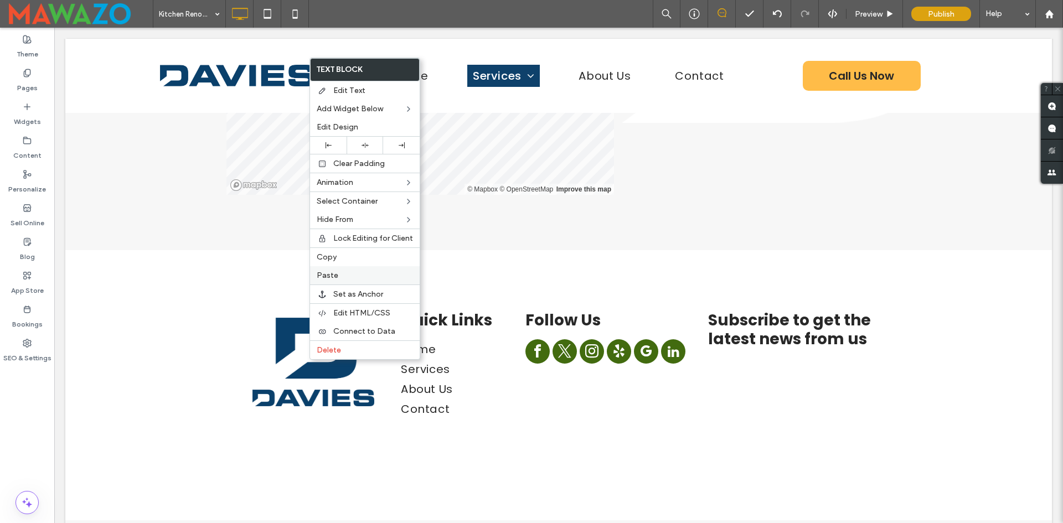
click at [327, 274] on span "Paste" at bounding box center [328, 275] width 22 height 9
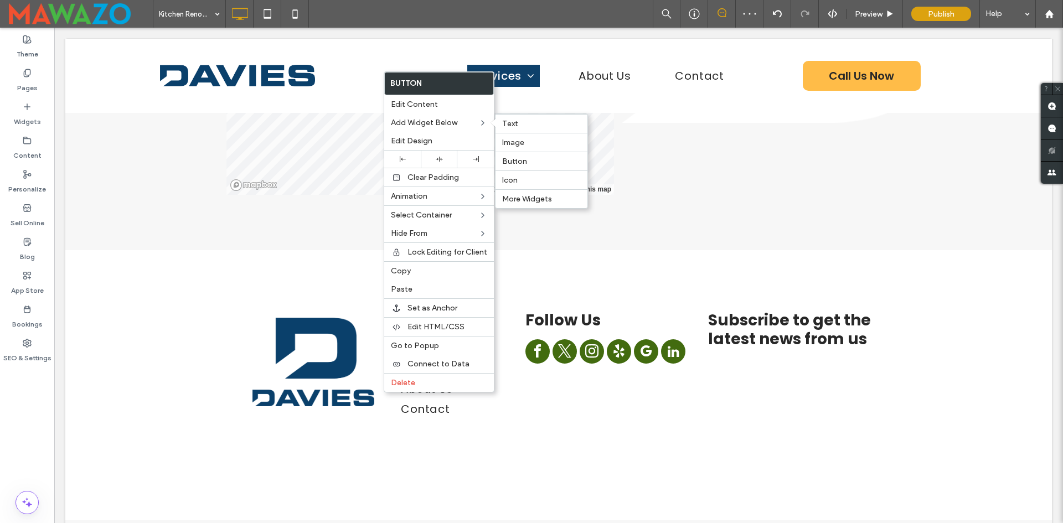
click at [559, 167] on div "Button" at bounding box center [541, 161] width 92 height 19
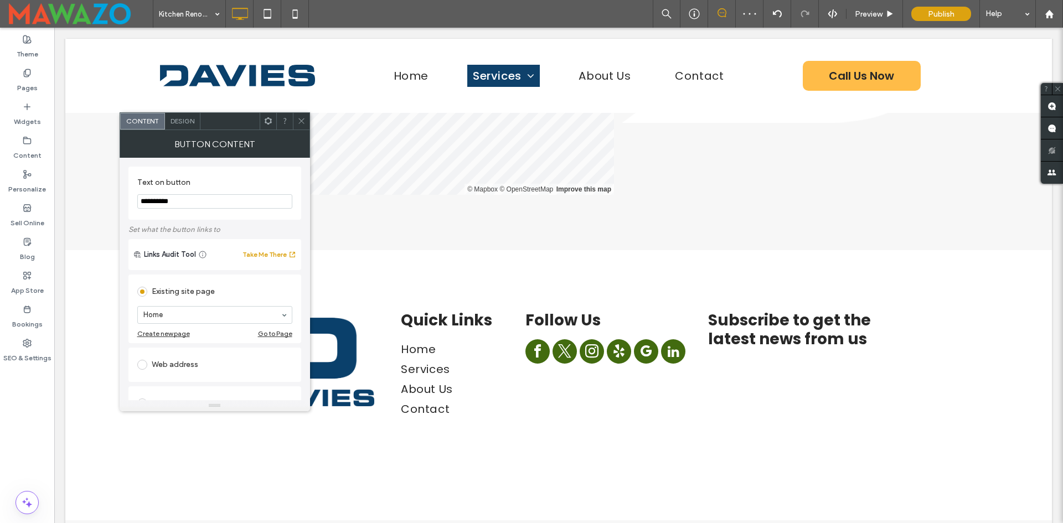
drag, startPoint x: 304, startPoint y: 120, endPoint x: 307, endPoint y: 130, distance: 10.9
click at [304, 121] on icon at bounding box center [301, 121] width 8 height 8
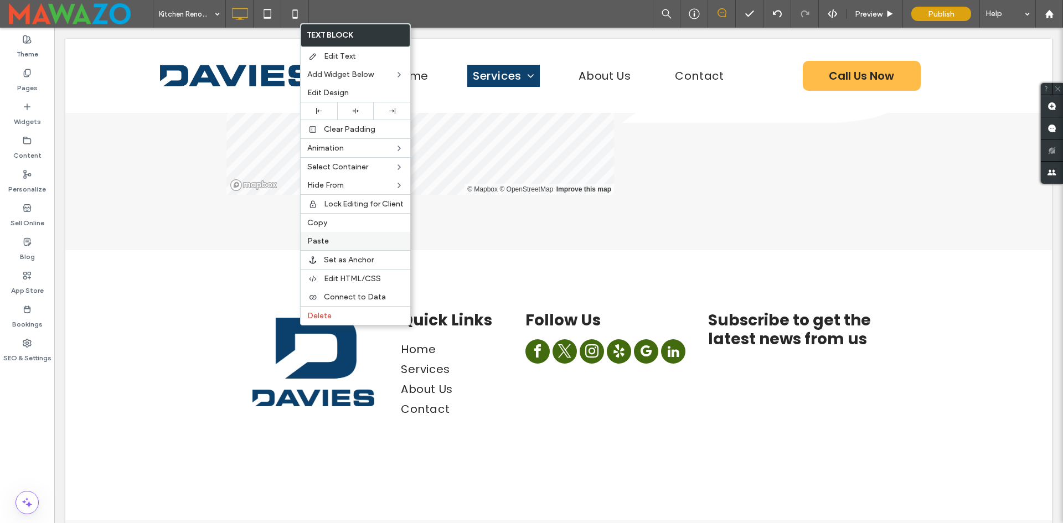
click at [325, 240] on span "Paste" at bounding box center [318, 240] width 22 height 9
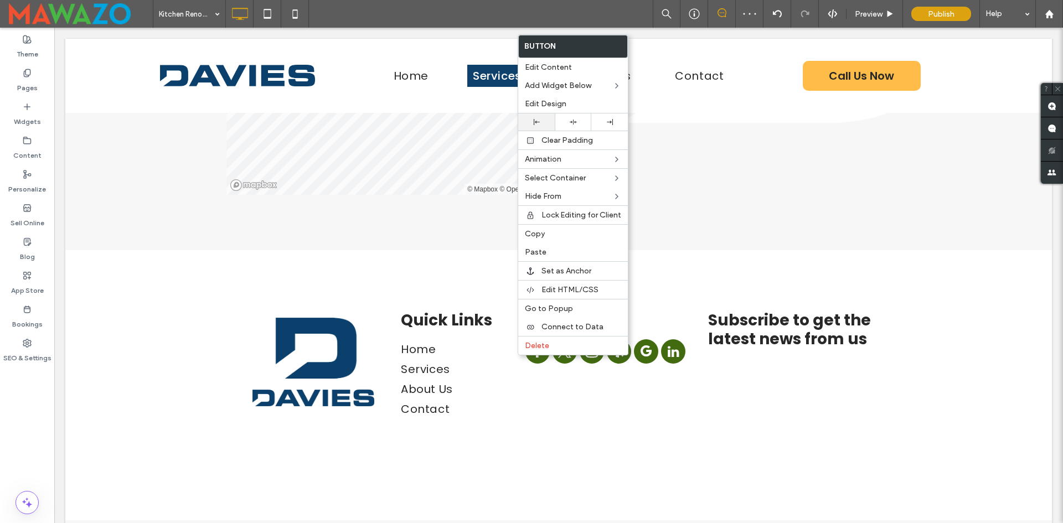
click at [541, 127] on div at bounding box center [536, 121] width 37 height 17
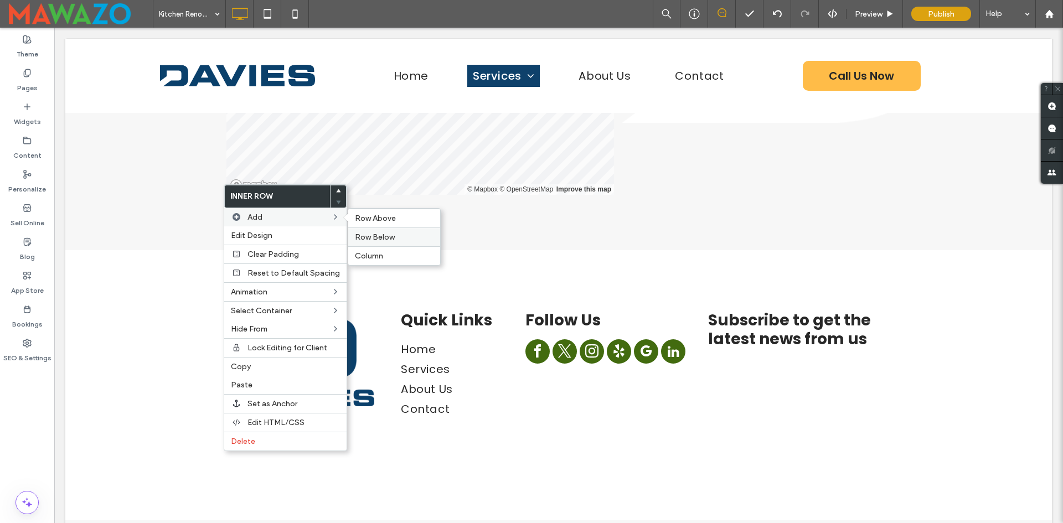
click at [374, 241] on span "Row Below" at bounding box center [375, 236] width 40 height 9
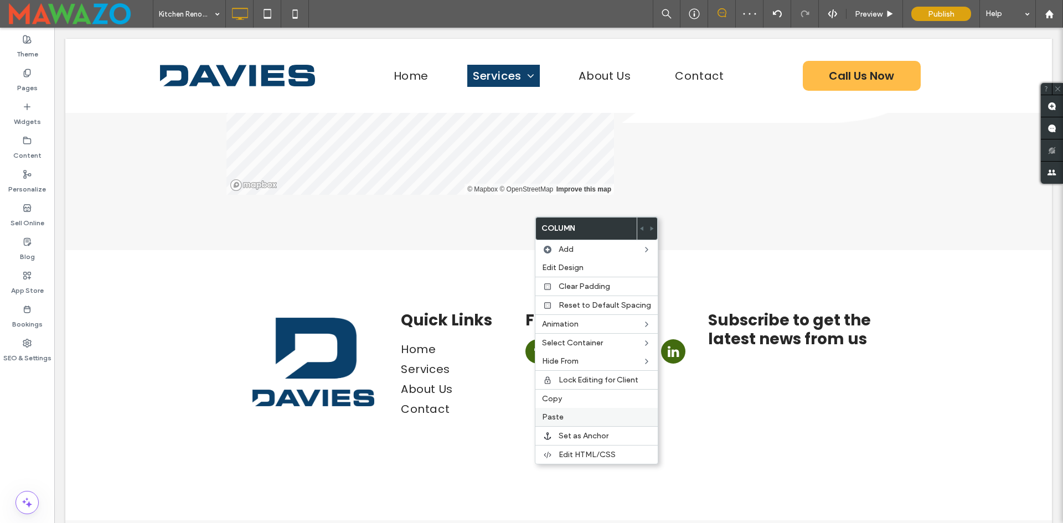
click at [568, 413] on label "Paste" at bounding box center [596, 416] width 109 height 9
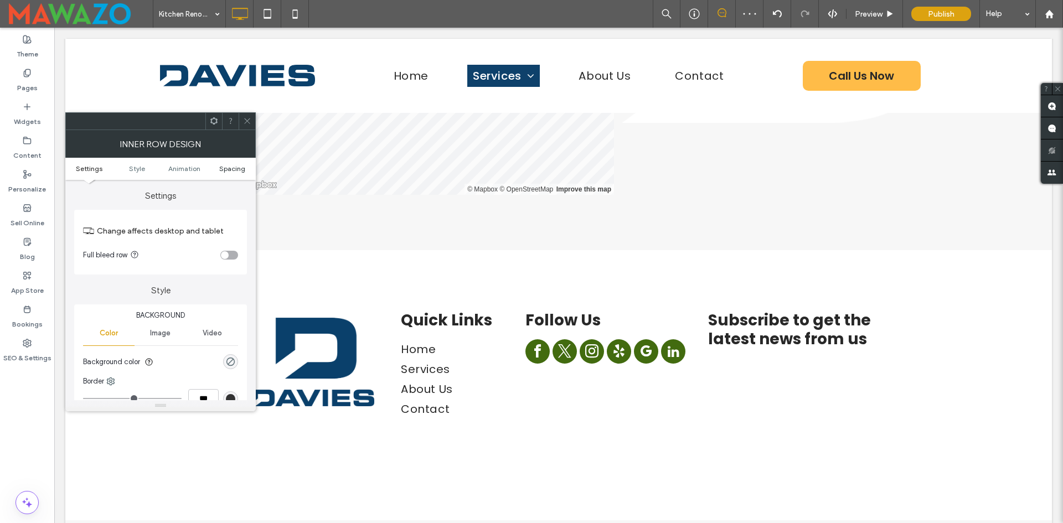
click at [239, 168] on span "Spacing" at bounding box center [232, 168] width 26 height 8
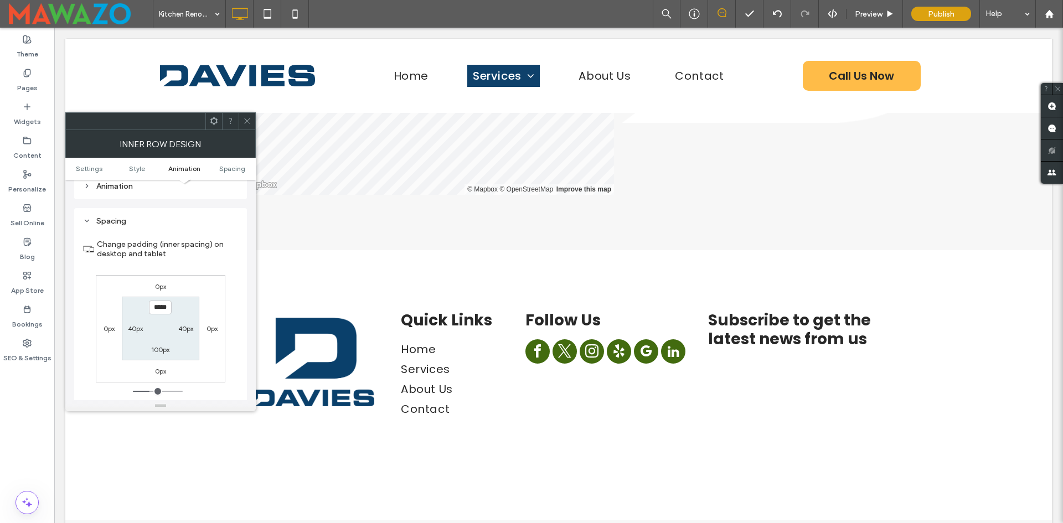
scroll to position [354, 0]
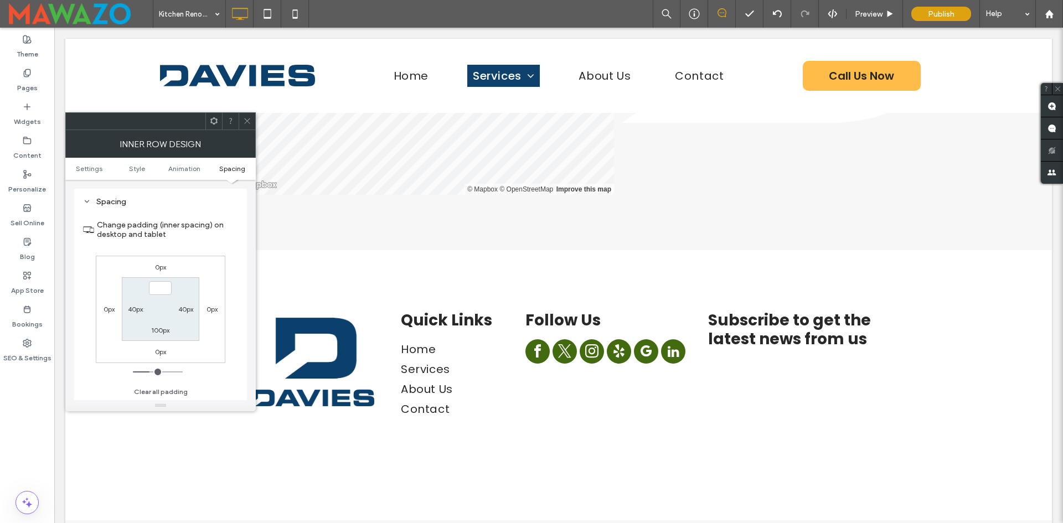
type input "***"
click at [163, 330] on label "100px" at bounding box center [160, 330] width 18 height 8
type input "***"
type input "*"
type input "***"
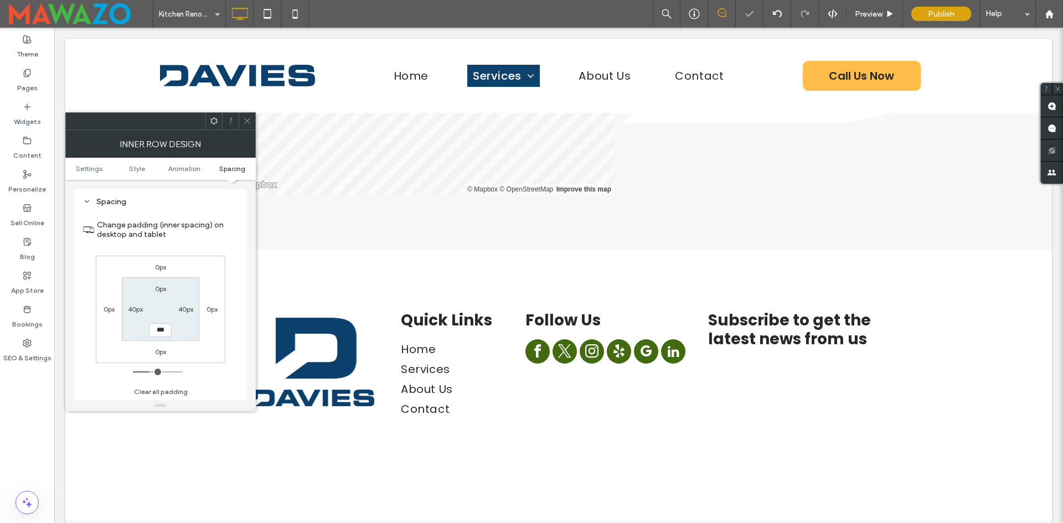
click at [163, 309] on section "0px 40px *** 40px" at bounding box center [160, 309] width 77 height 64
click at [175, 296] on section "0px 40px *** 40px" at bounding box center [160, 309] width 77 height 64
click at [157, 288] on label "0px" at bounding box center [160, 289] width 11 height 8
type input "**"
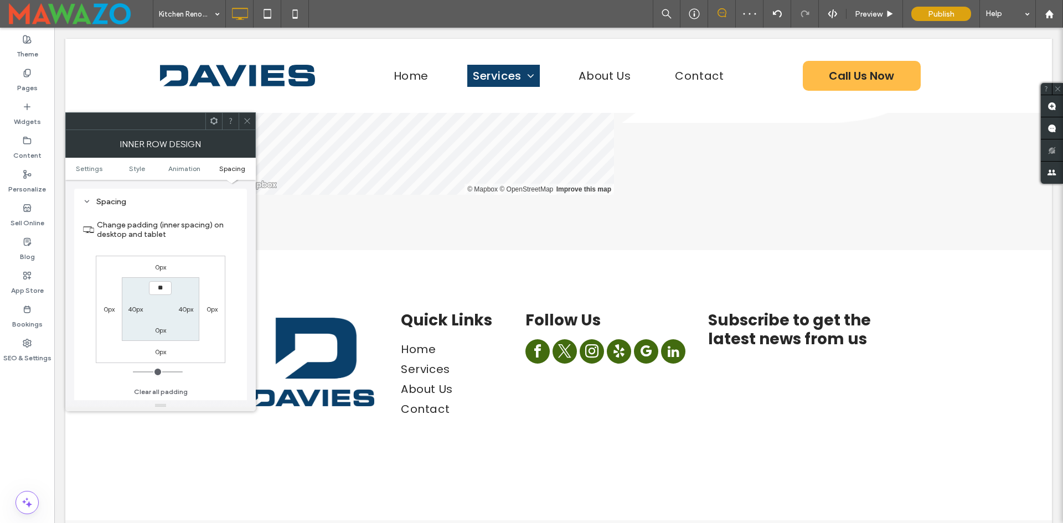
type input "****"
click at [249, 122] on icon at bounding box center [247, 121] width 8 height 8
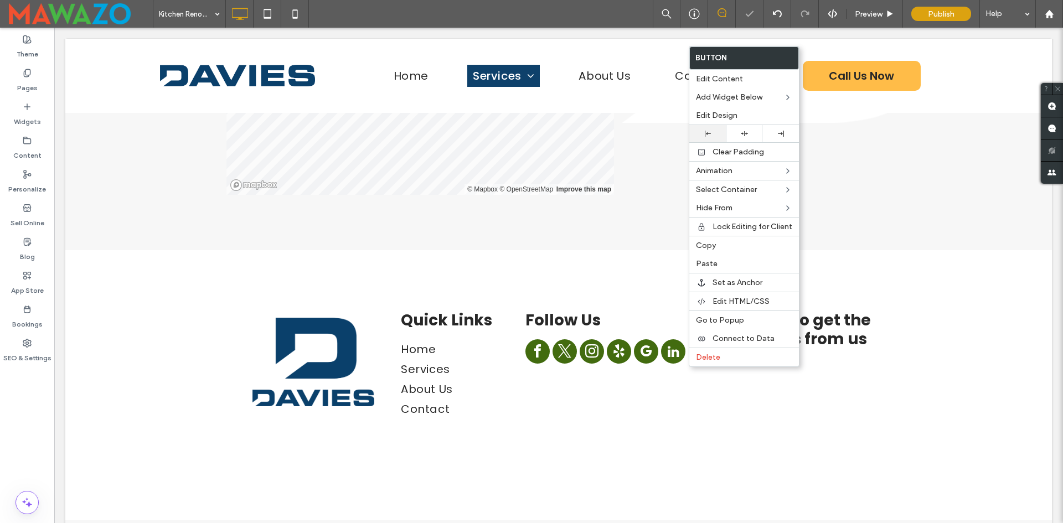
click at [705, 136] on icon at bounding box center [708, 134] width 6 height 6
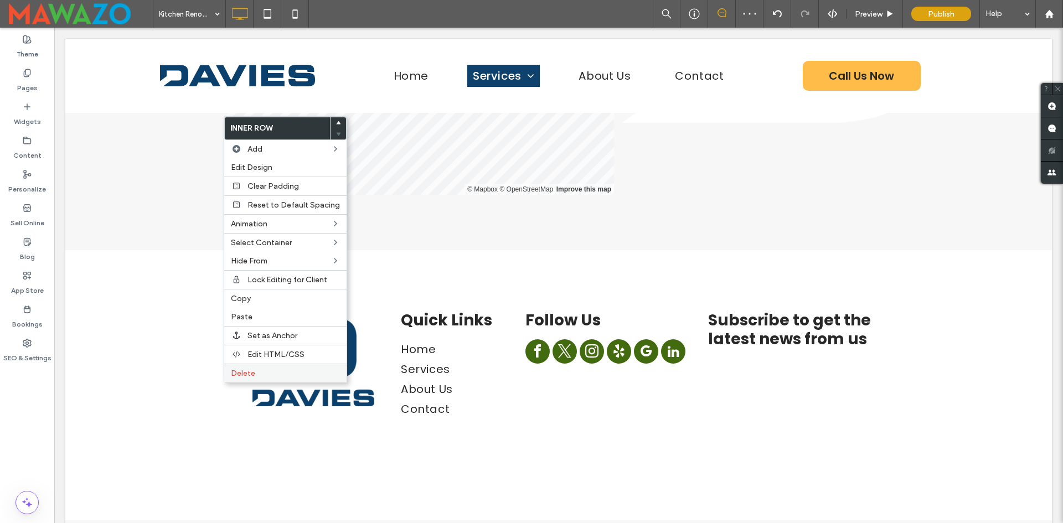
click at [255, 372] on label "Delete" at bounding box center [285, 373] width 109 height 9
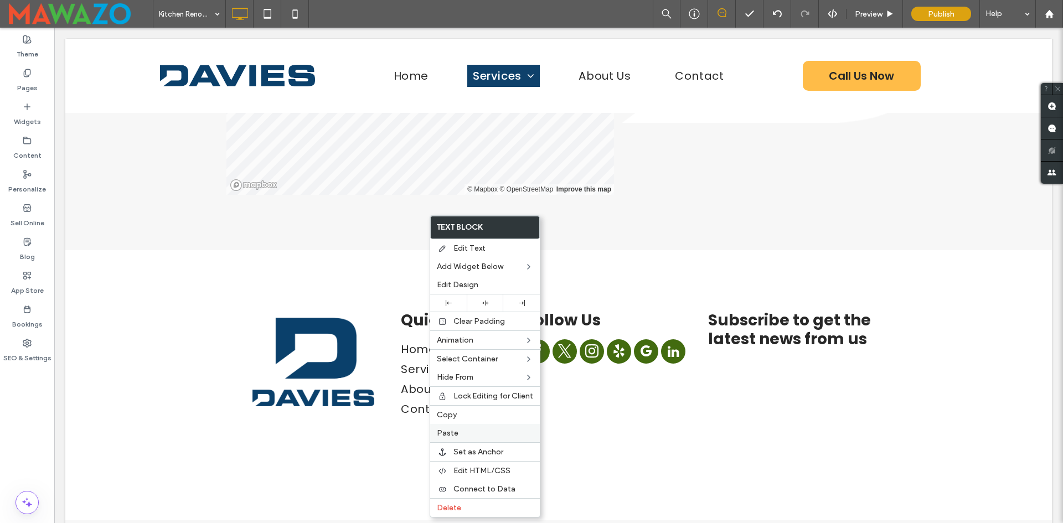
click at [461, 433] on label "Paste" at bounding box center [485, 432] width 96 height 9
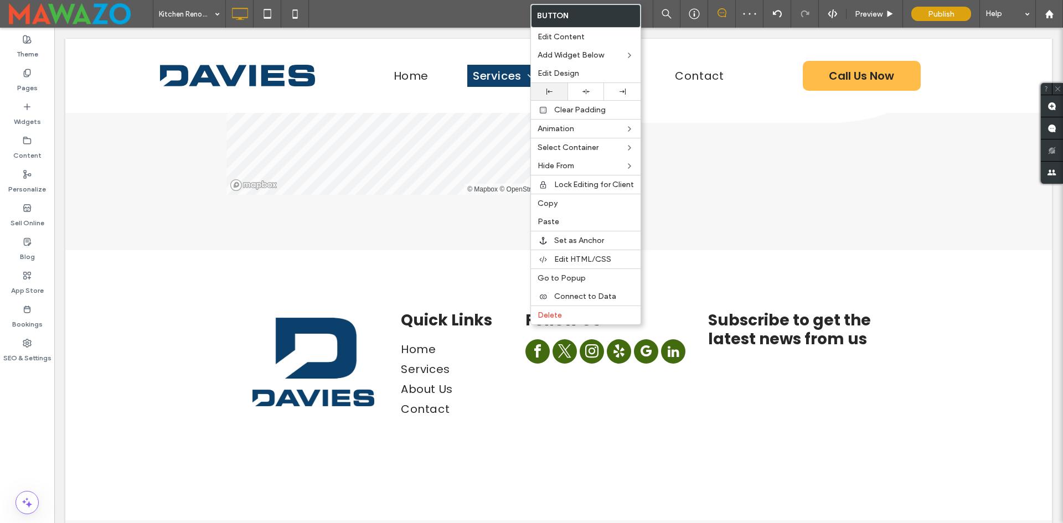
click at [546, 96] on div at bounding box center [549, 91] width 37 height 17
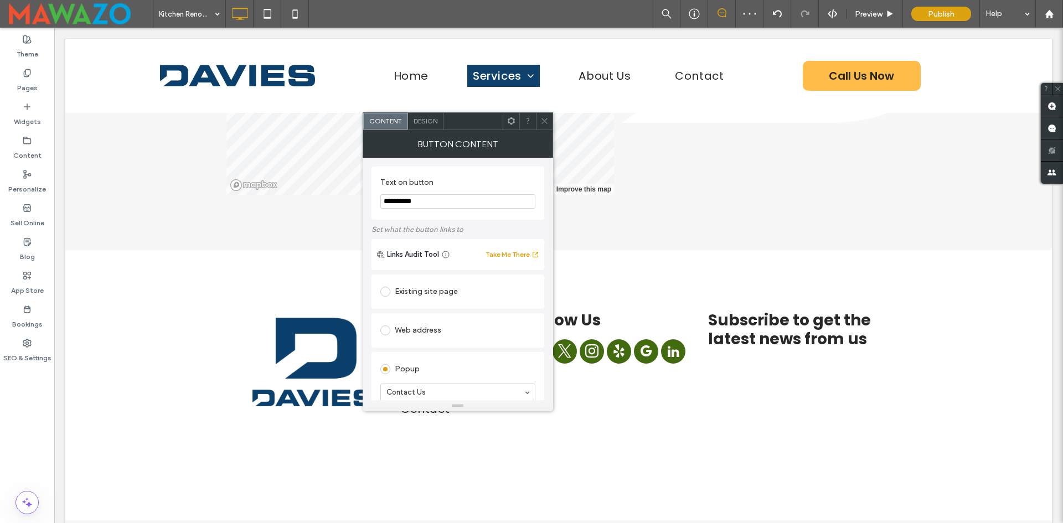
click at [547, 122] on icon at bounding box center [544, 121] width 8 height 8
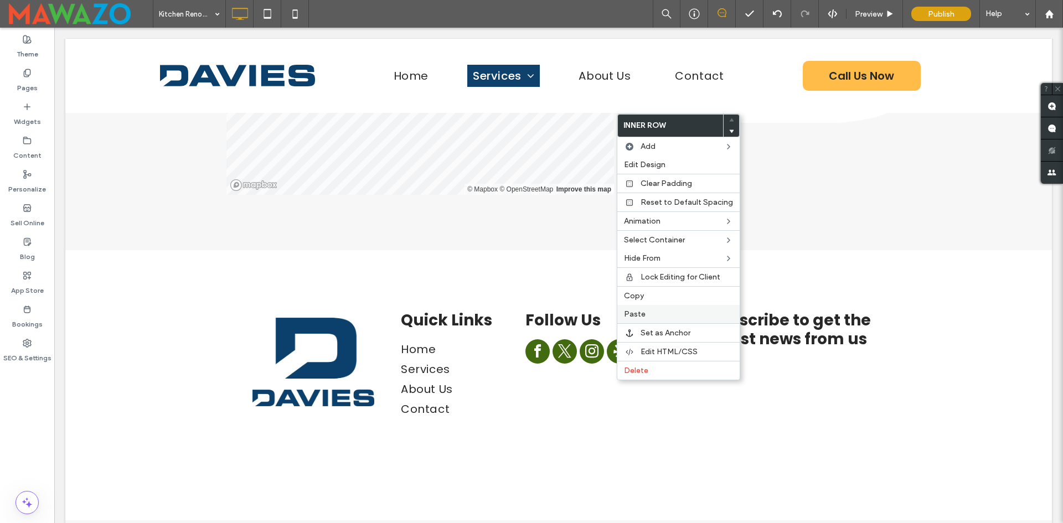
click at [637, 314] on span "Paste" at bounding box center [635, 313] width 22 height 9
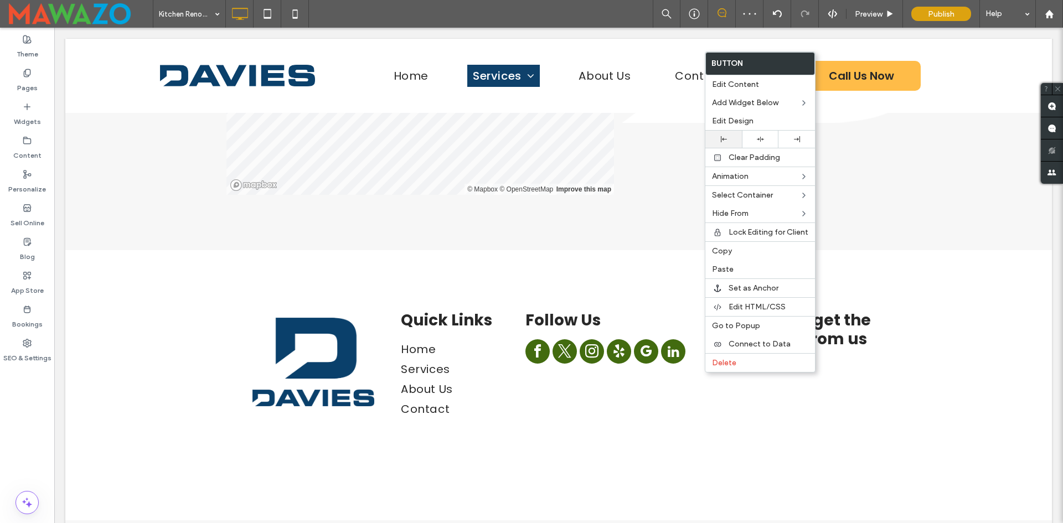
click at [724, 141] on icon at bounding box center [724, 139] width 6 height 6
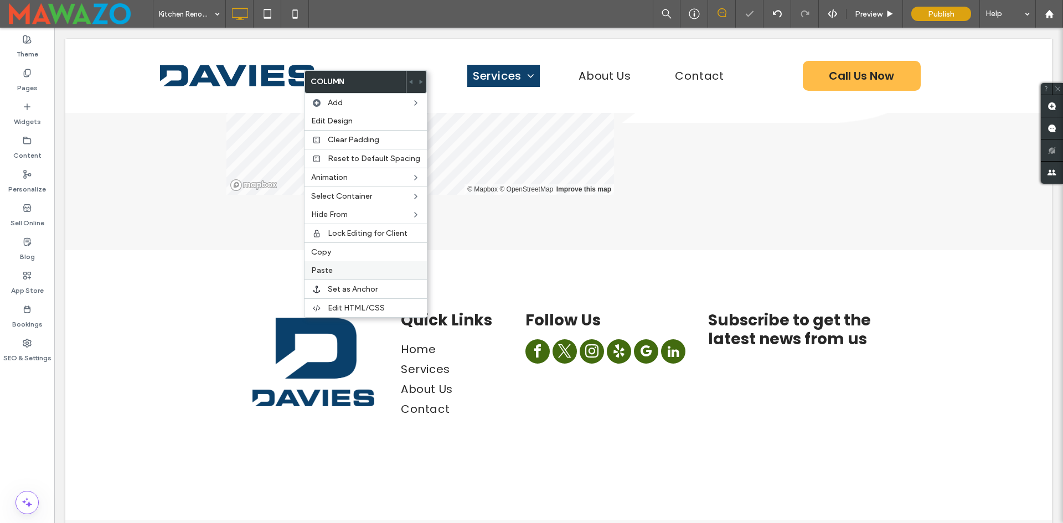
click at [339, 264] on div "Paste" at bounding box center [365, 270] width 122 height 18
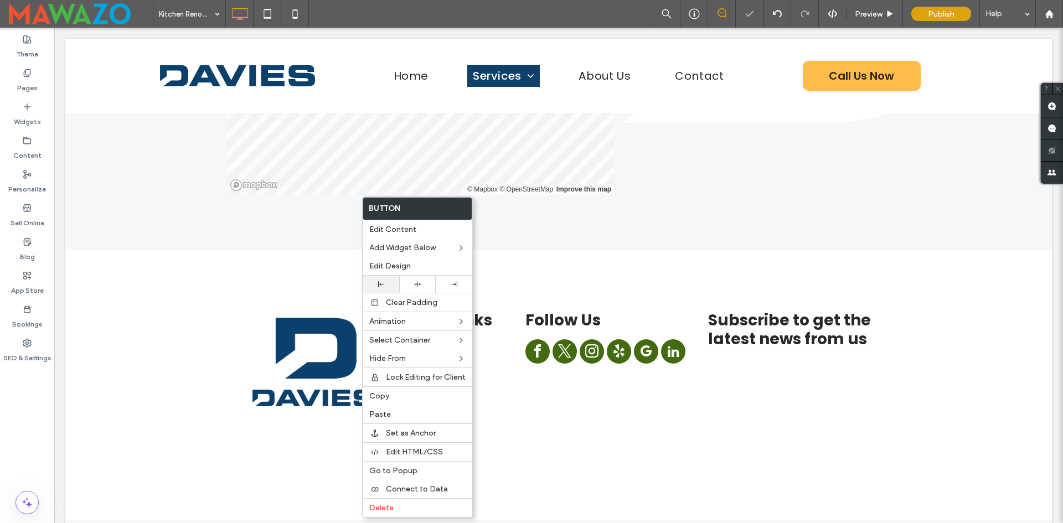
click at [380, 280] on div at bounding box center [381, 284] width 37 height 17
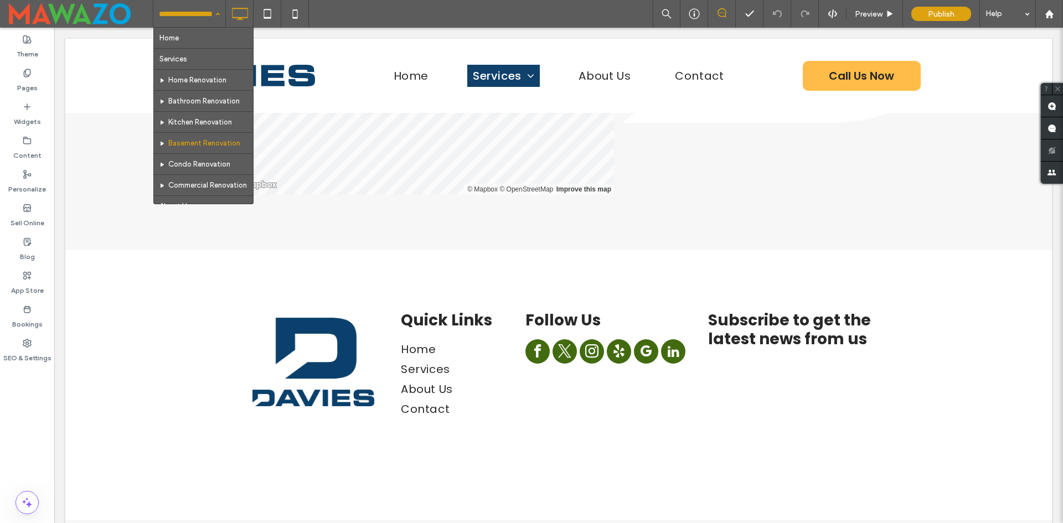
click at [212, 9] on div "Home Services Home Renovation Bathroom Renovation Kitchen Renovation Basement R…" at bounding box center [189, 14] width 72 height 28
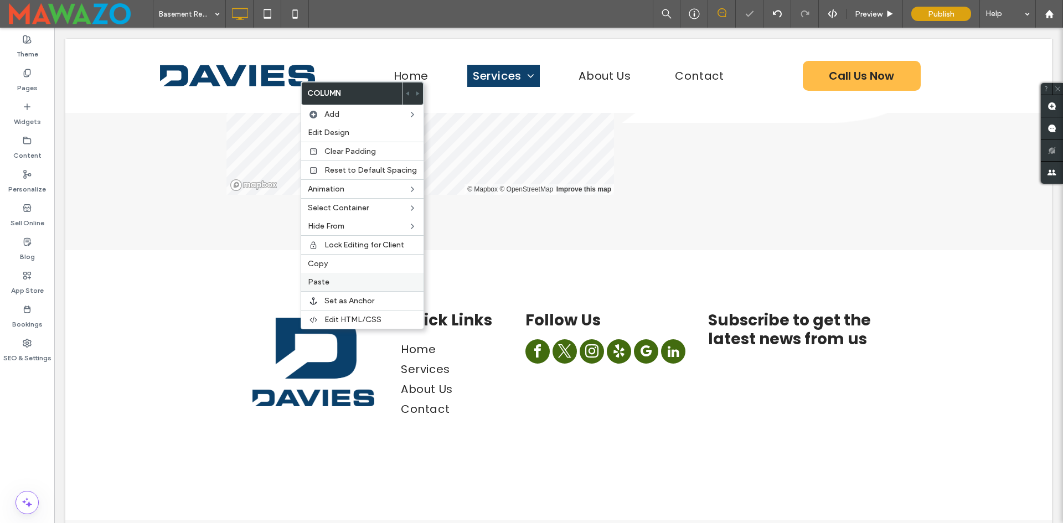
click at [337, 281] on label "Paste" at bounding box center [362, 281] width 109 height 9
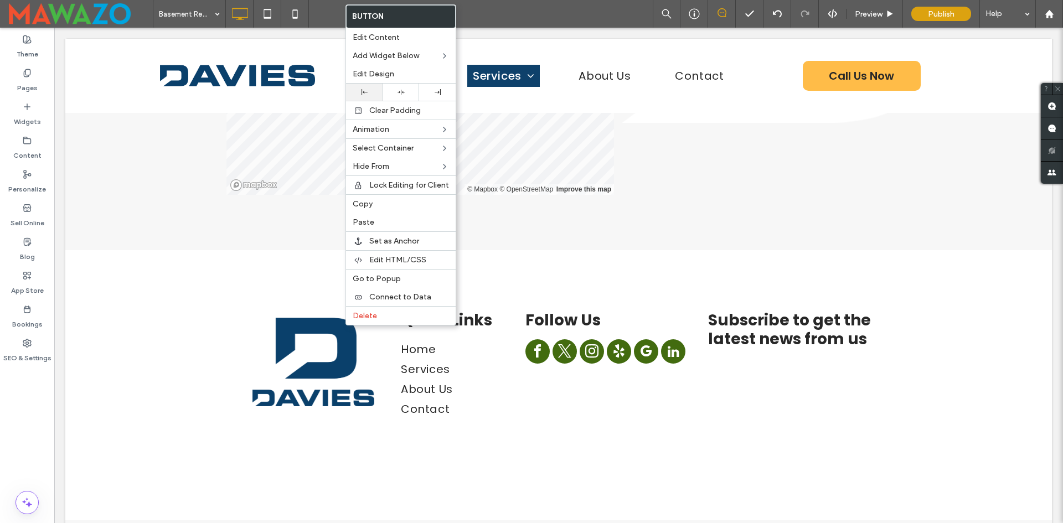
click at [369, 96] on div at bounding box center [364, 92] width 37 height 17
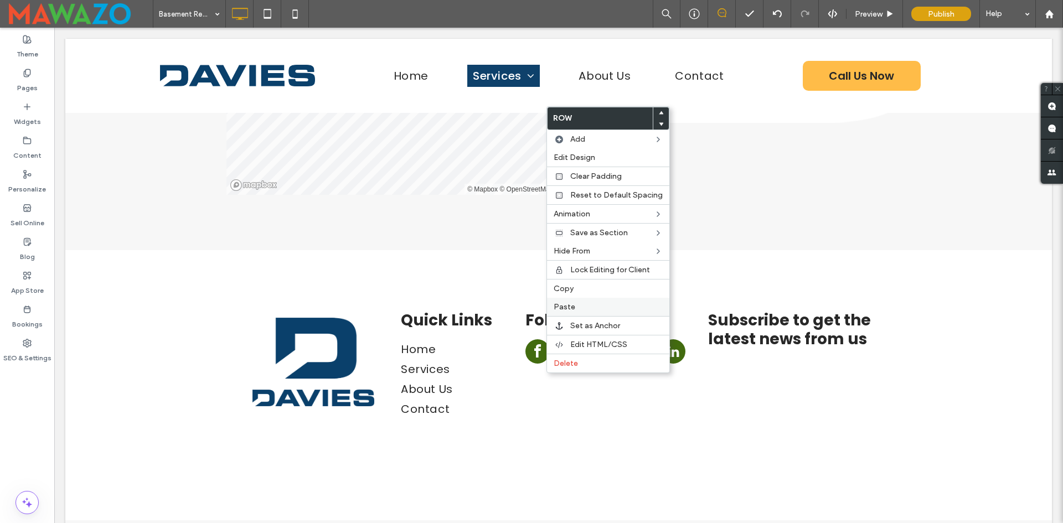
click at [560, 307] on span "Paste" at bounding box center [565, 306] width 22 height 9
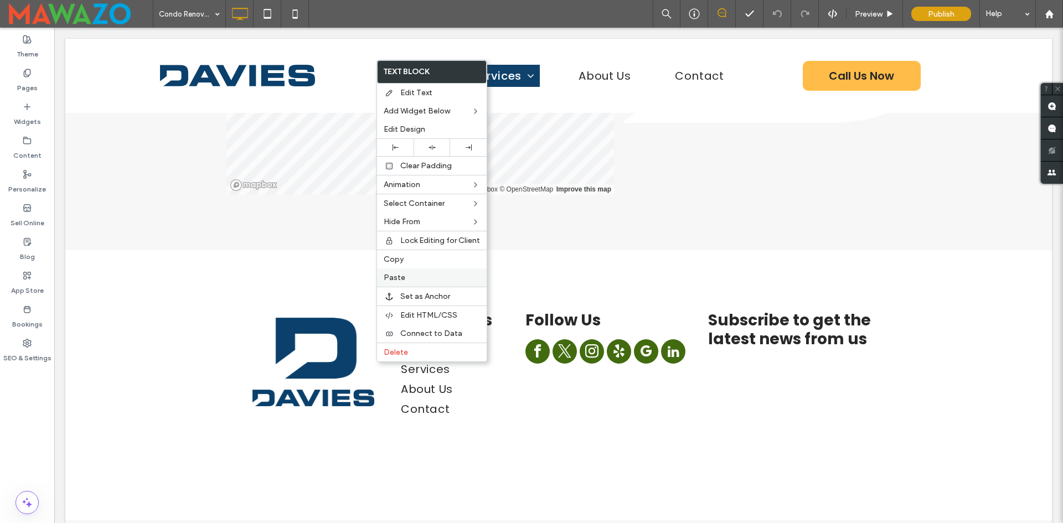
click at [400, 280] on span "Paste" at bounding box center [395, 277] width 22 height 9
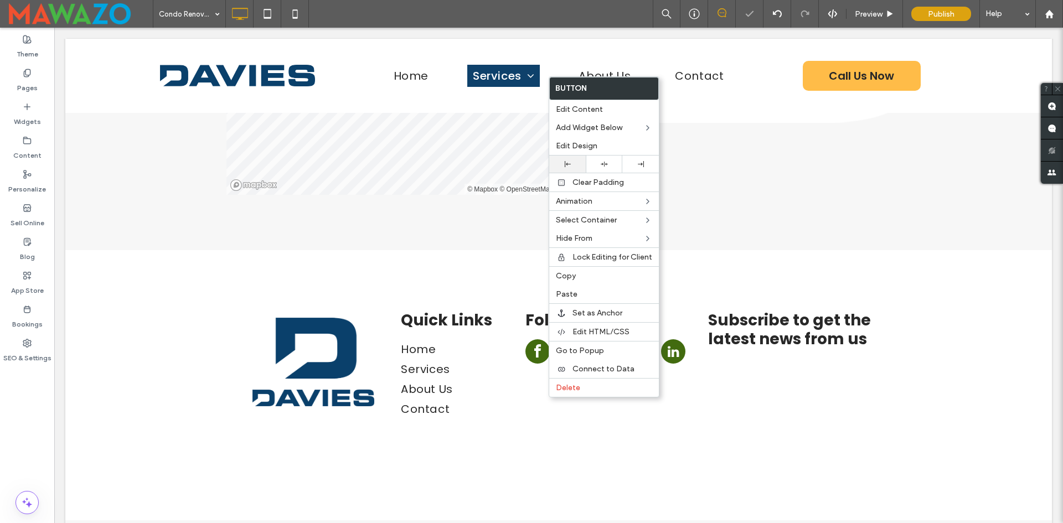
click at [576, 160] on div at bounding box center [567, 164] width 37 height 17
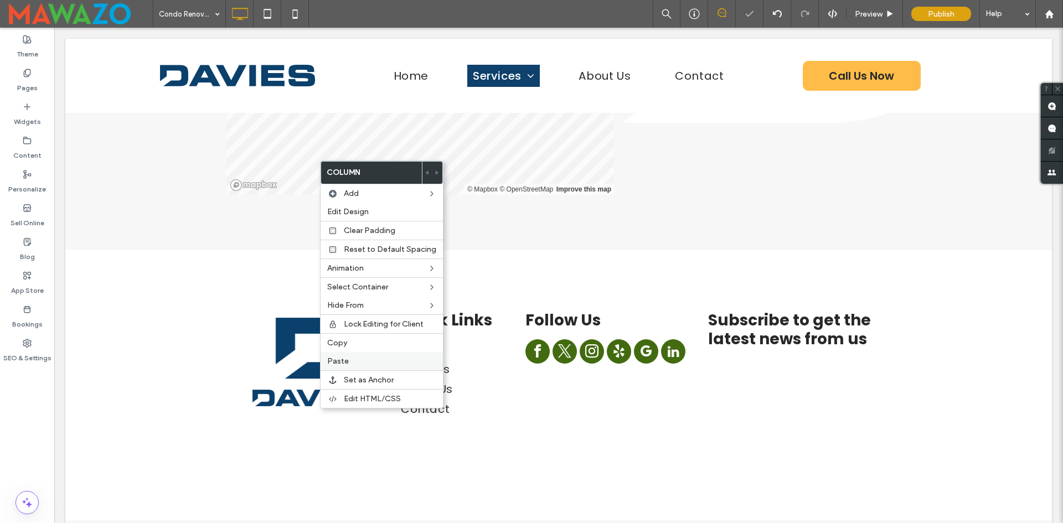
click at [349, 356] on div "Paste" at bounding box center [382, 361] width 122 height 18
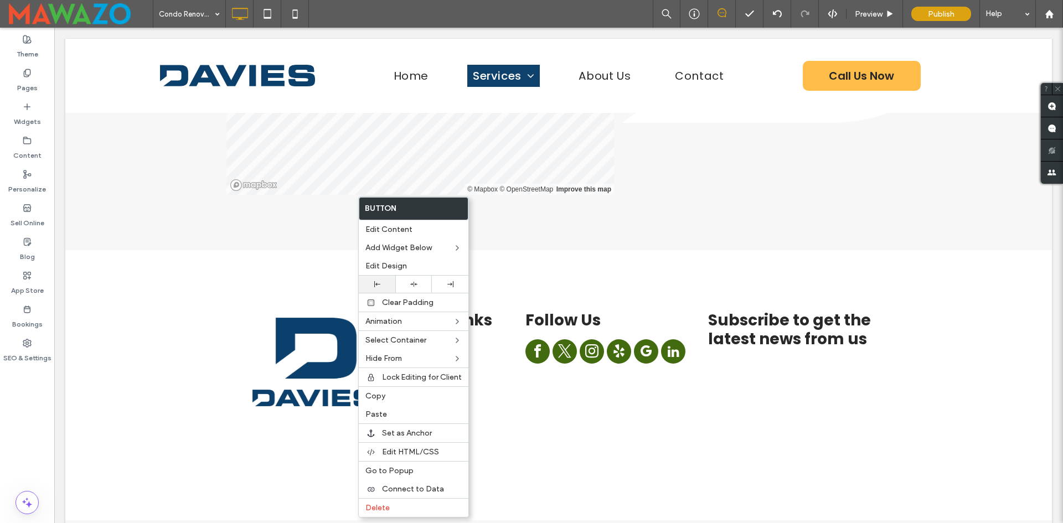
click at [379, 286] on icon at bounding box center [377, 284] width 6 height 6
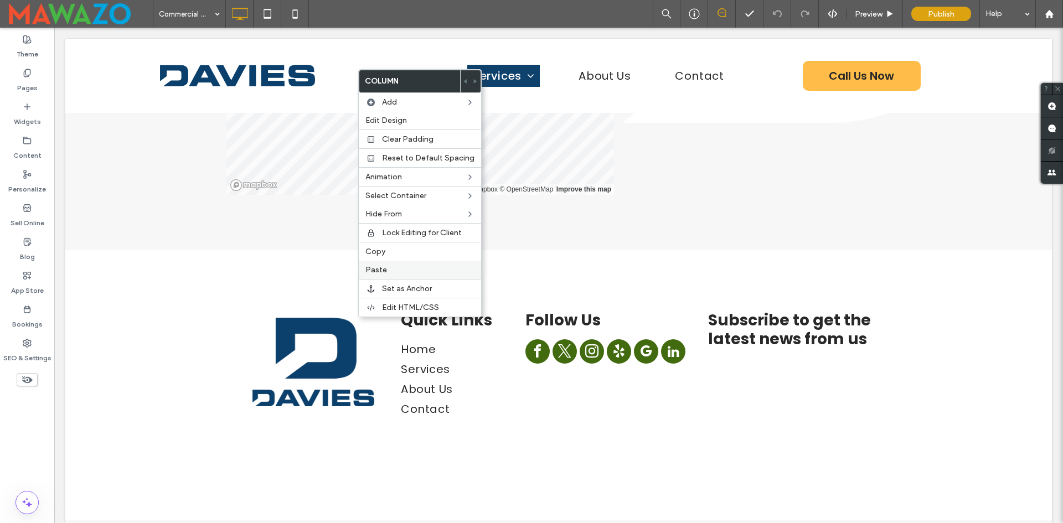
click at [378, 272] on span "Paste" at bounding box center [376, 269] width 22 height 9
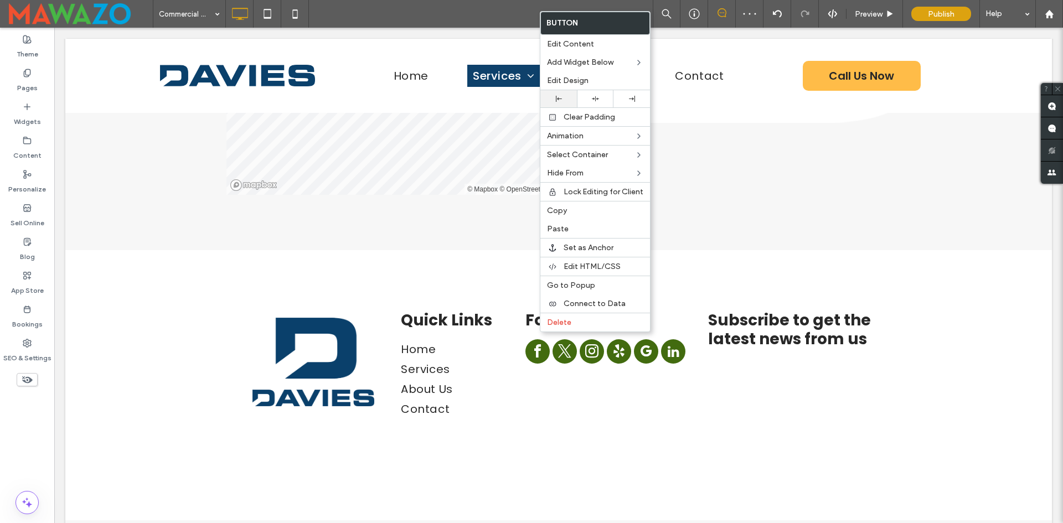
click at [569, 106] on div at bounding box center [558, 98] width 37 height 17
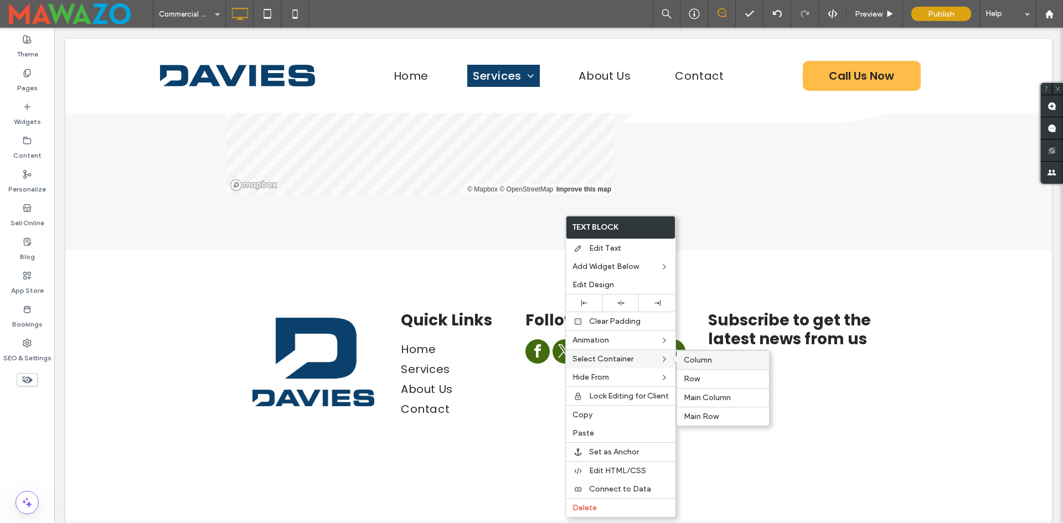
click at [686, 356] on span "Column" at bounding box center [698, 359] width 28 height 9
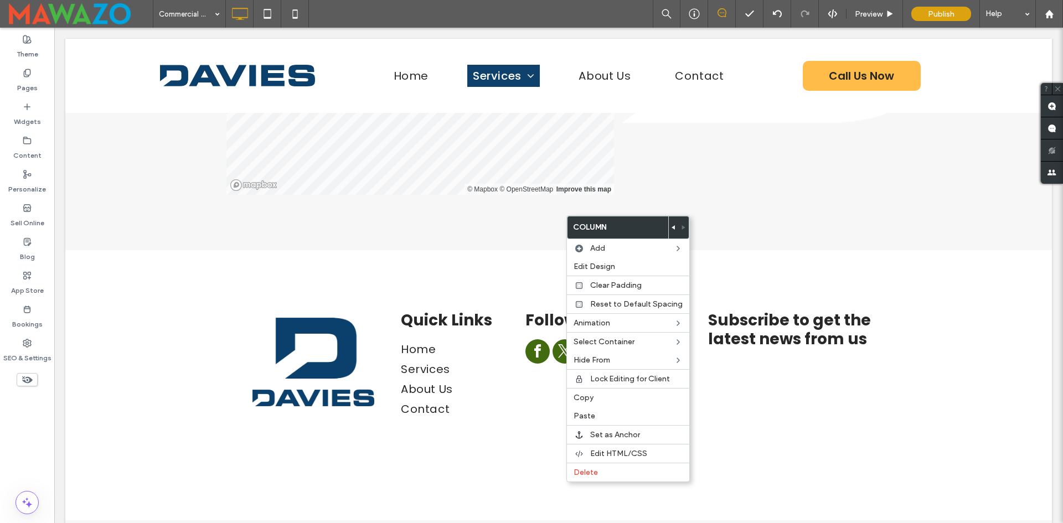
click at [671, 228] on use at bounding box center [672, 227] width 3 height 4
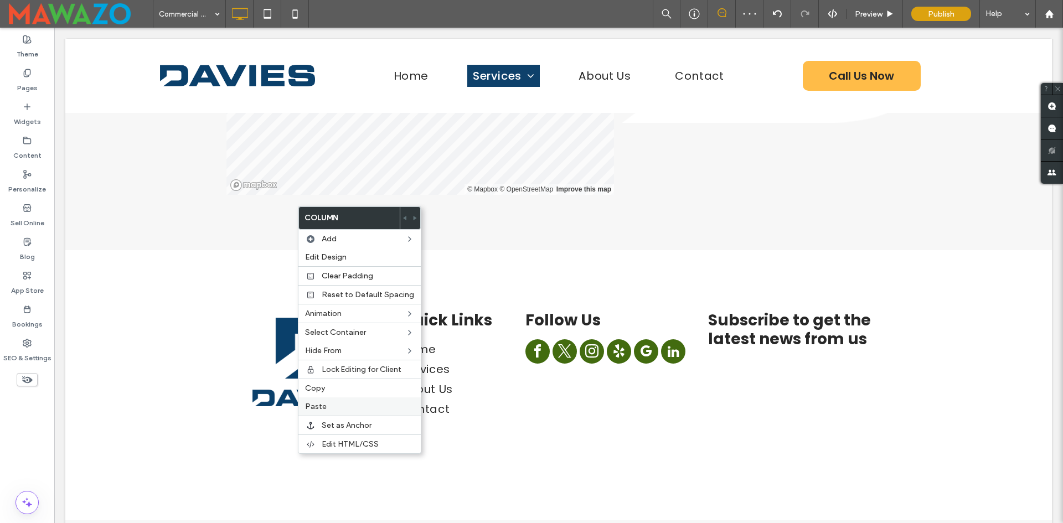
click at [322, 402] on span "Paste" at bounding box center [316, 406] width 22 height 9
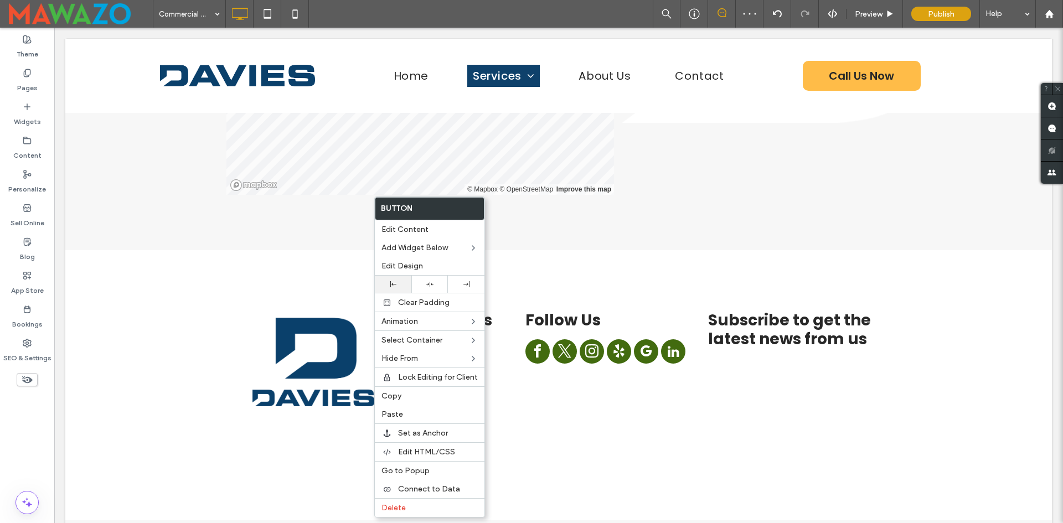
click at [389, 284] on div at bounding box center [392, 284] width 25 height 6
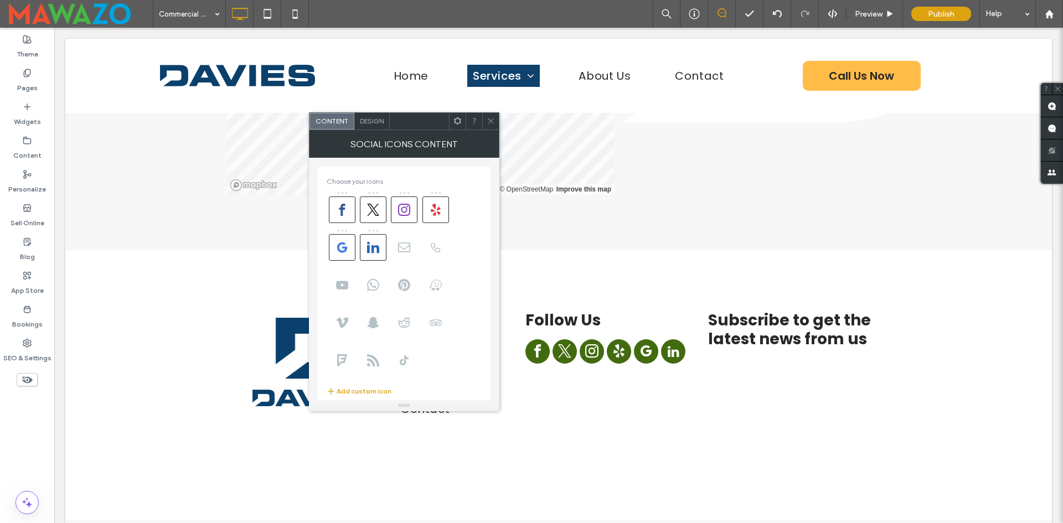
click at [492, 121] on icon at bounding box center [491, 121] width 8 height 8
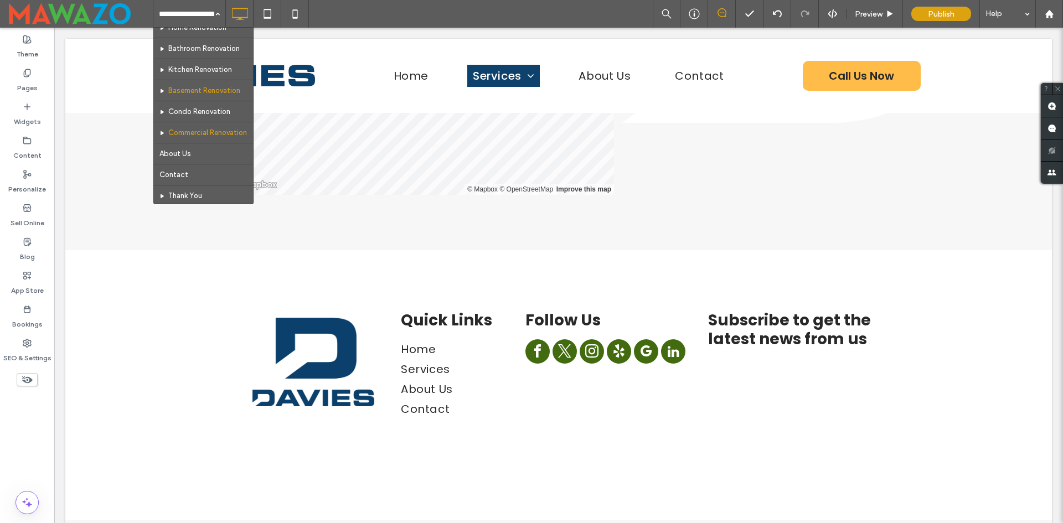
scroll to position [55, 0]
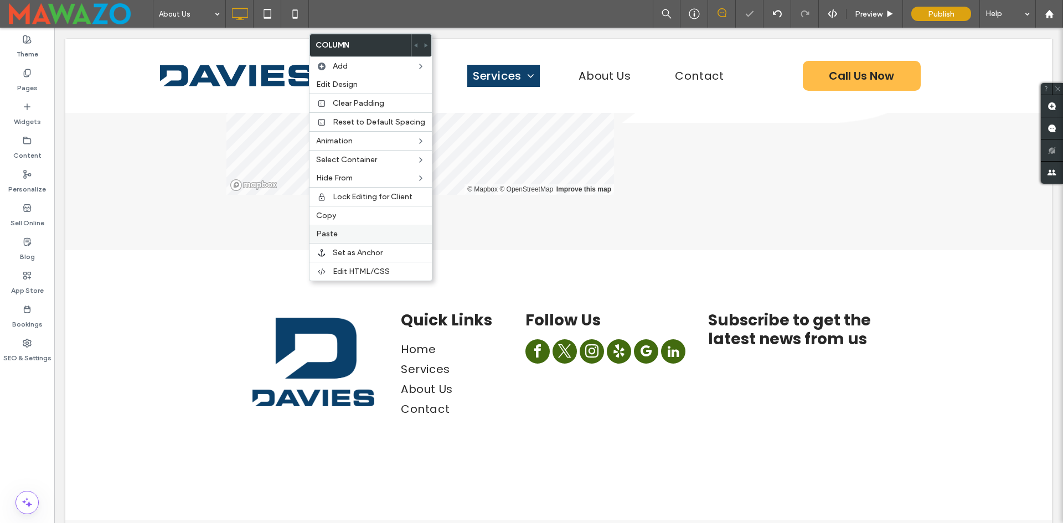
click at [329, 237] on span "Paste" at bounding box center [327, 233] width 22 height 9
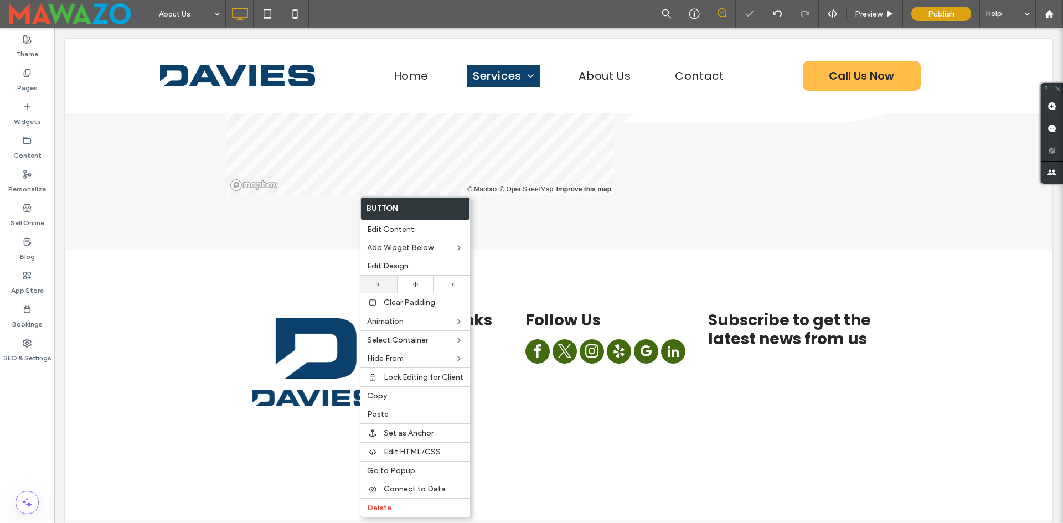
click at [380, 290] on div at bounding box center [378, 284] width 37 height 17
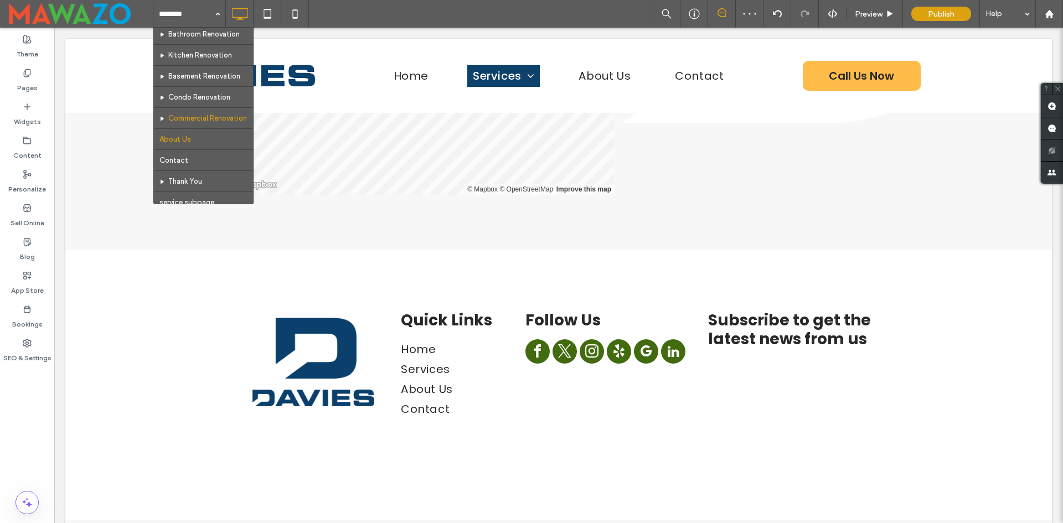
scroll to position [75, 0]
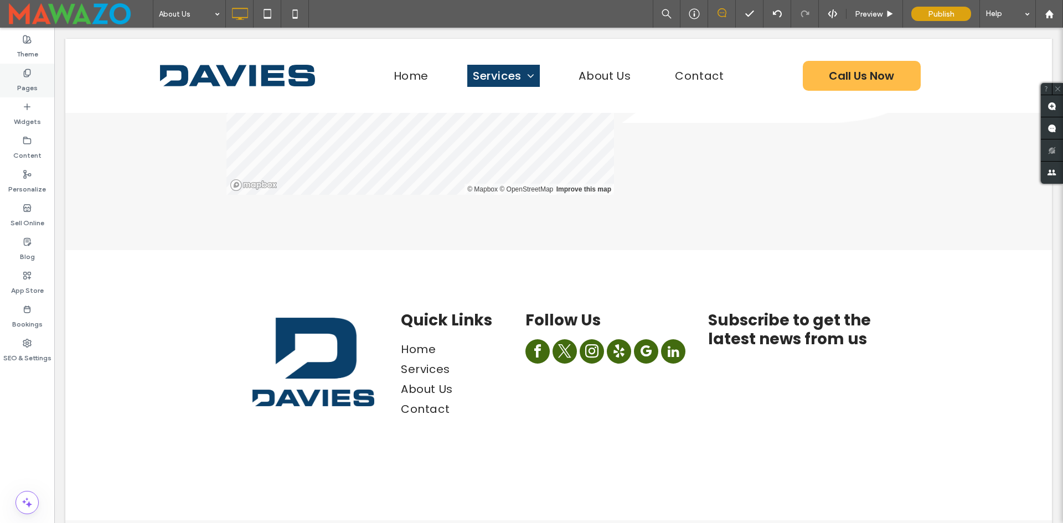
click at [26, 79] on label "Pages" at bounding box center [27, 84] width 20 height 15
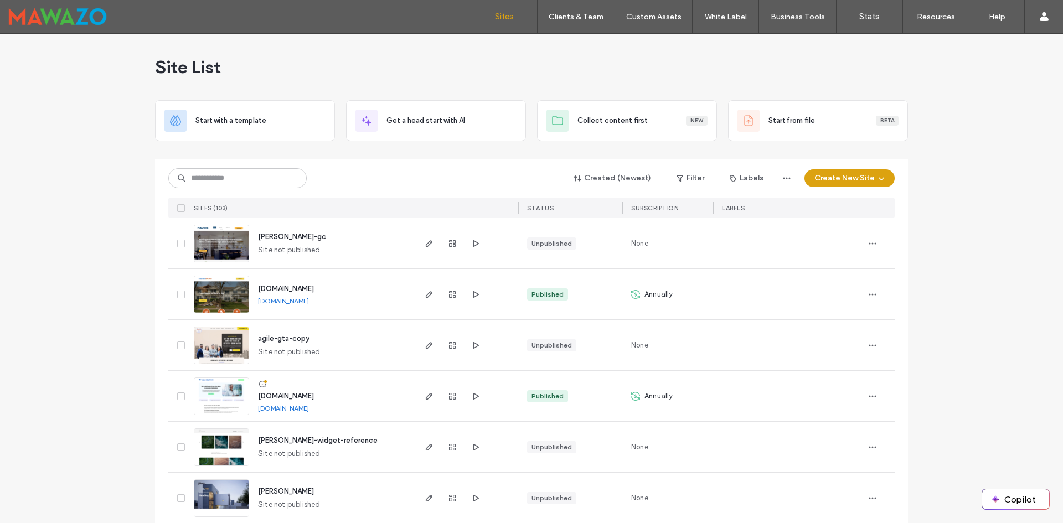
drag, startPoint x: 350, startPoint y: 66, endPoint x: 353, endPoint y: 85, distance: 18.4
click at [351, 66] on div "Site List" at bounding box center [531, 67] width 753 height 66
